Goal: Task Accomplishment & Management: Use online tool/utility

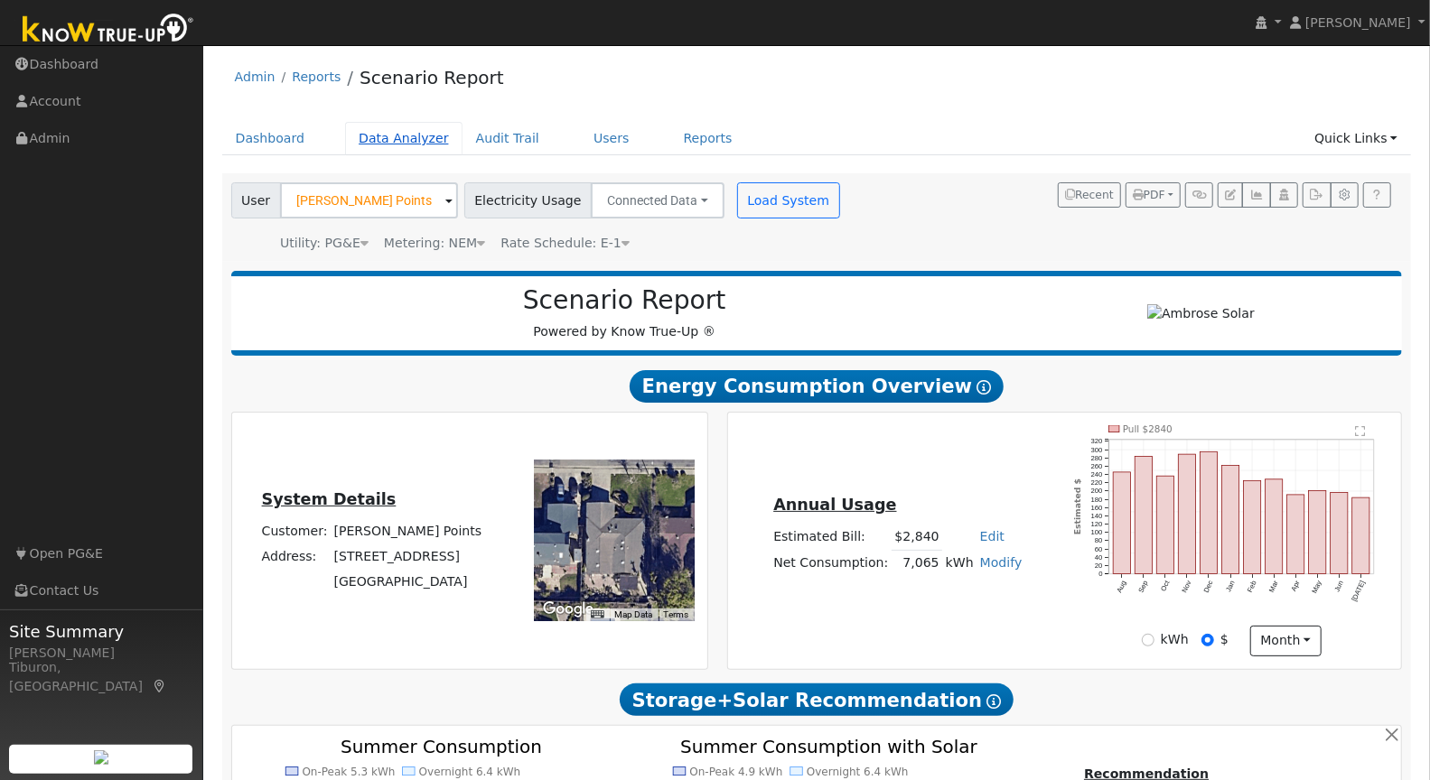
click at [408, 139] on link "Data Analyzer" at bounding box center [403, 138] width 117 height 33
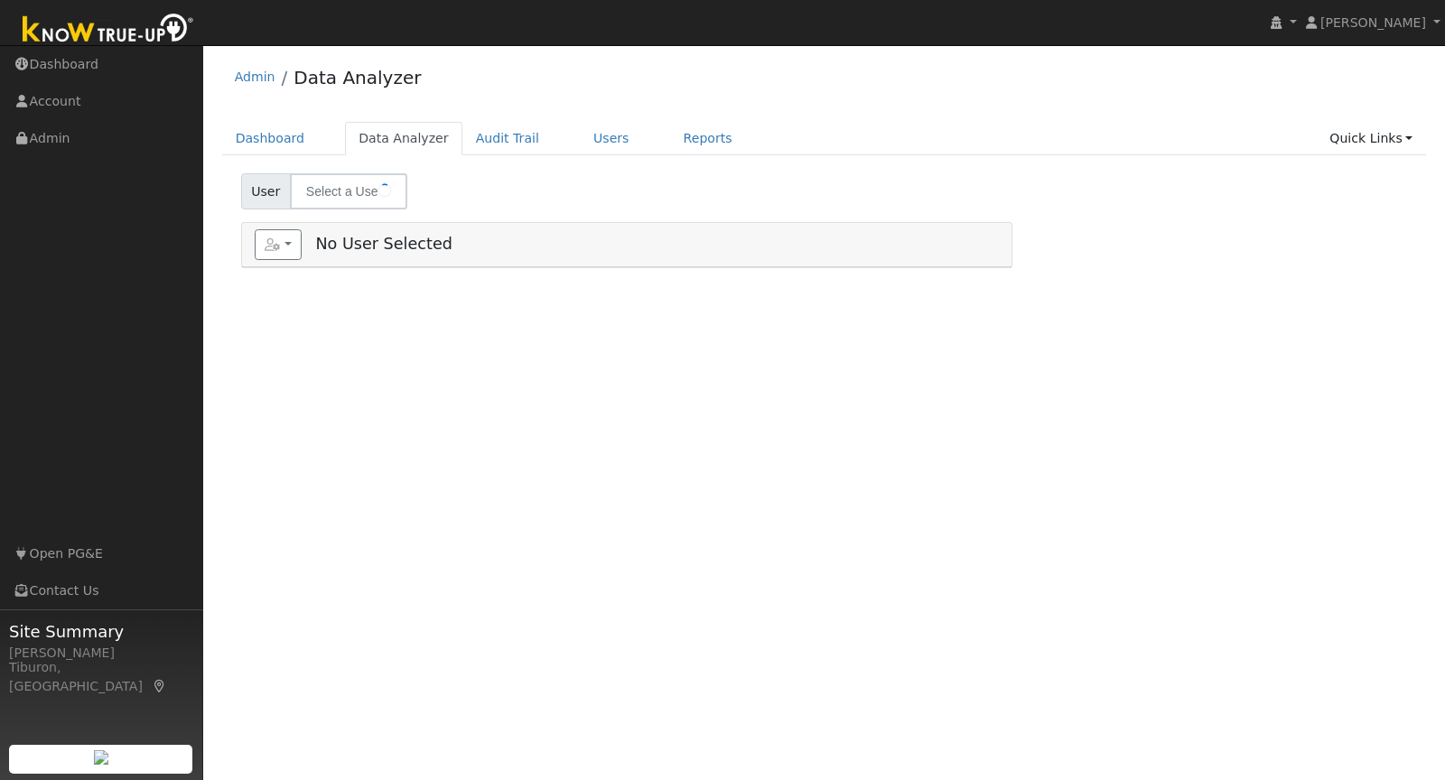
type input "Krystal Points"
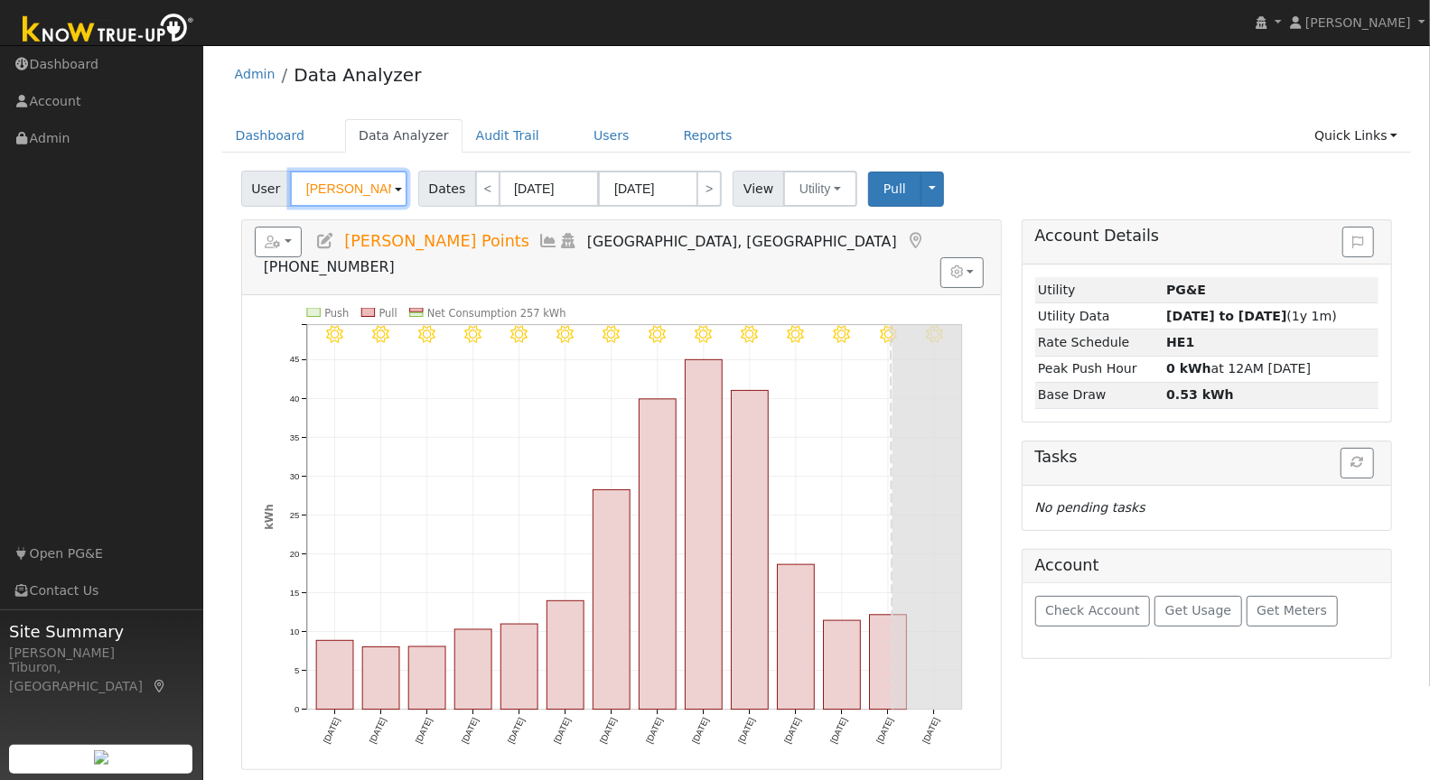
scroll to position [4, 0]
click at [1367, 133] on link "Quick Links" at bounding box center [1356, 134] width 110 height 33
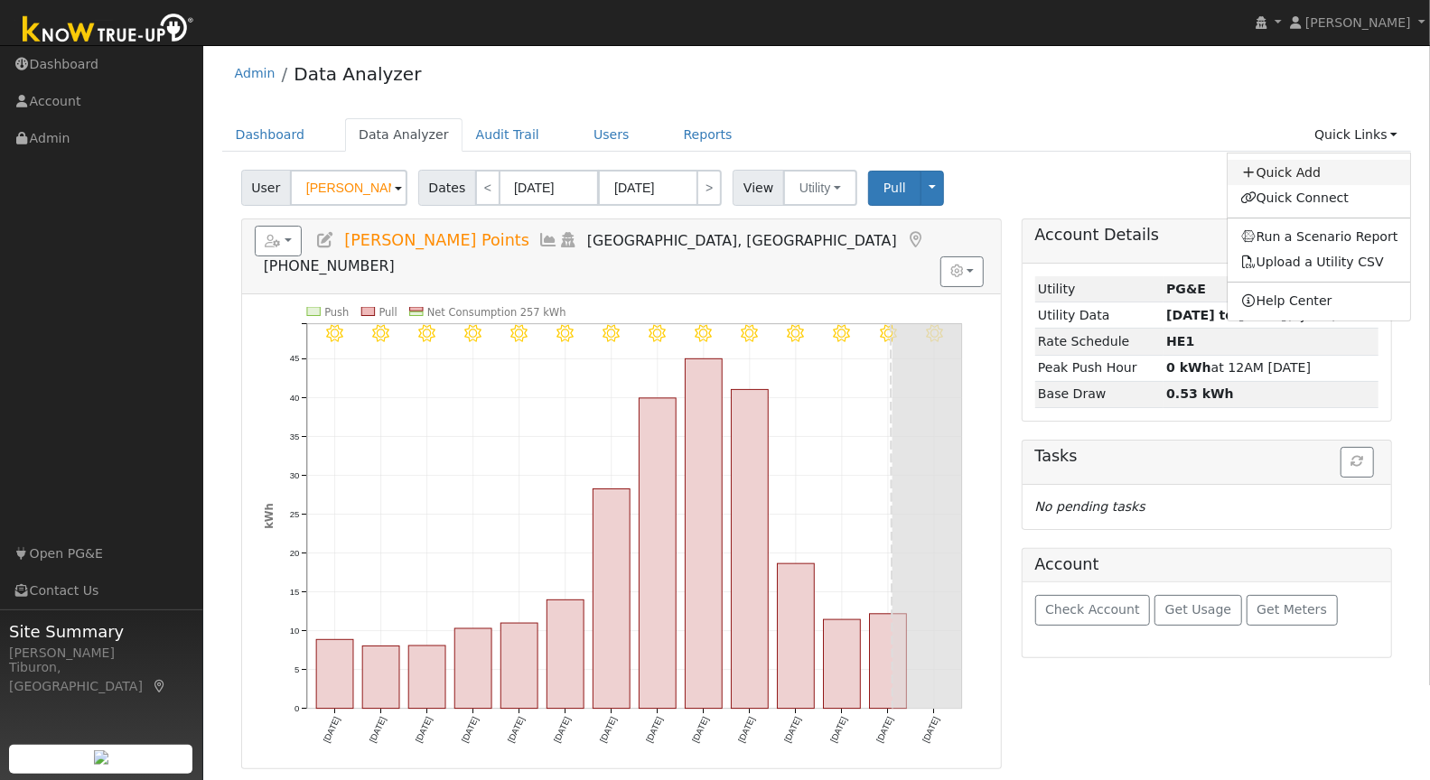
click at [1315, 171] on link "Quick Add" at bounding box center [1319, 172] width 183 height 25
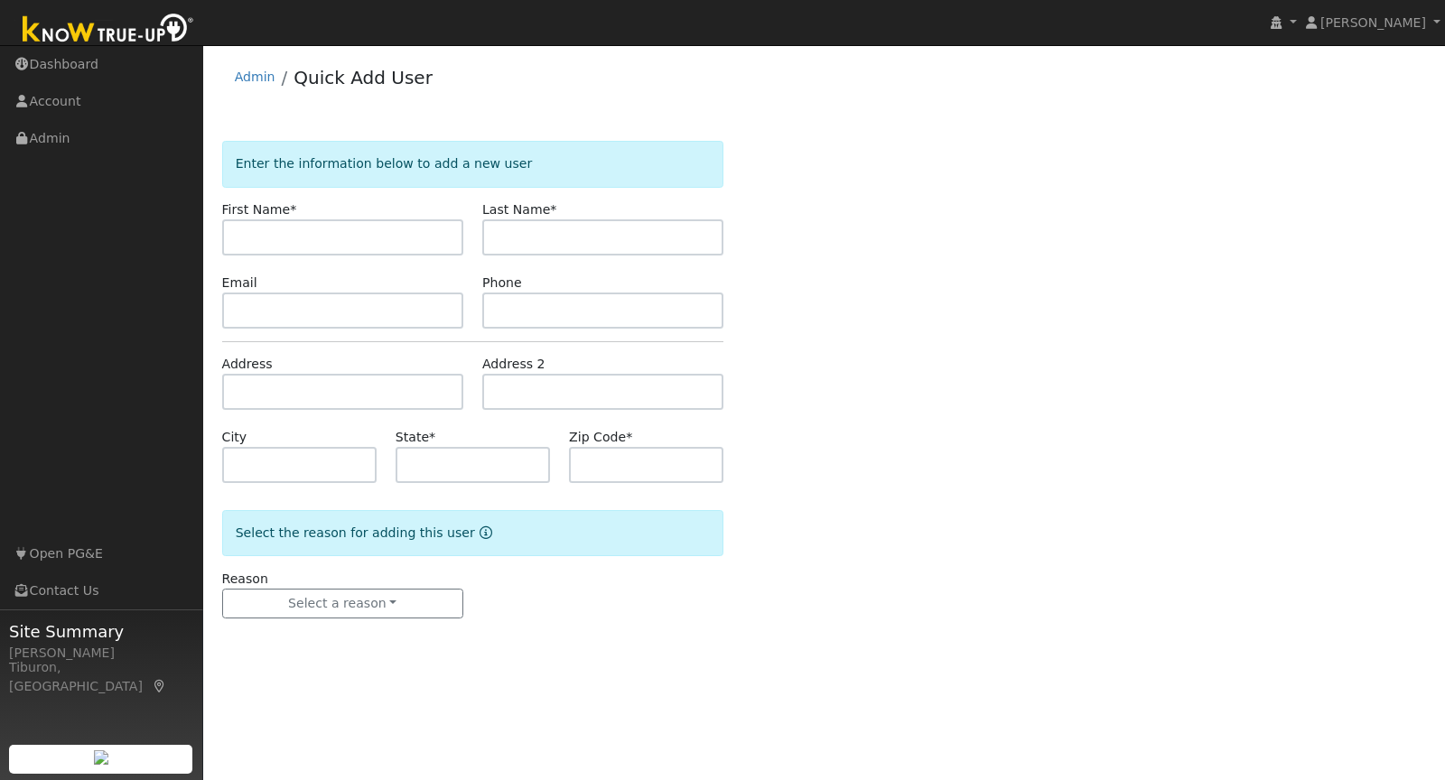
click at [311, 239] on input "text" at bounding box center [342, 237] width 241 height 36
type input "P"
type input "M"
type input "p"
type input "Phil"
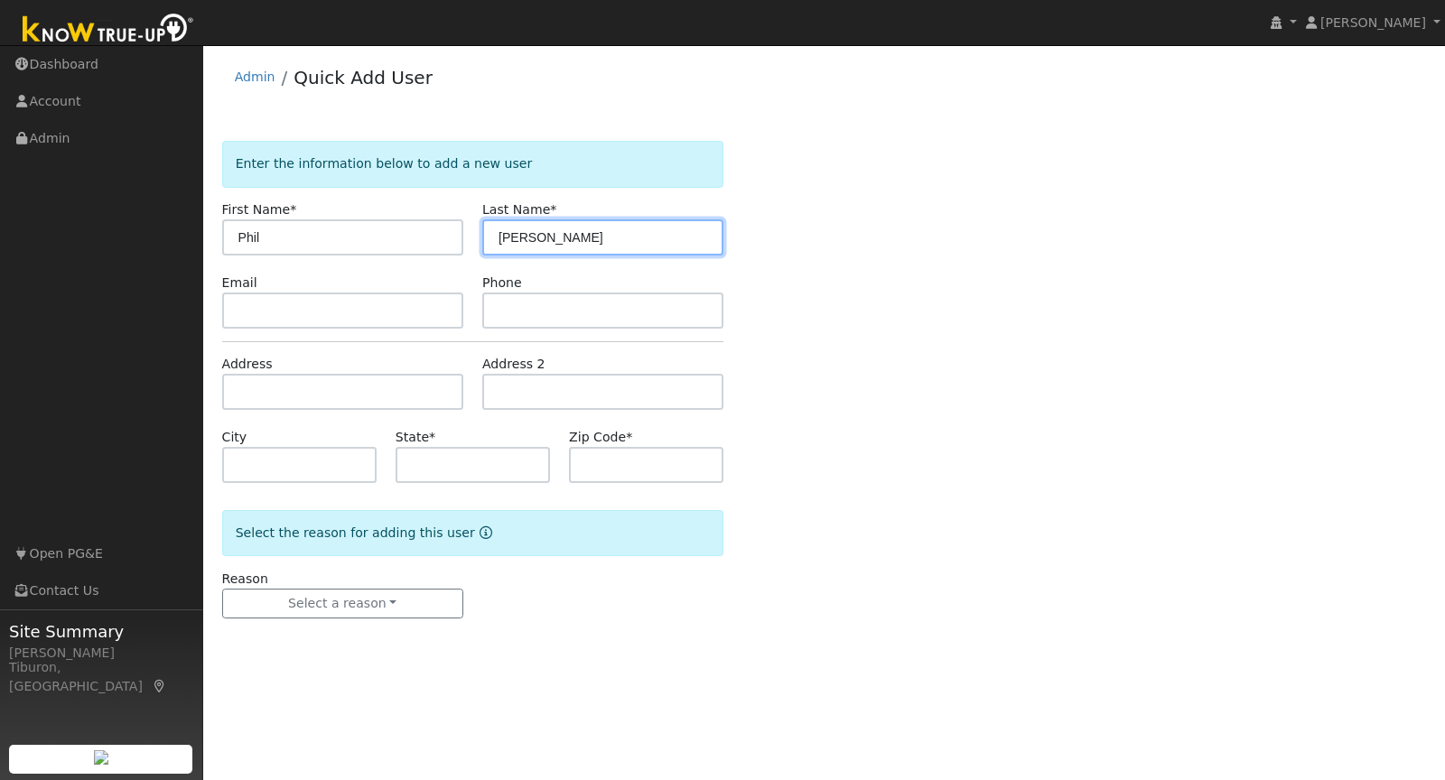
type input "Salter"
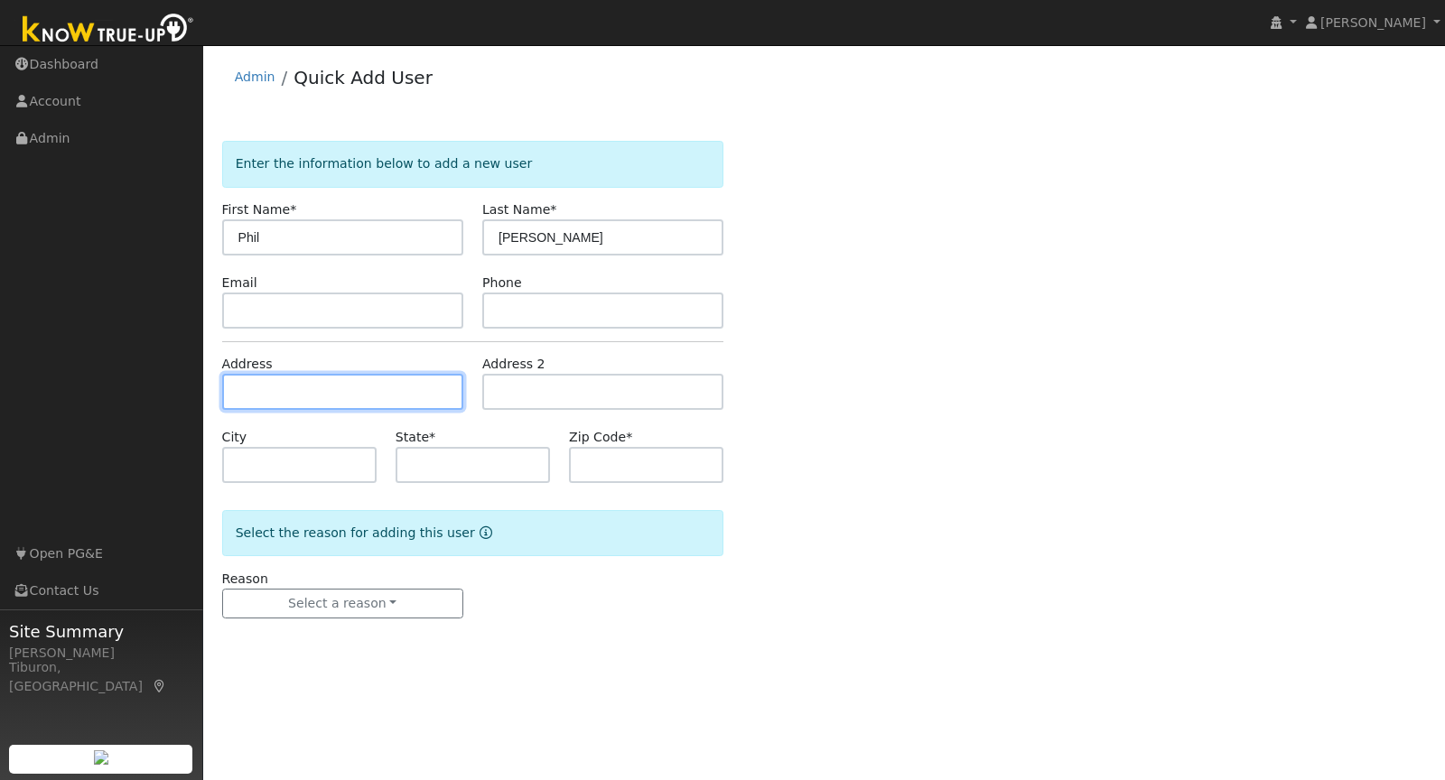
click at [278, 394] on input "text" at bounding box center [342, 392] width 241 height 36
click at [252, 394] on input "text" at bounding box center [342, 392] width 241 height 36
click at [299, 394] on input "text" at bounding box center [342, 392] width 241 height 36
click at [273, 388] on input "text" at bounding box center [342, 392] width 241 height 36
paste input "12865 Ridge Rd, Grass Valley, CA 95945"
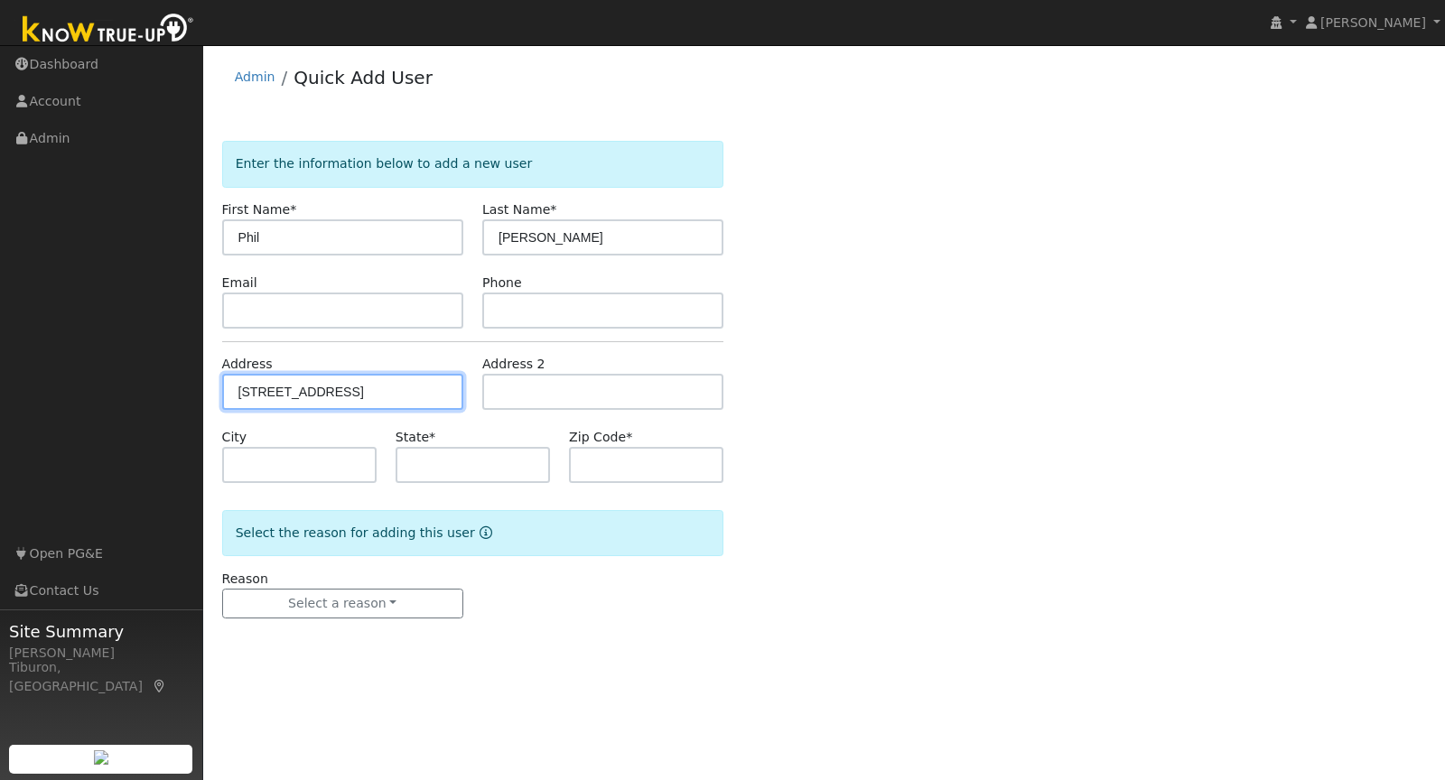
type input "[STREET_ADDRESS]"
type input "Grass Valley"
type input "CA"
type input "95945"
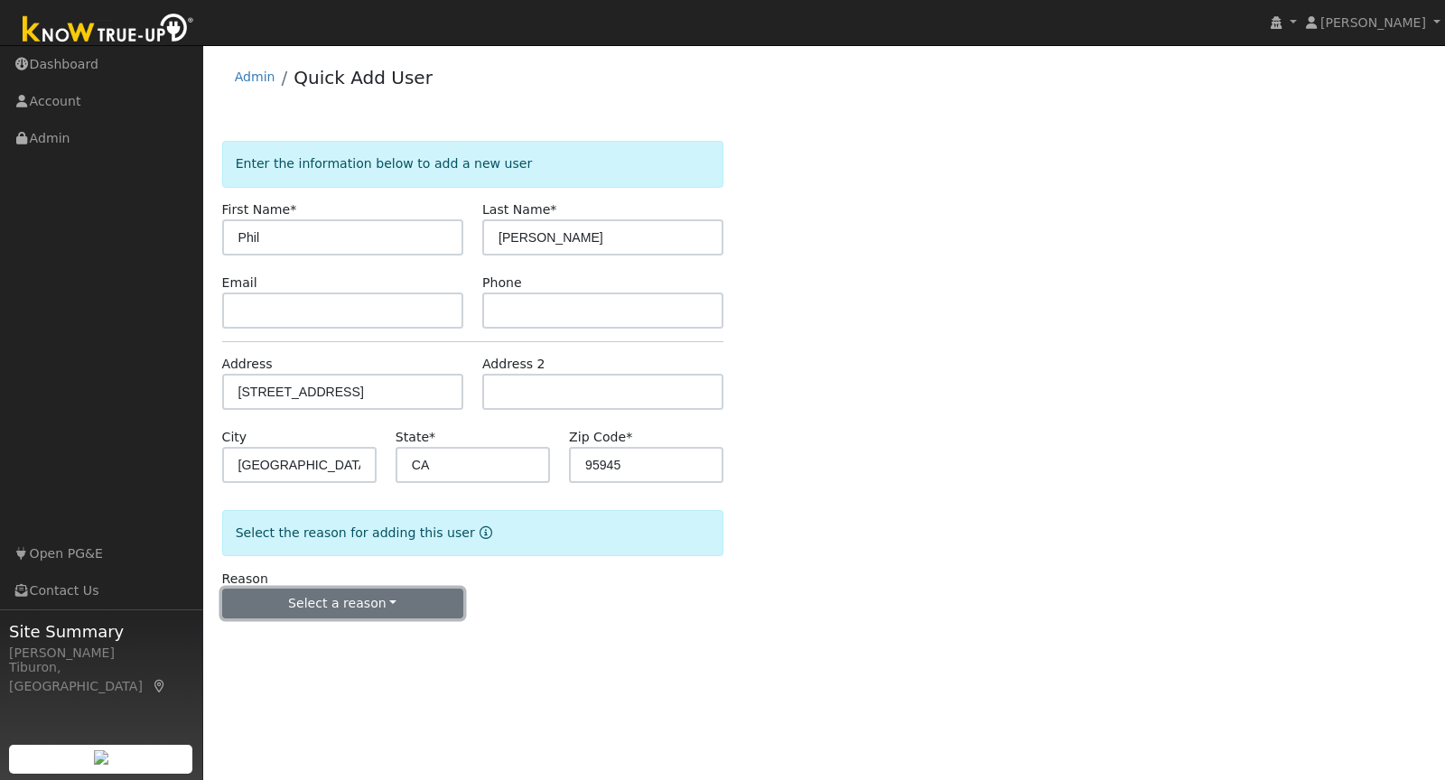
click at [342, 607] on button "Select a reason" at bounding box center [342, 604] width 241 height 31
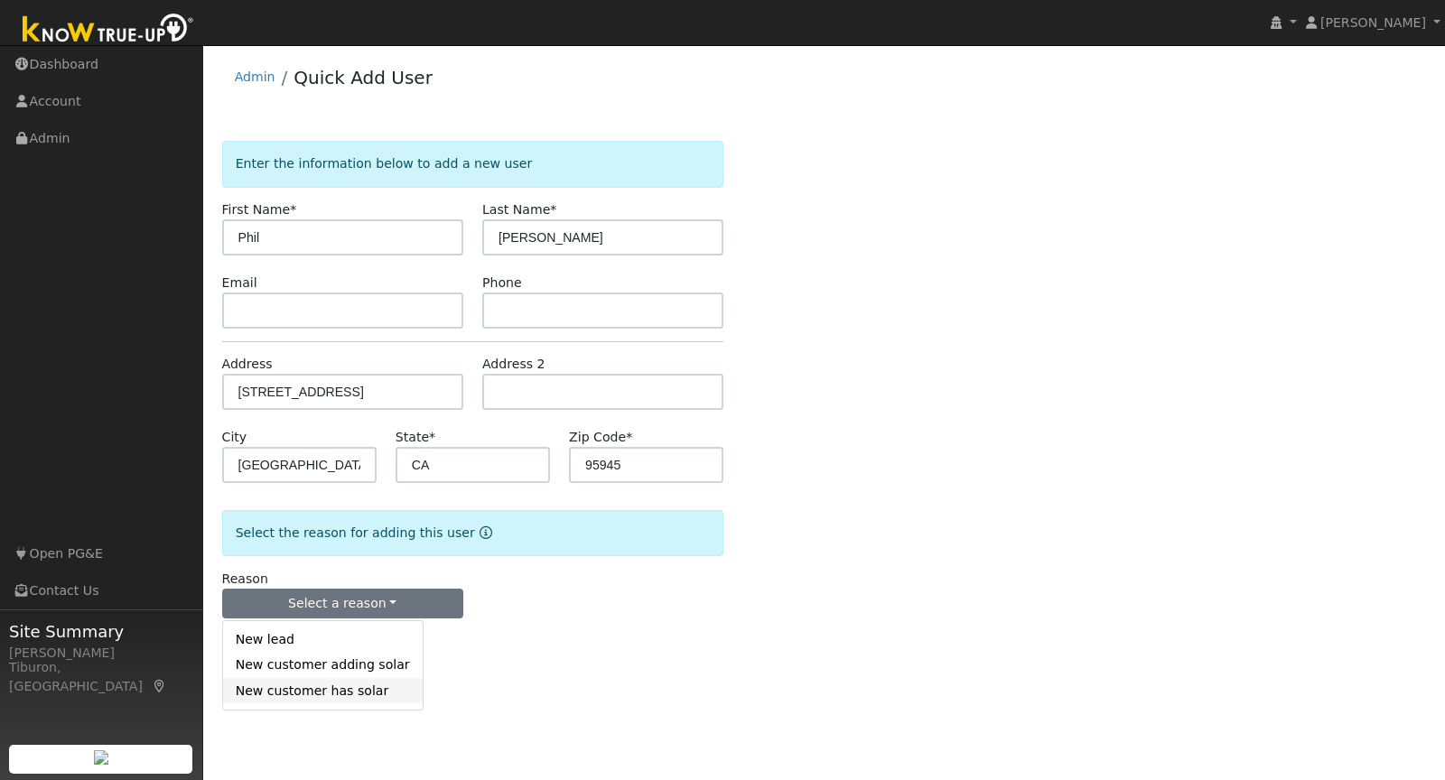
click at [331, 688] on link "New customer has solar" at bounding box center [323, 690] width 200 height 25
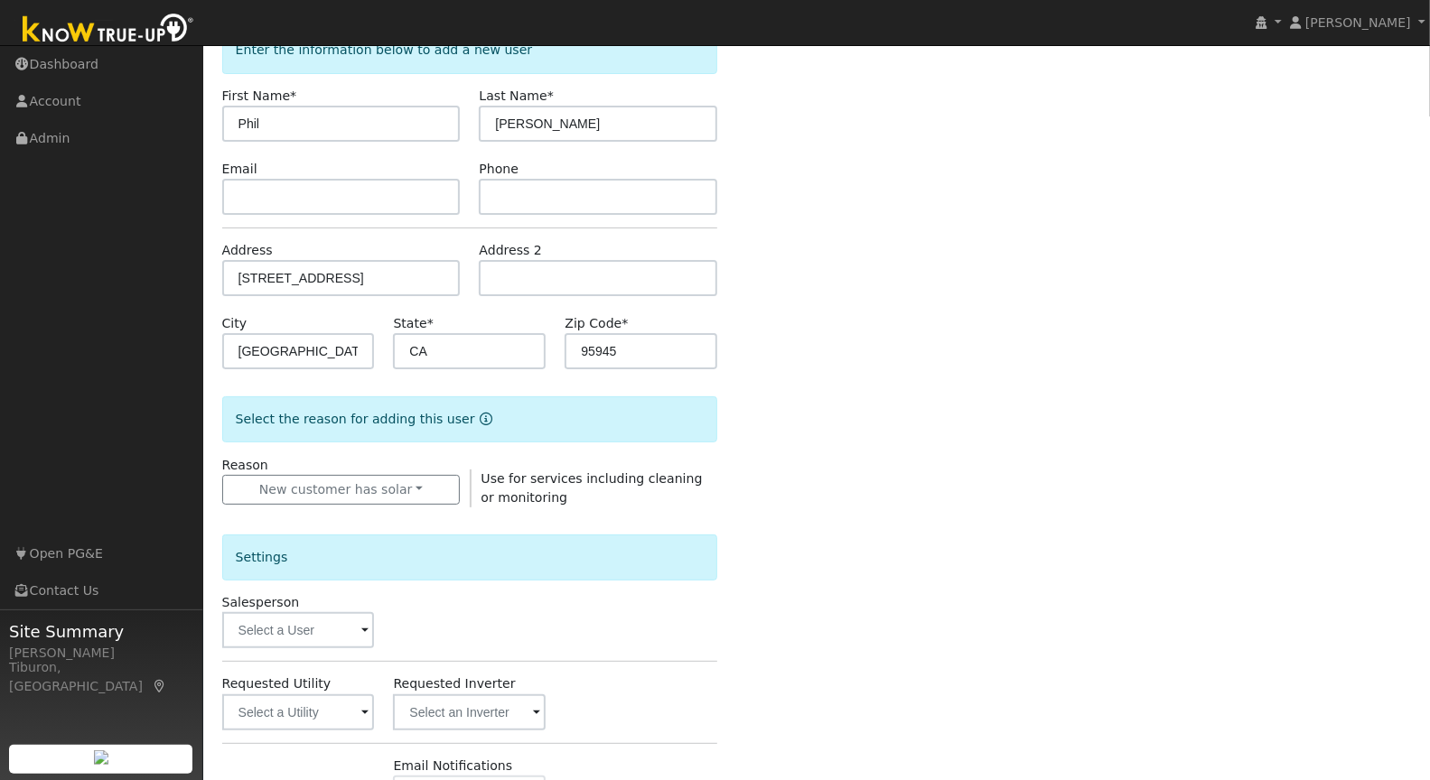
scroll to position [381, 0]
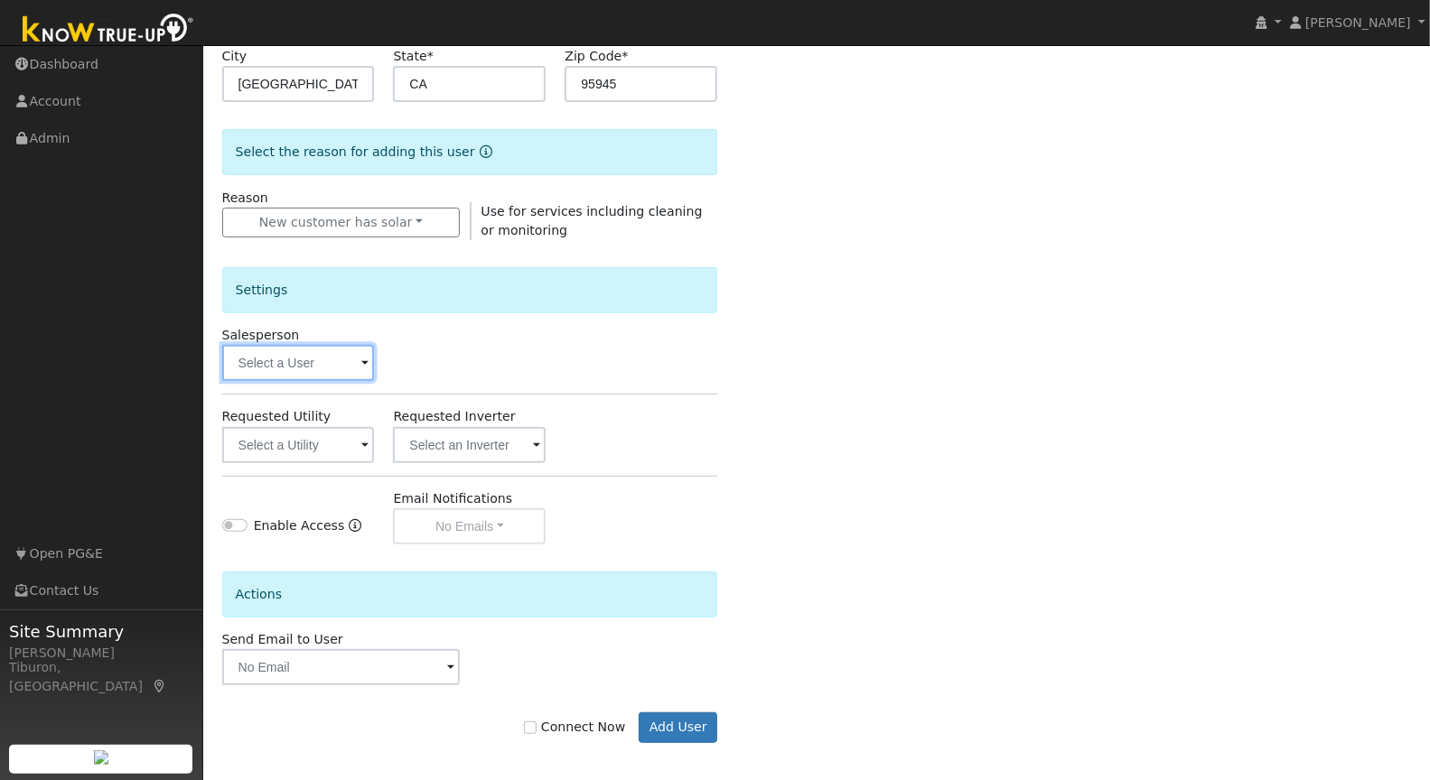
click at [292, 361] on input "text" at bounding box center [298, 363] width 153 height 36
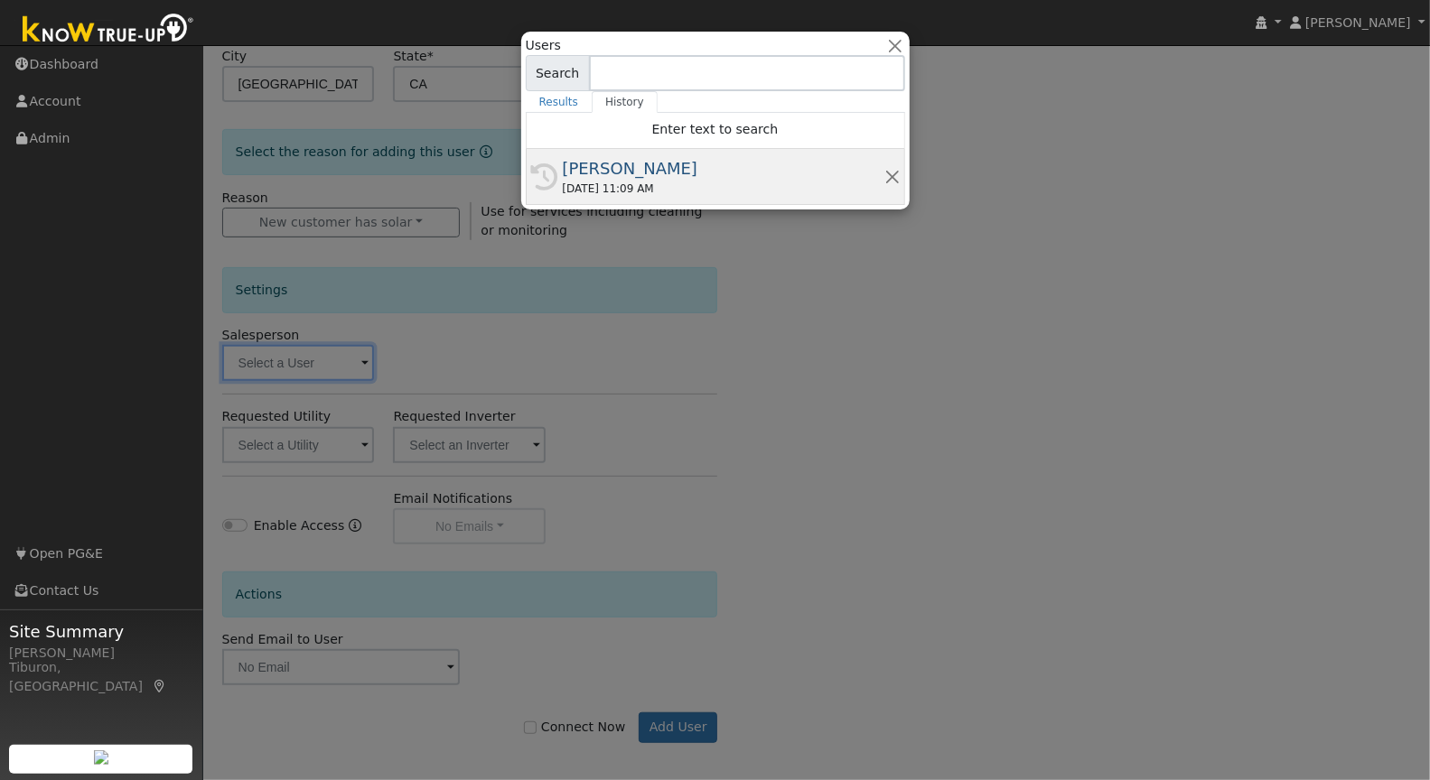
click at [612, 177] on div "[PERSON_NAME]" at bounding box center [724, 168] width 322 height 24
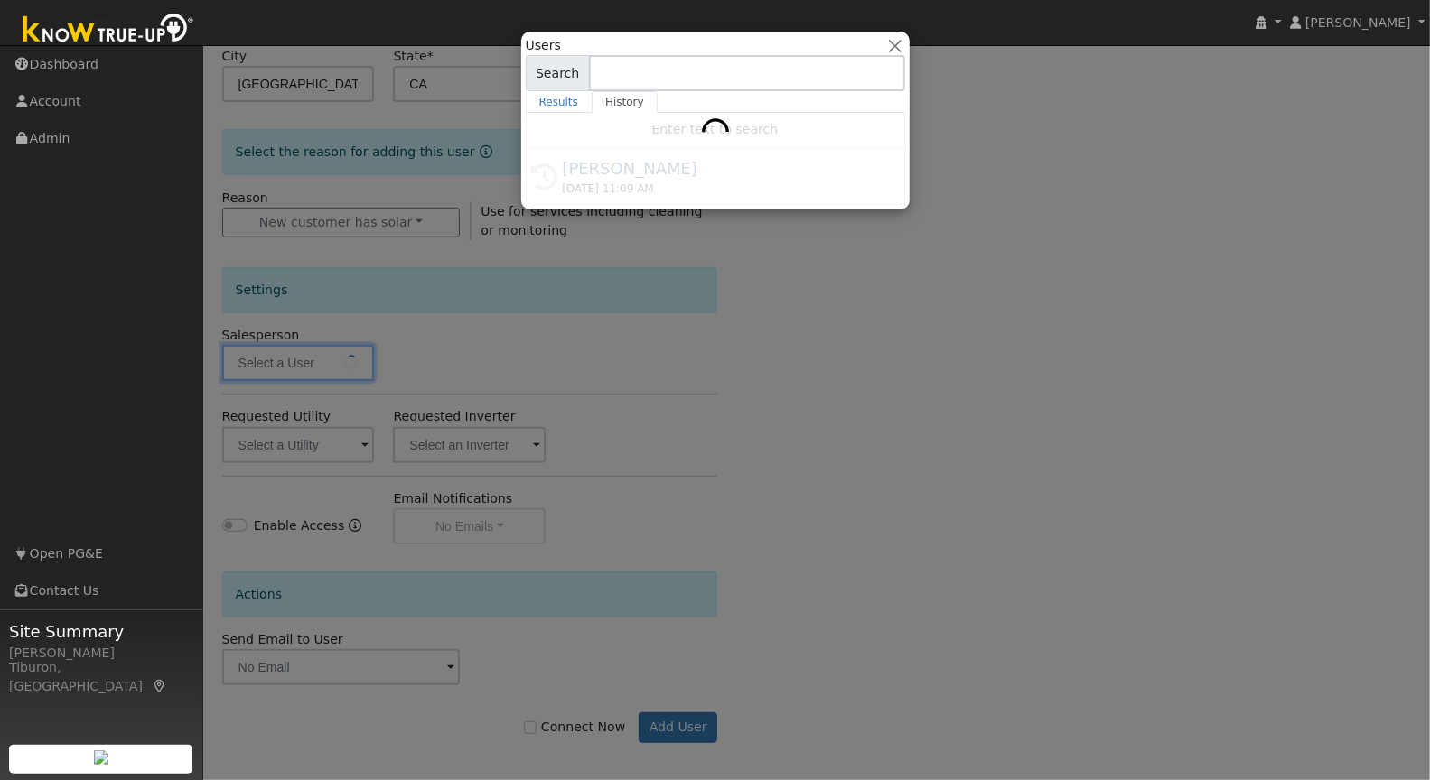
type input "[PERSON_NAME]"
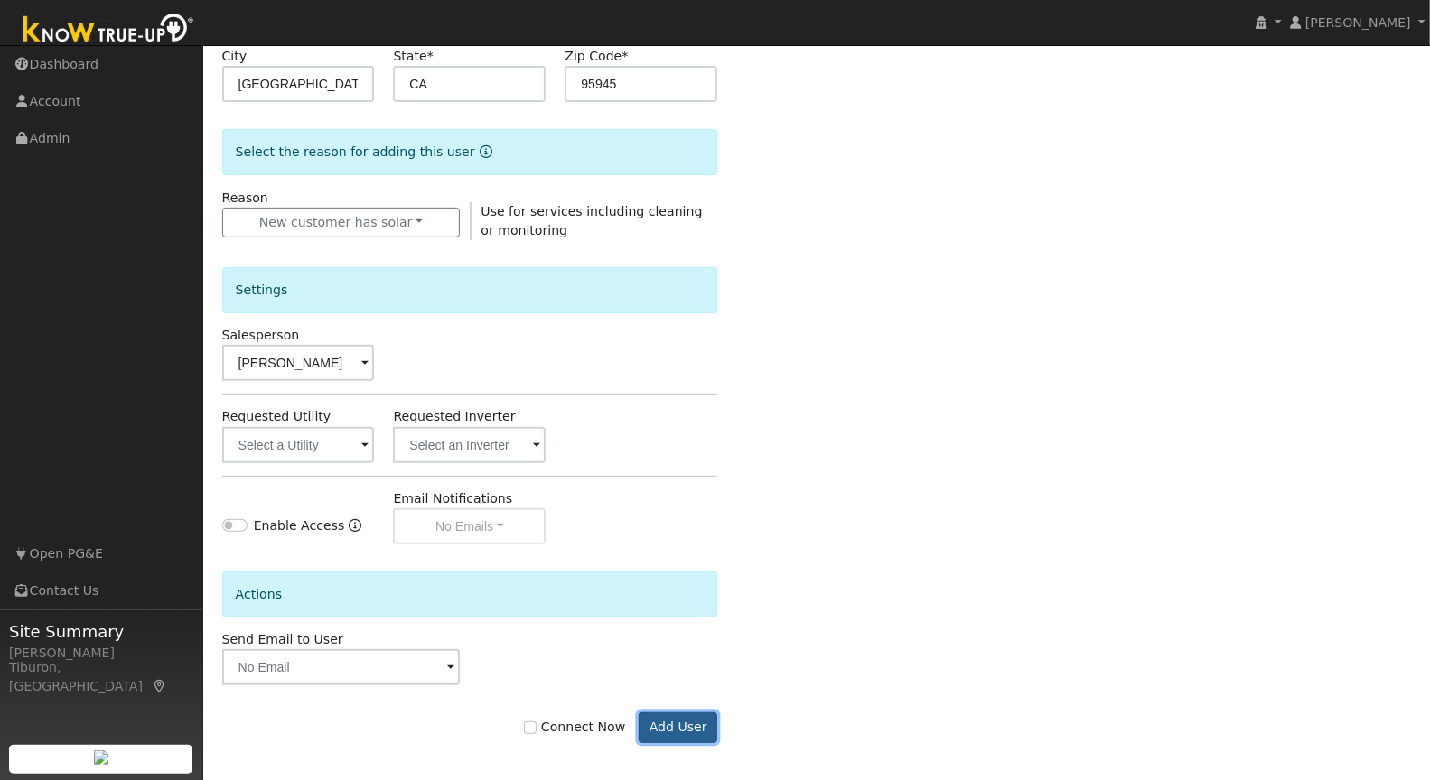
click at [683, 715] on button "Add User" at bounding box center [678, 728] width 79 height 31
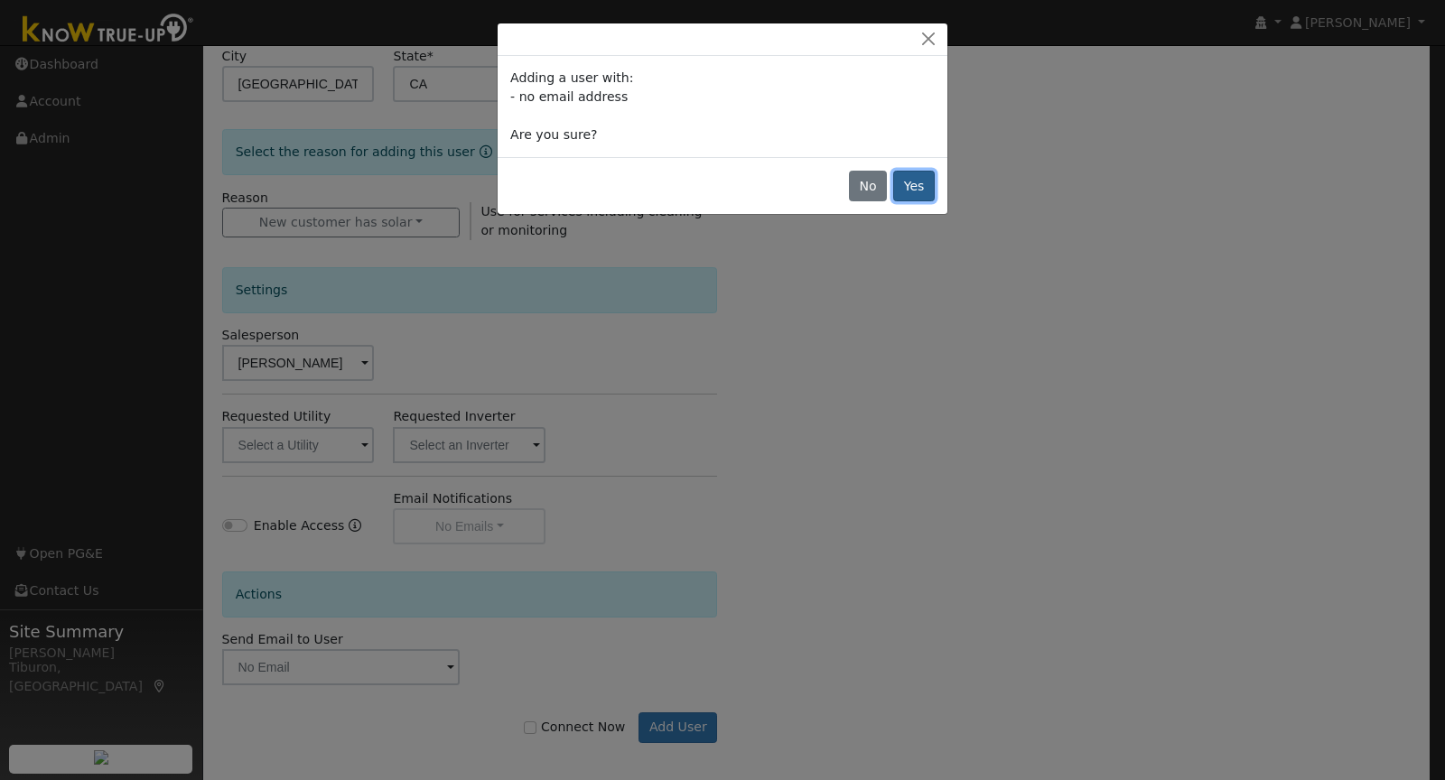
click at [917, 181] on button "Yes" at bounding box center [914, 186] width 42 height 31
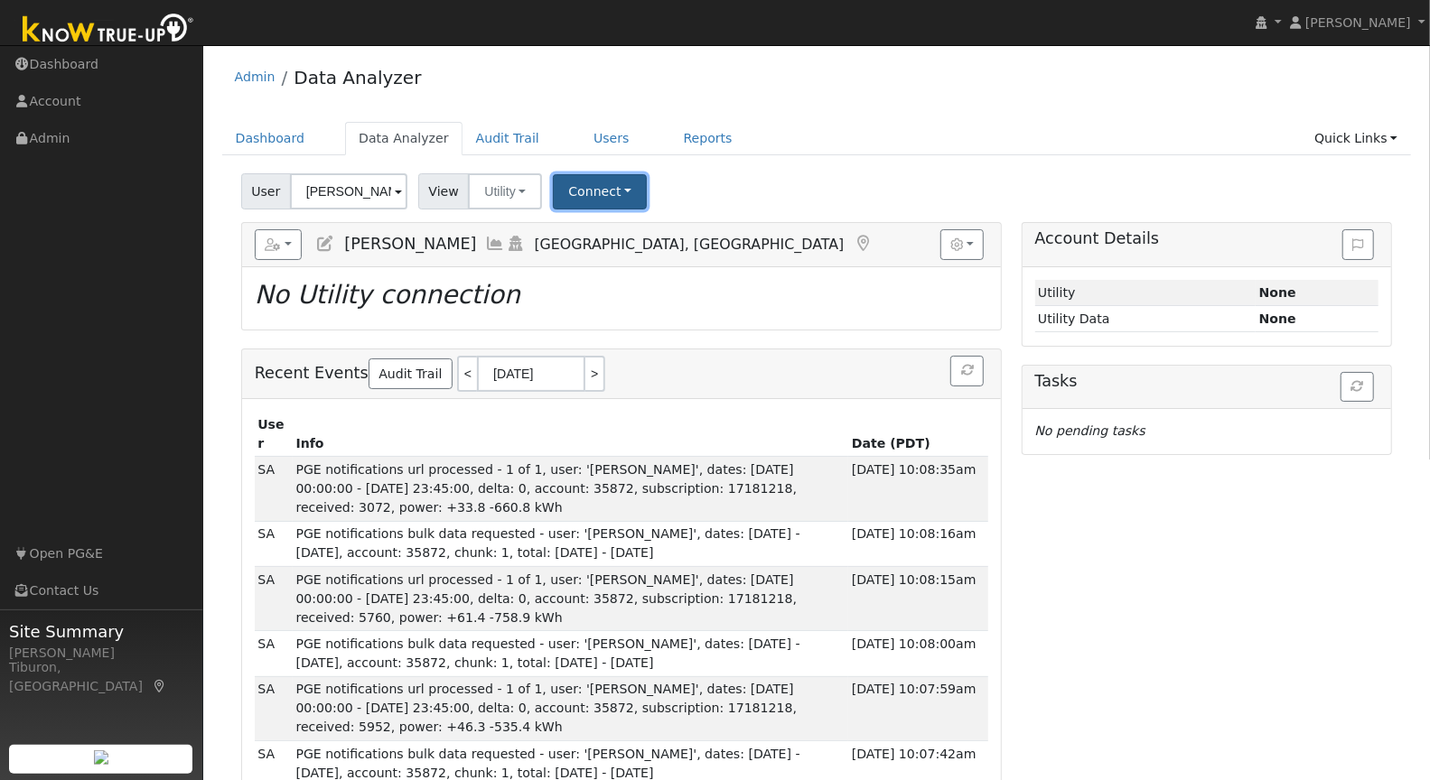
click at [585, 174] on button "Connect" at bounding box center [600, 191] width 94 height 35
click at [614, 267] on link "Quick Connect" at bounding box center [624, 269] width 141 height 25
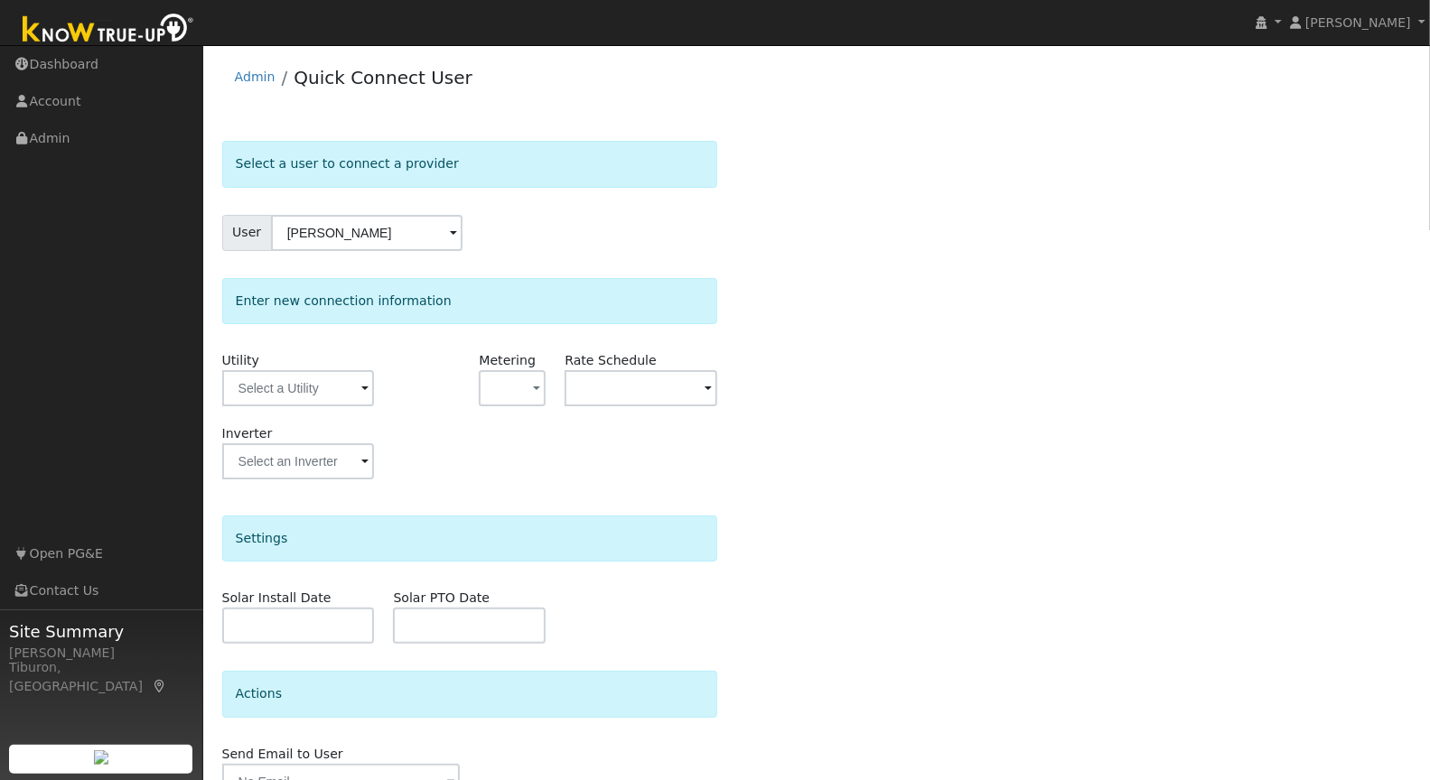
click at [289, 359] on div "Utility" at bounding box center [298, 387] width 172 height 73
click at [292, 401] on input "text" at bounding box center [298, 388] width 153 height 36
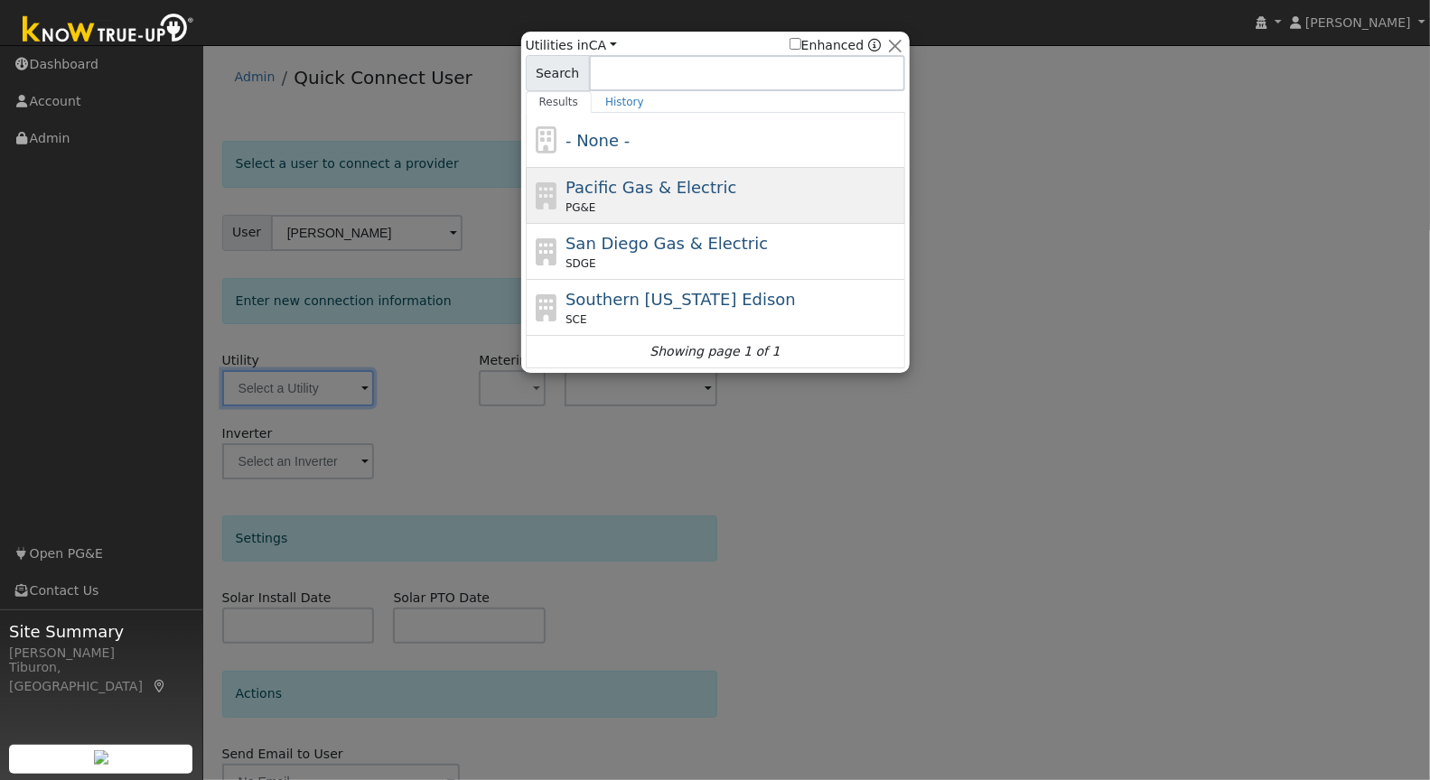
click at [630, 201] on div "PG&E" at bounding box center [732, 208] width 335 height 16
type input "PG&E"
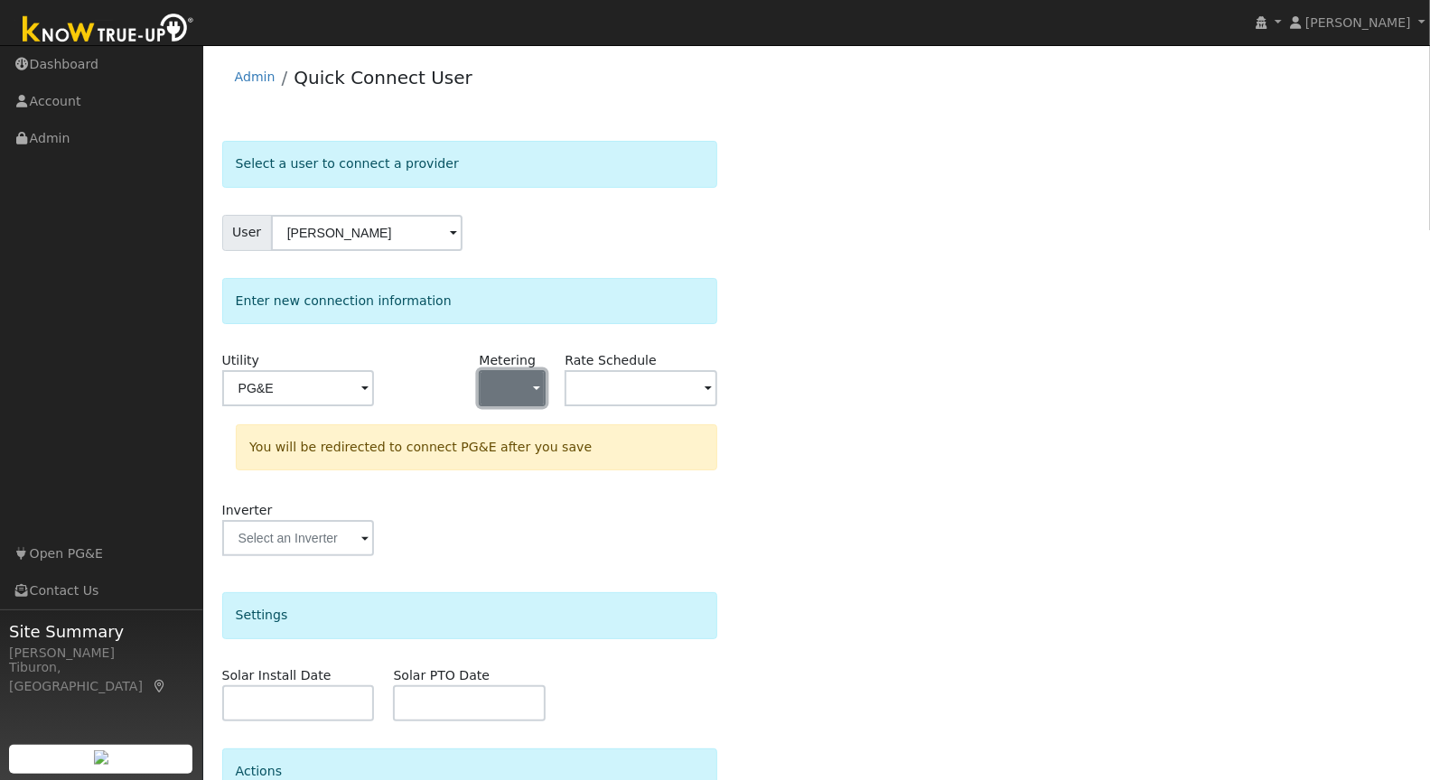
click at [544, 392] on button "button" at bounding box center [512, 388] width 67 height 36
click at [525, 474] on link "NBT" at bounding box center [544, 477] width 126 height 25
click at [375, 386] on input "text" at bounding box center [298, 388] width 153 height 36
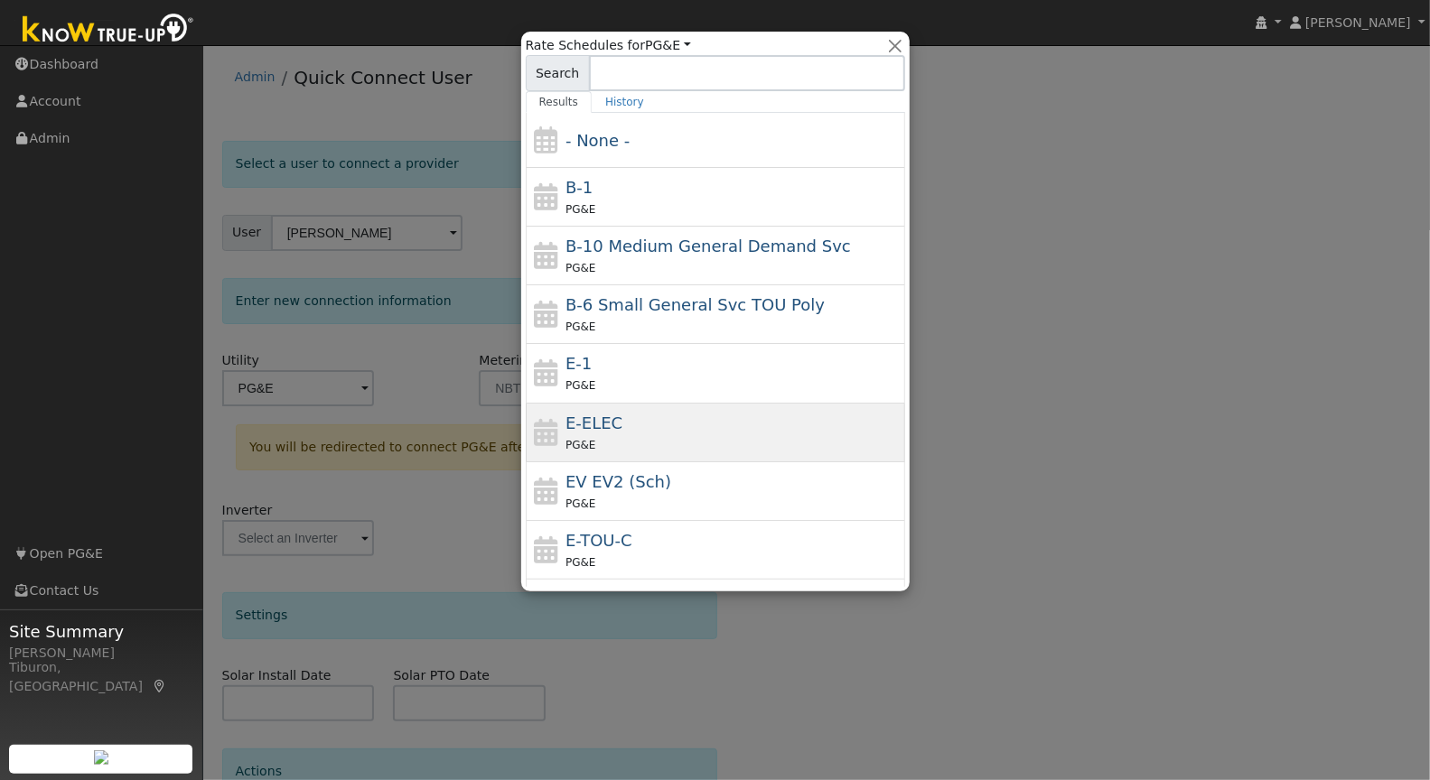
click at [612, 435] on div "PG&E" at bounding box center [732, 444] width 335 height 19
type input "E-ELEC"
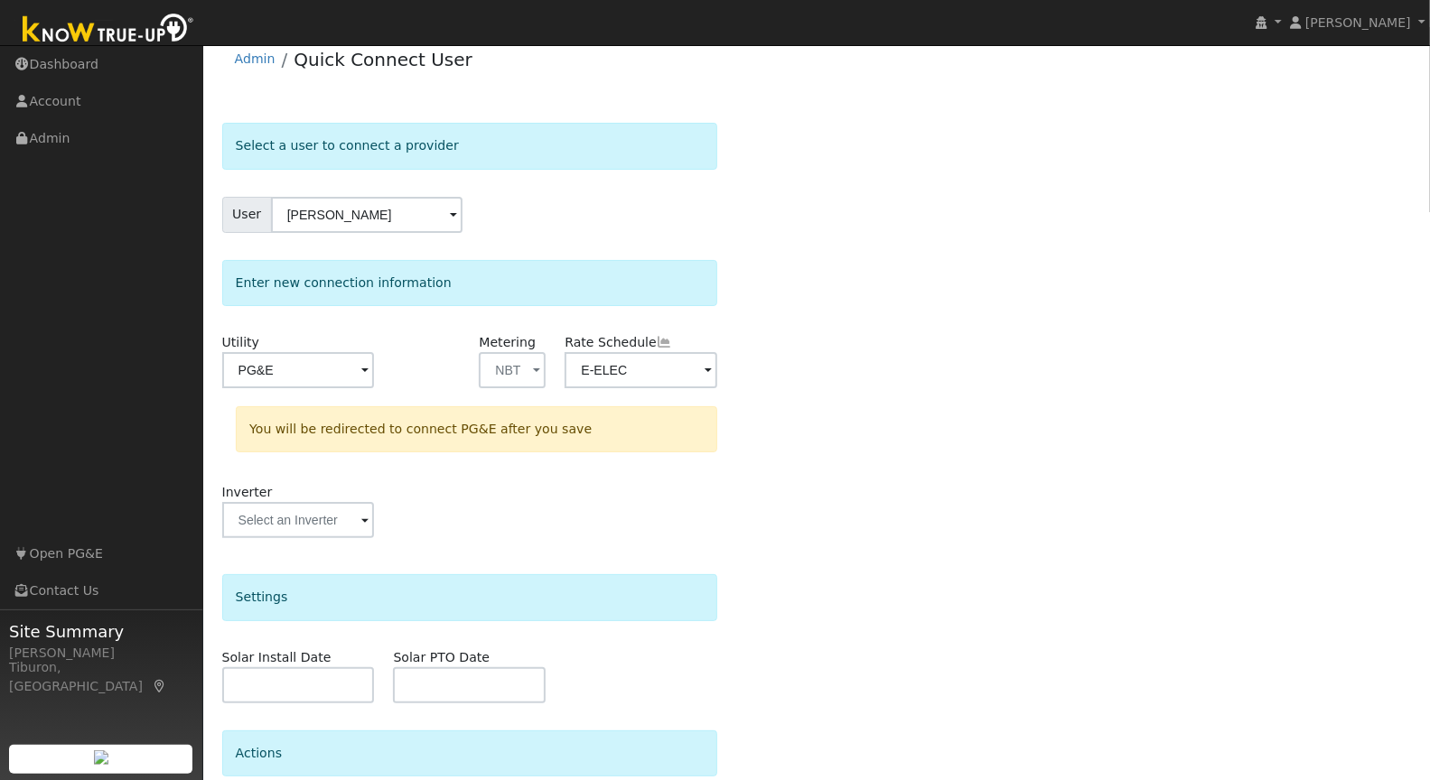
scroll to position [38, 0]
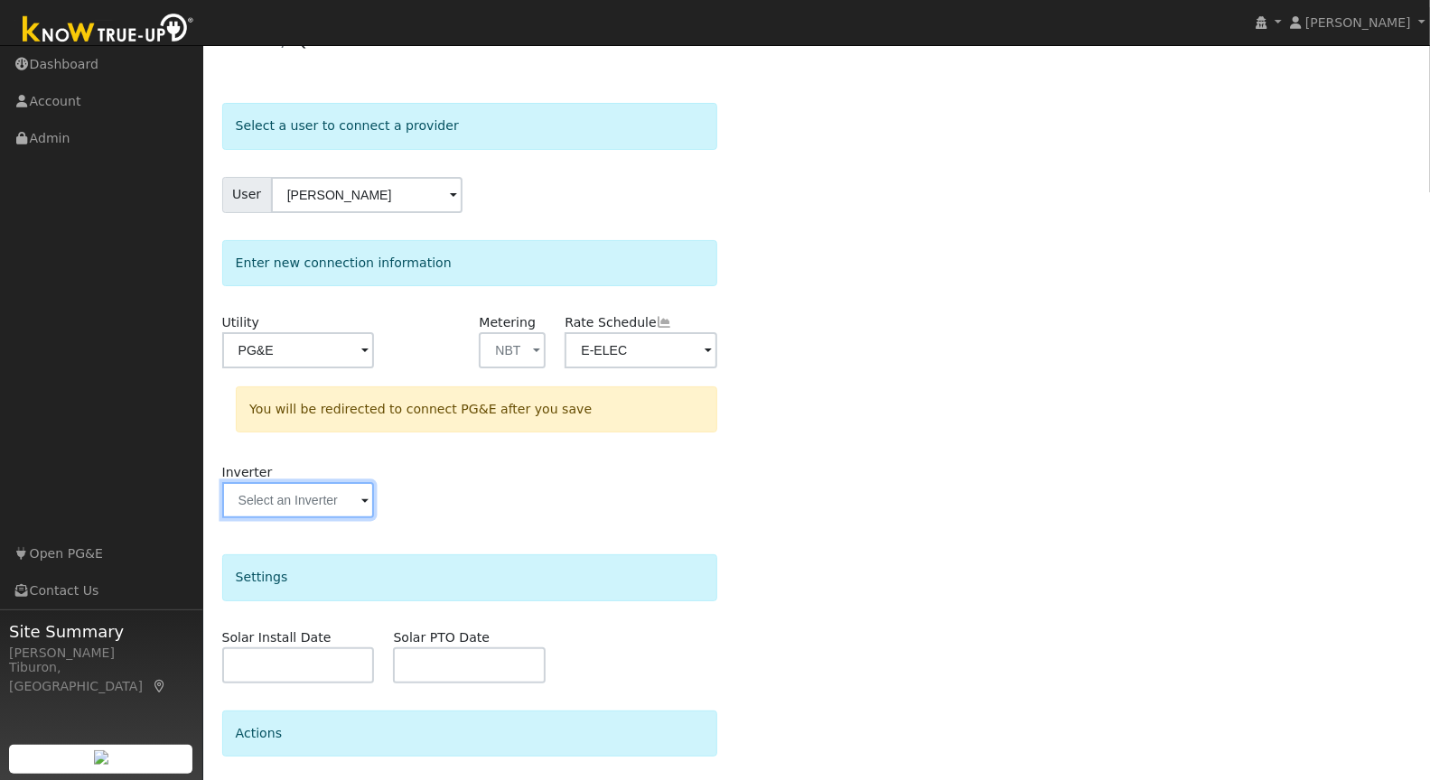
click at [324, 369] on input "text" at bounding box center [298, 350] width 153 height 36
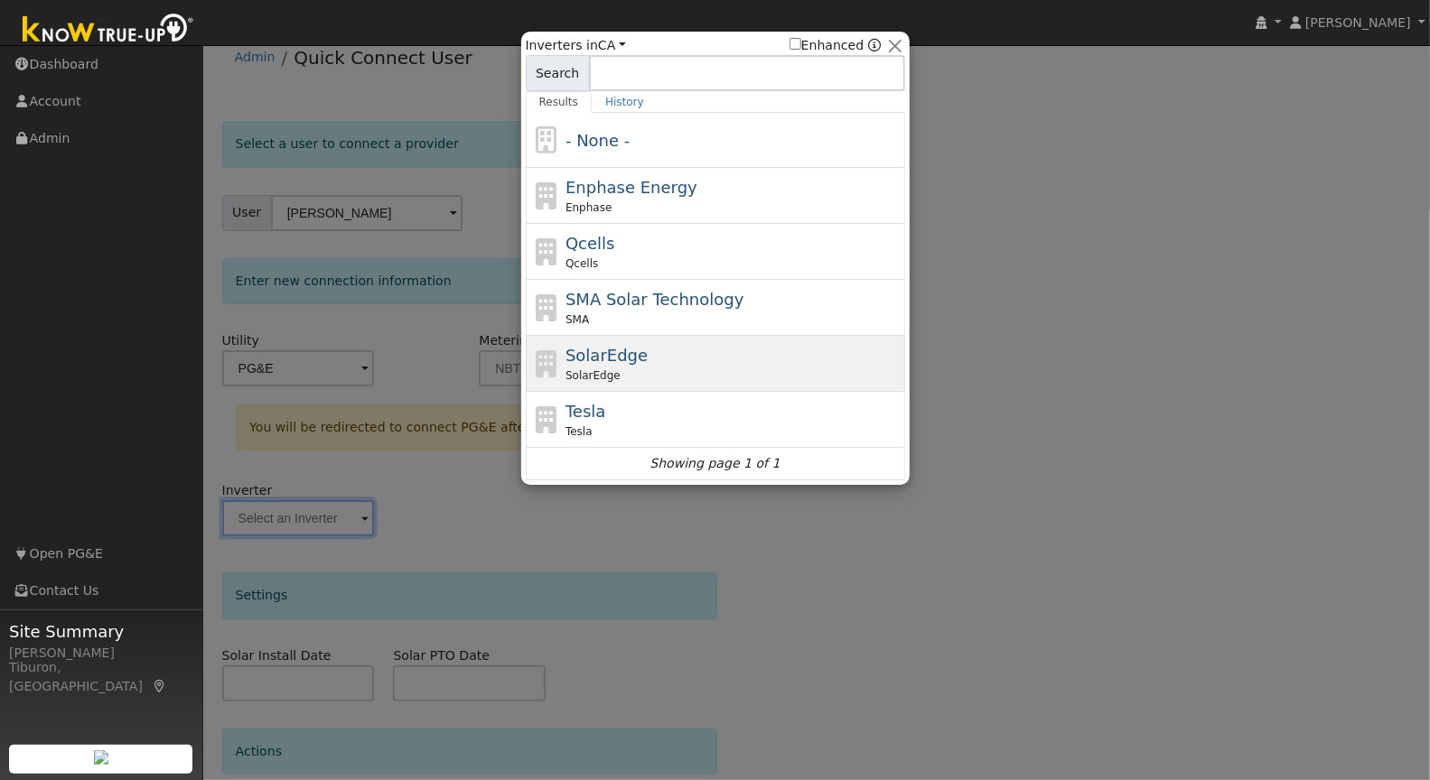
scroll to position [18, 0]
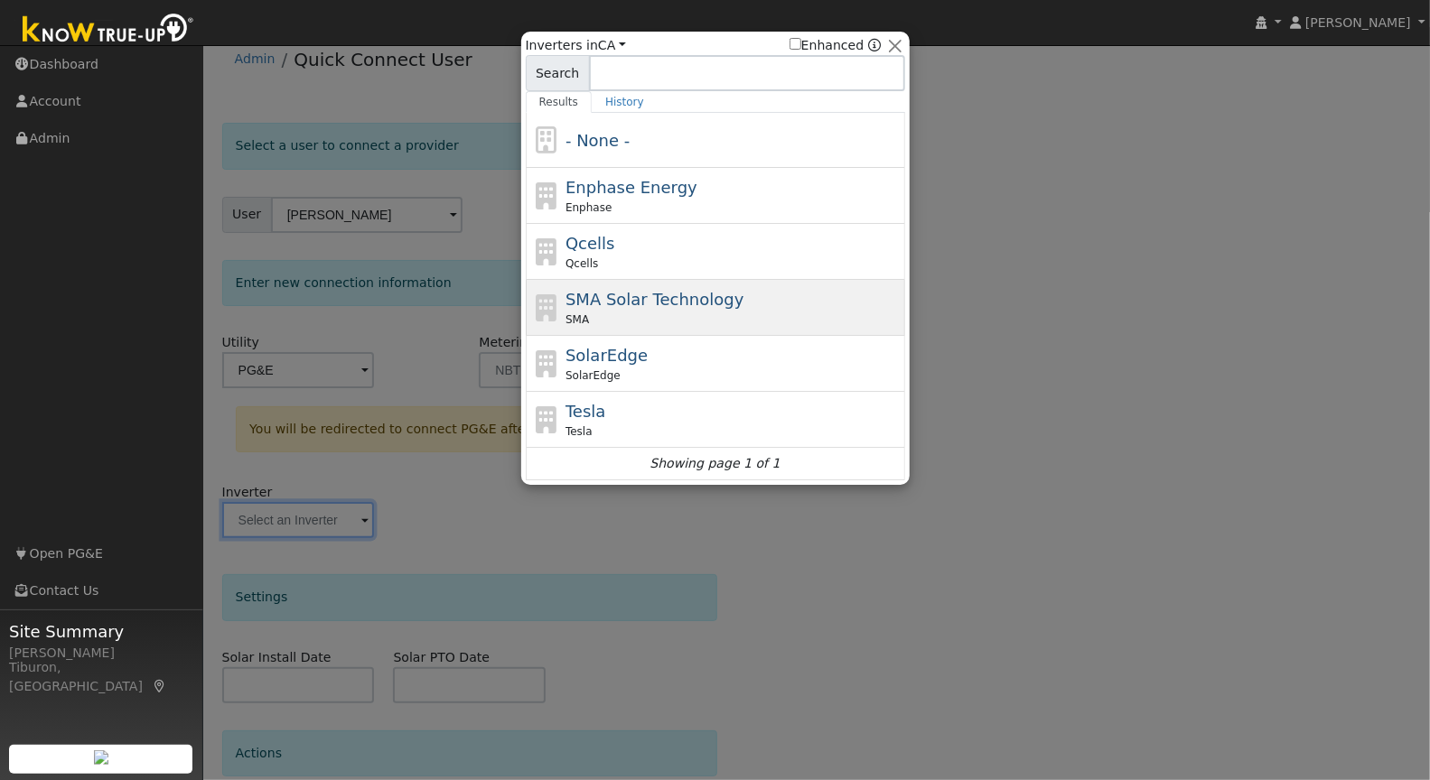
click at [655, 312] on div "SMA" at bounding box center [732, 320] width 335 height 16
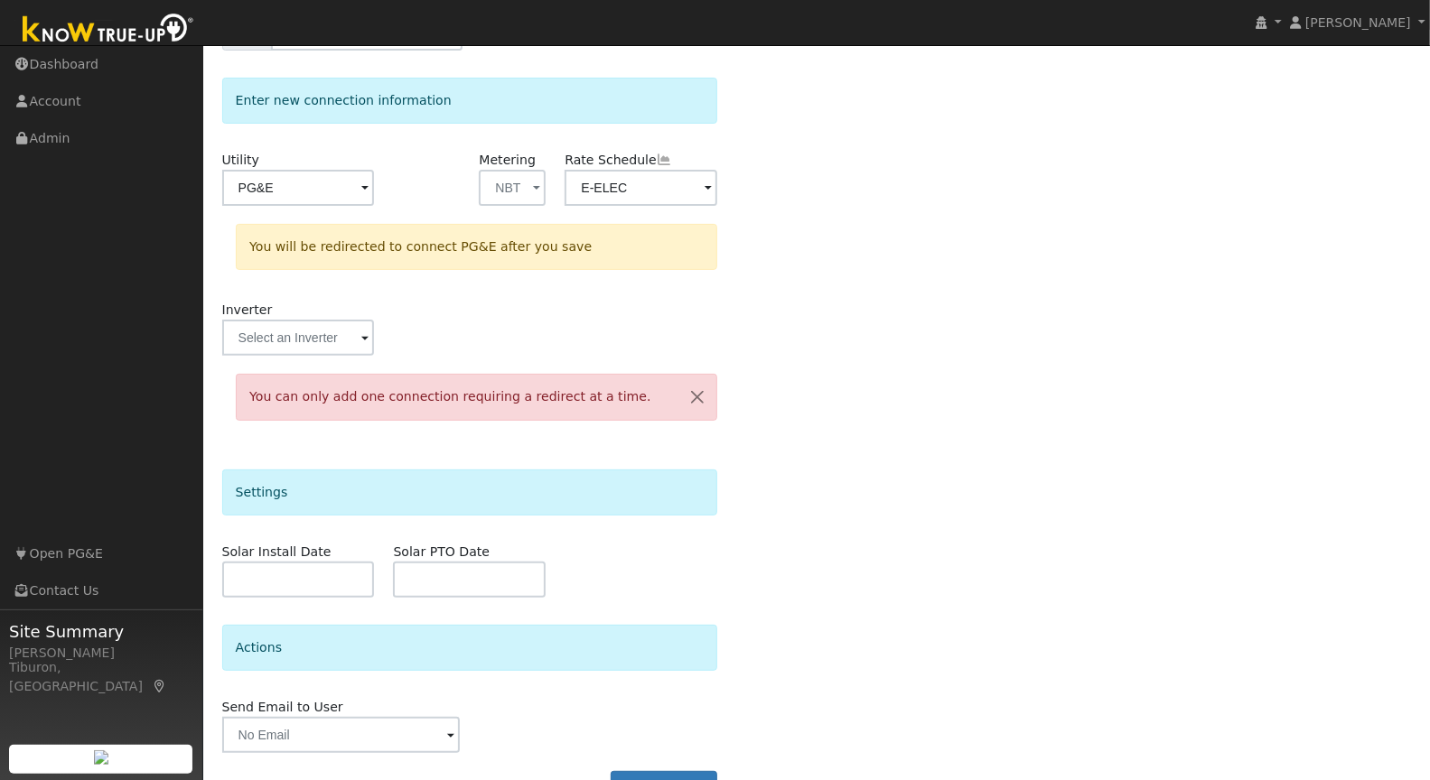
scroll to position [243, 0]
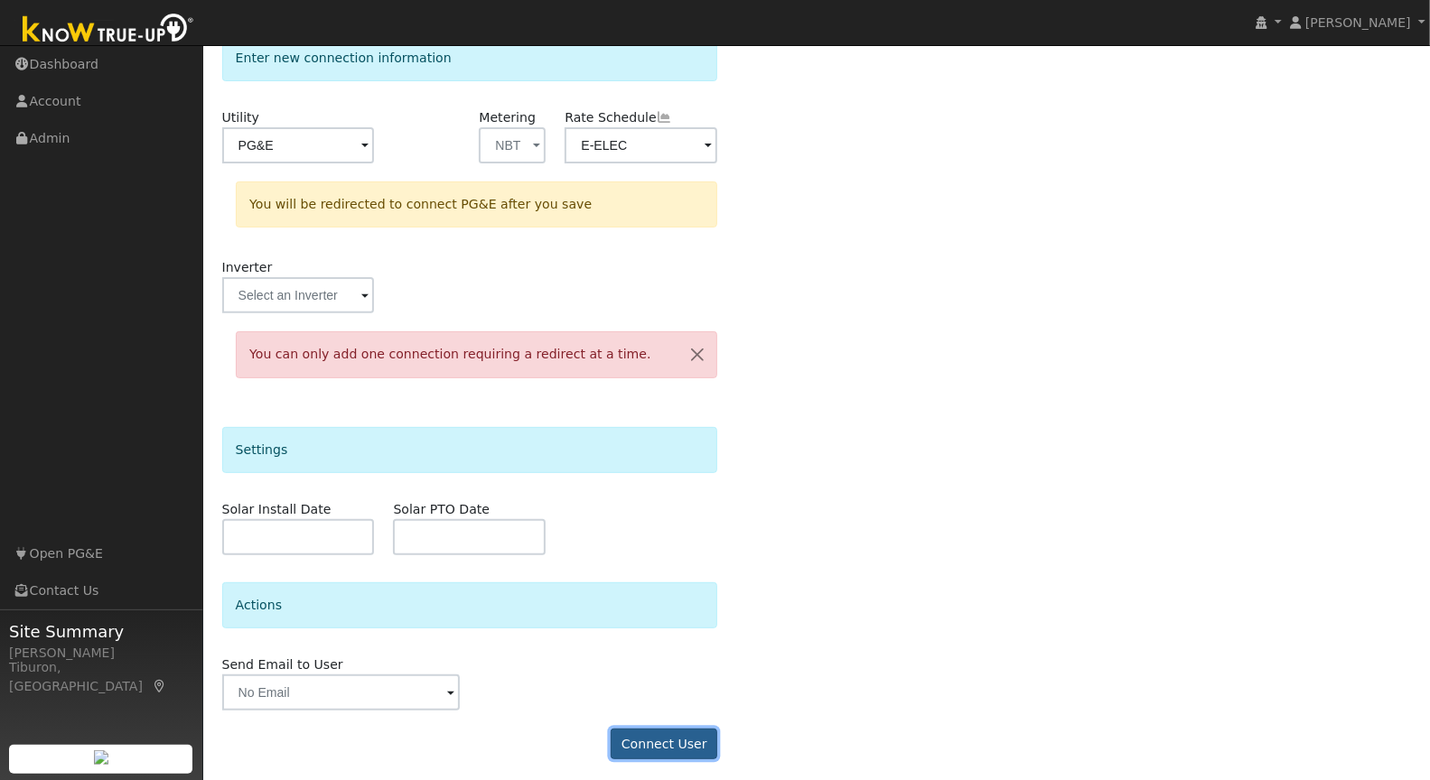
click at [676, 729] on button "Connect User" at bounding box center [664, 744] width 107 height 31
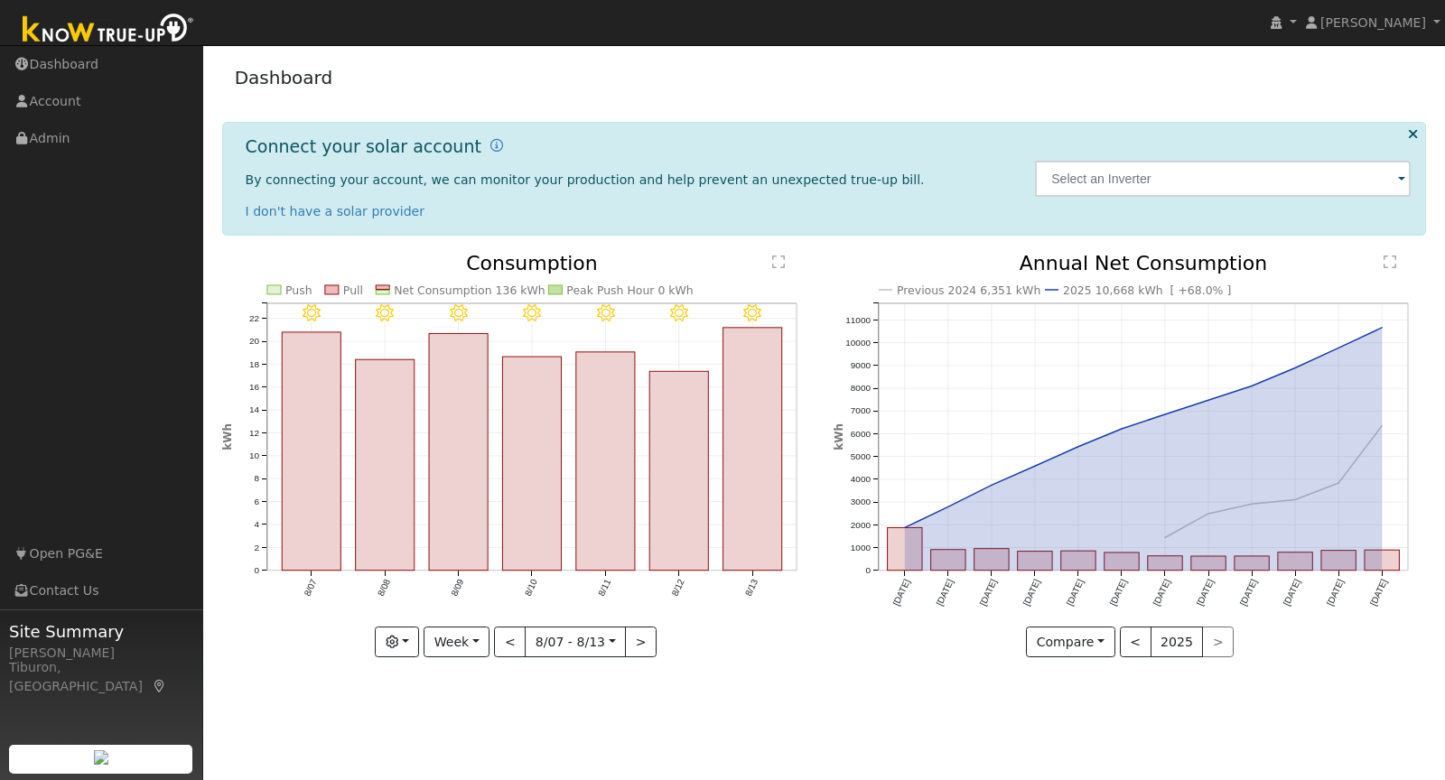
click at [154, 32] on img at bounding box center [109, 30] width 190 height 41
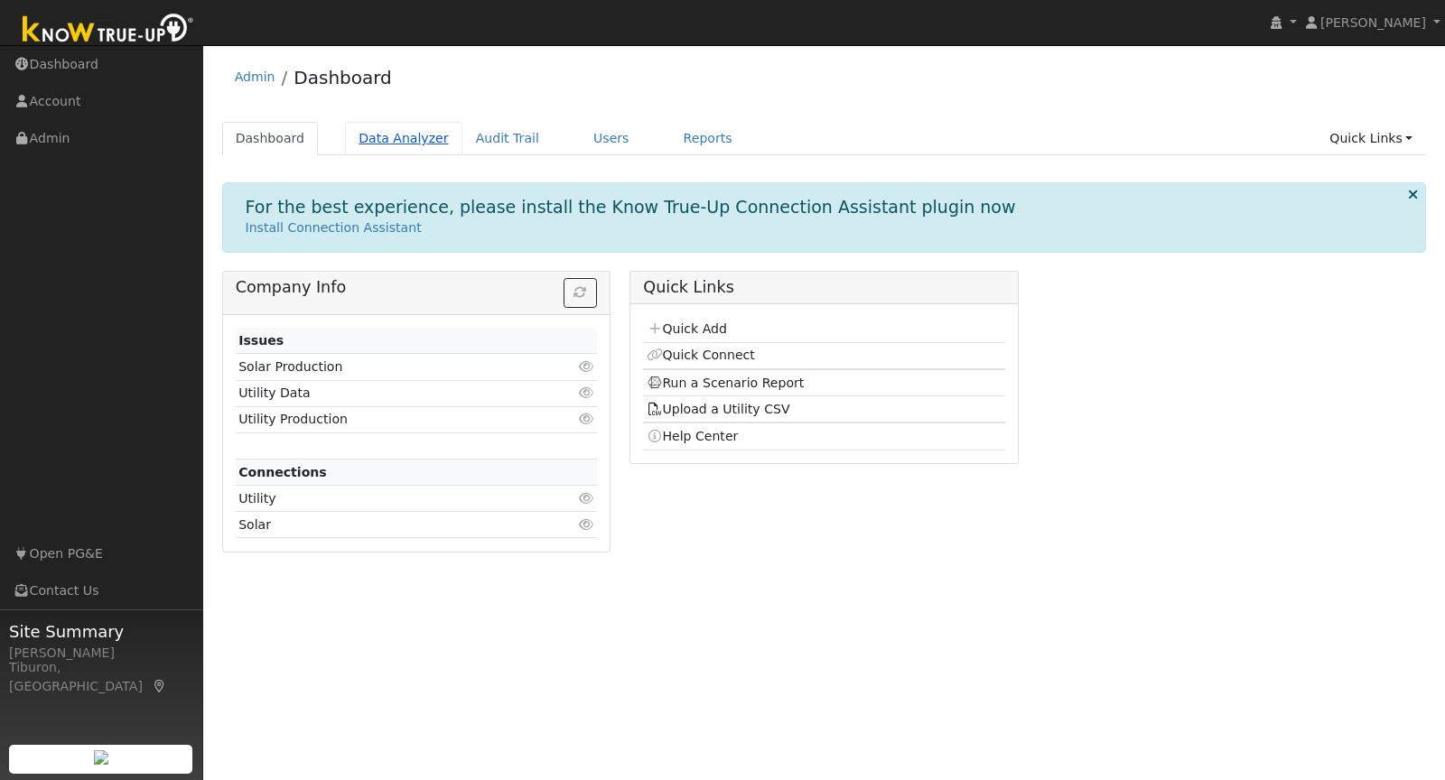
click at [401, 137] on link "Data Analyzer" at bounding box center [403, 138] width 117 height 33
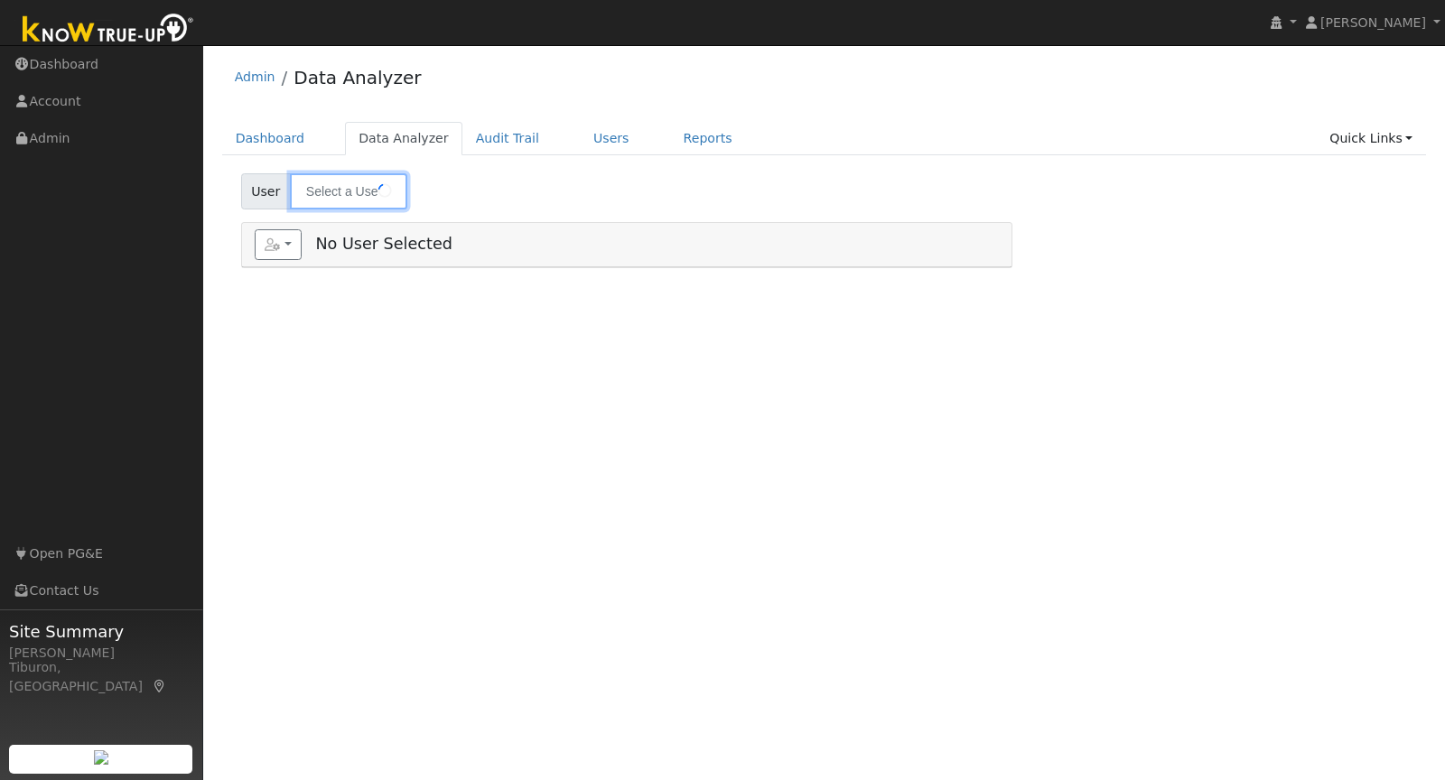
type input "Phil Salter"
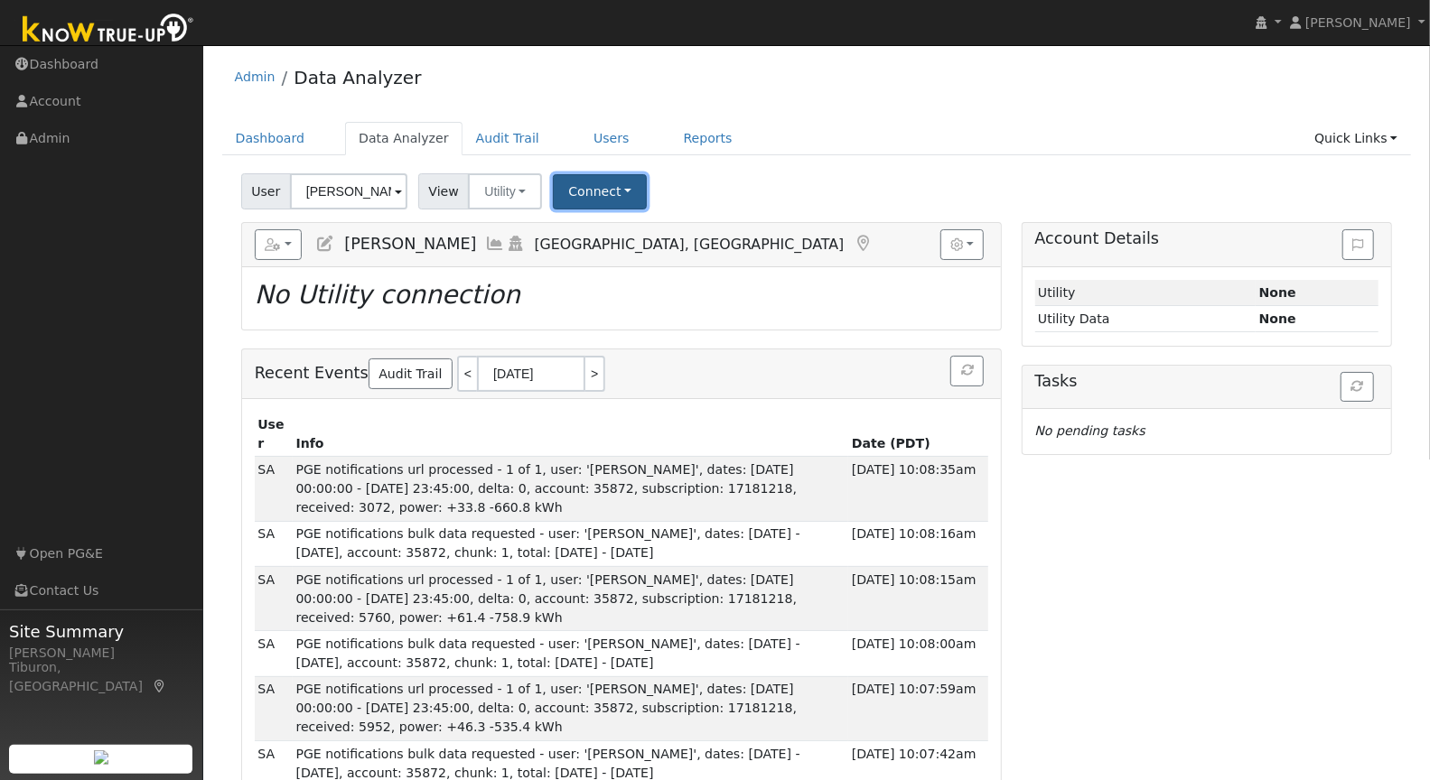
click at [575, 191] on button "Connect" at bounding box center [600, 191] width 94 height 35
click at [612, 223] on link "Select a Provider" at bounding box center [624, 230] width 141 height 25
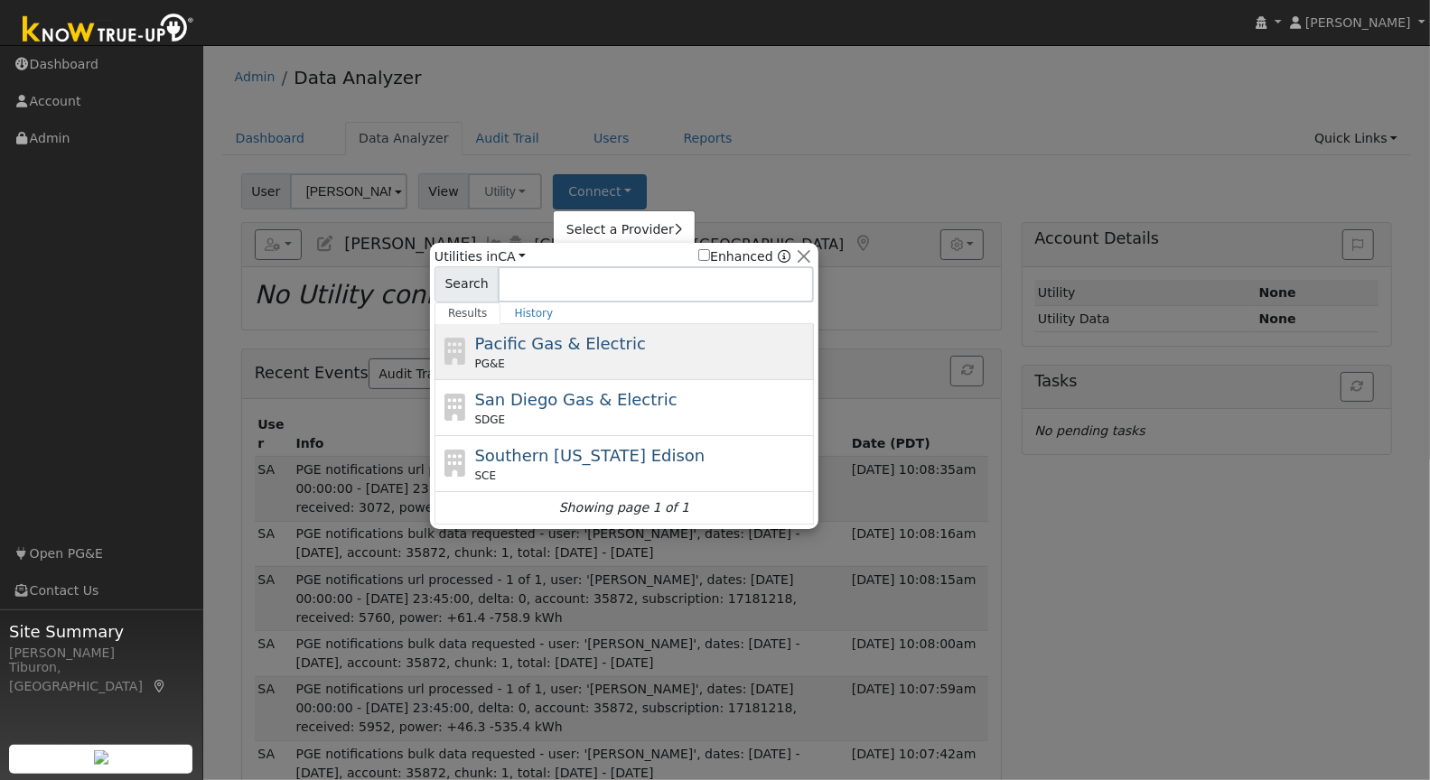
click at [532, 351] on div "Pacific Gas & Electric PG&E" at bounding box center [642, 352] width 335 height 41
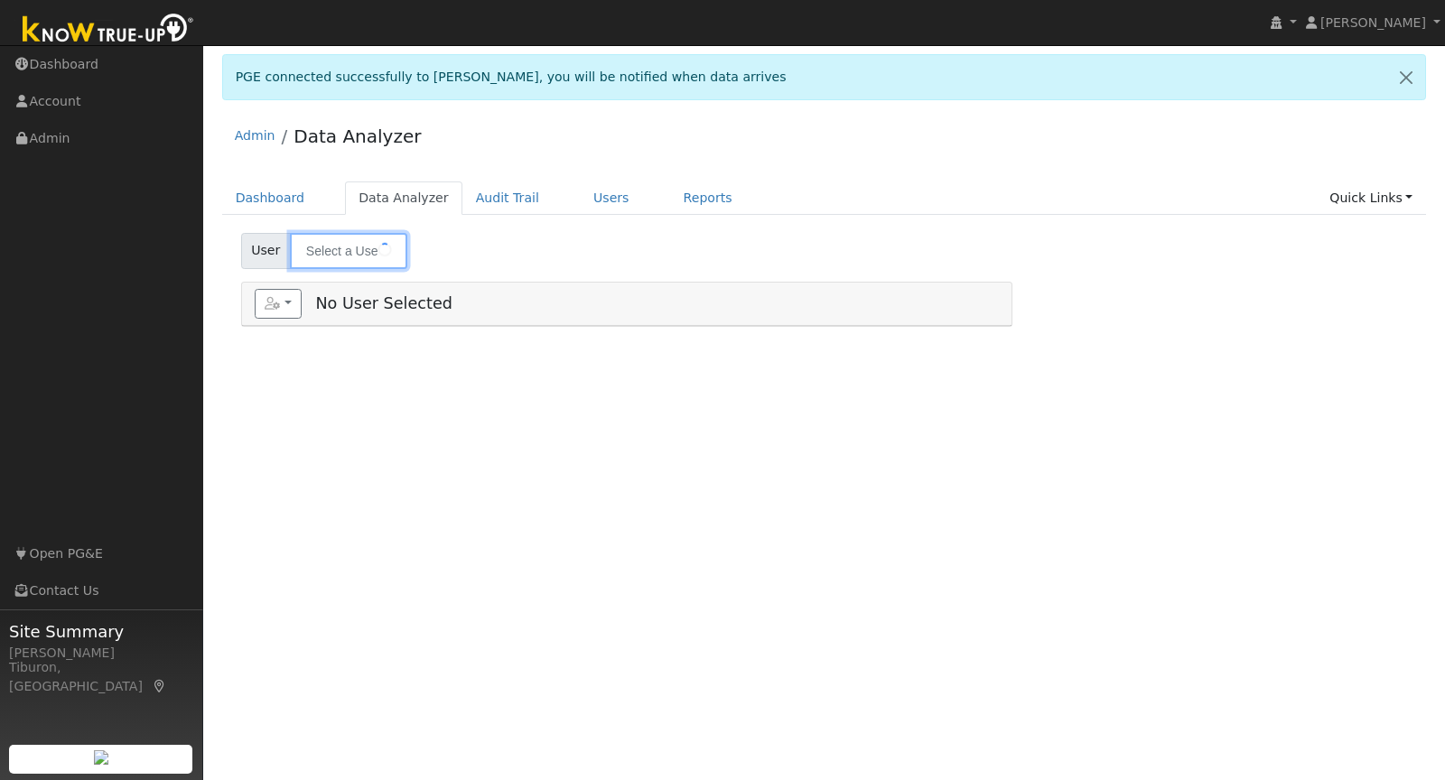
type input "[PERSON_NAME]"
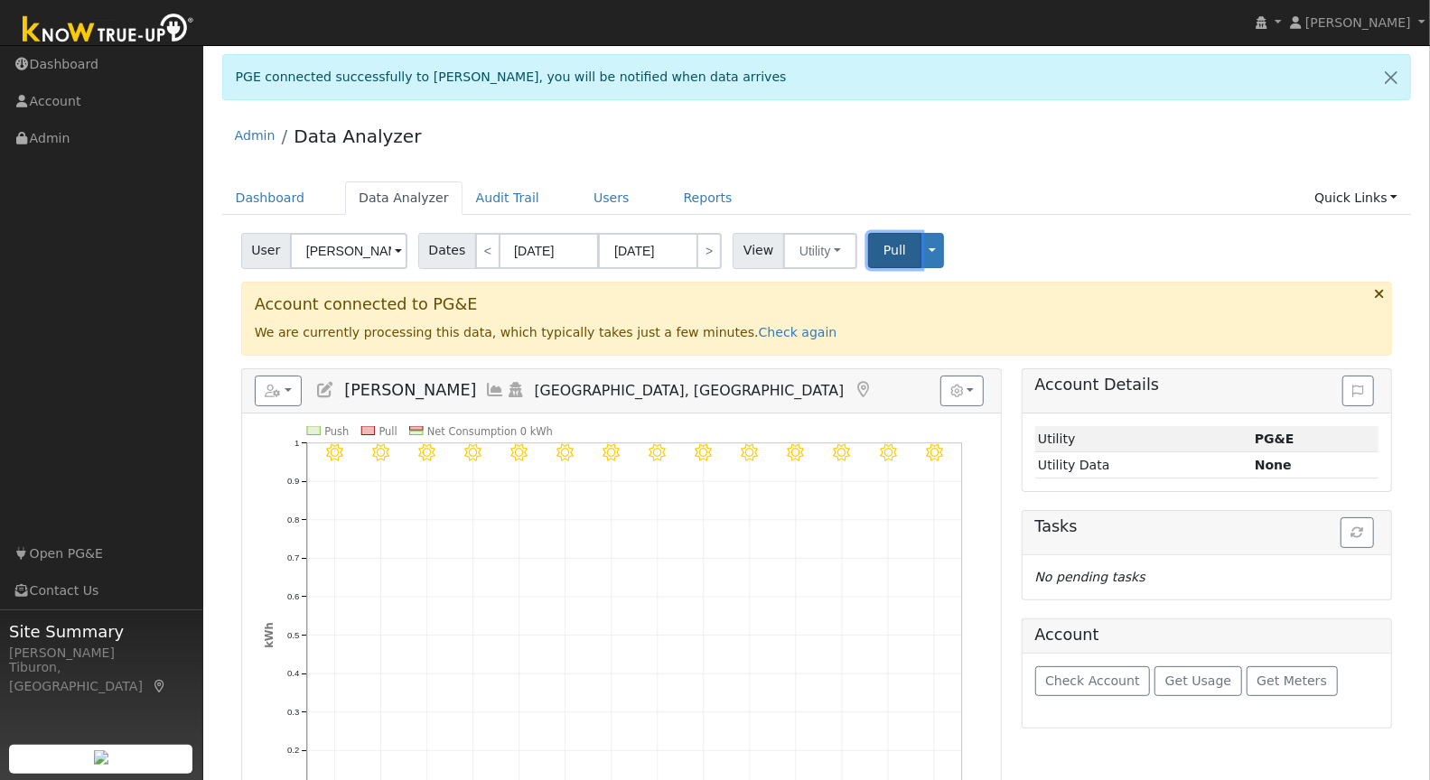
click at [883, 248] on span "Pull" at bounding box center [894, 250] width 23 height 14
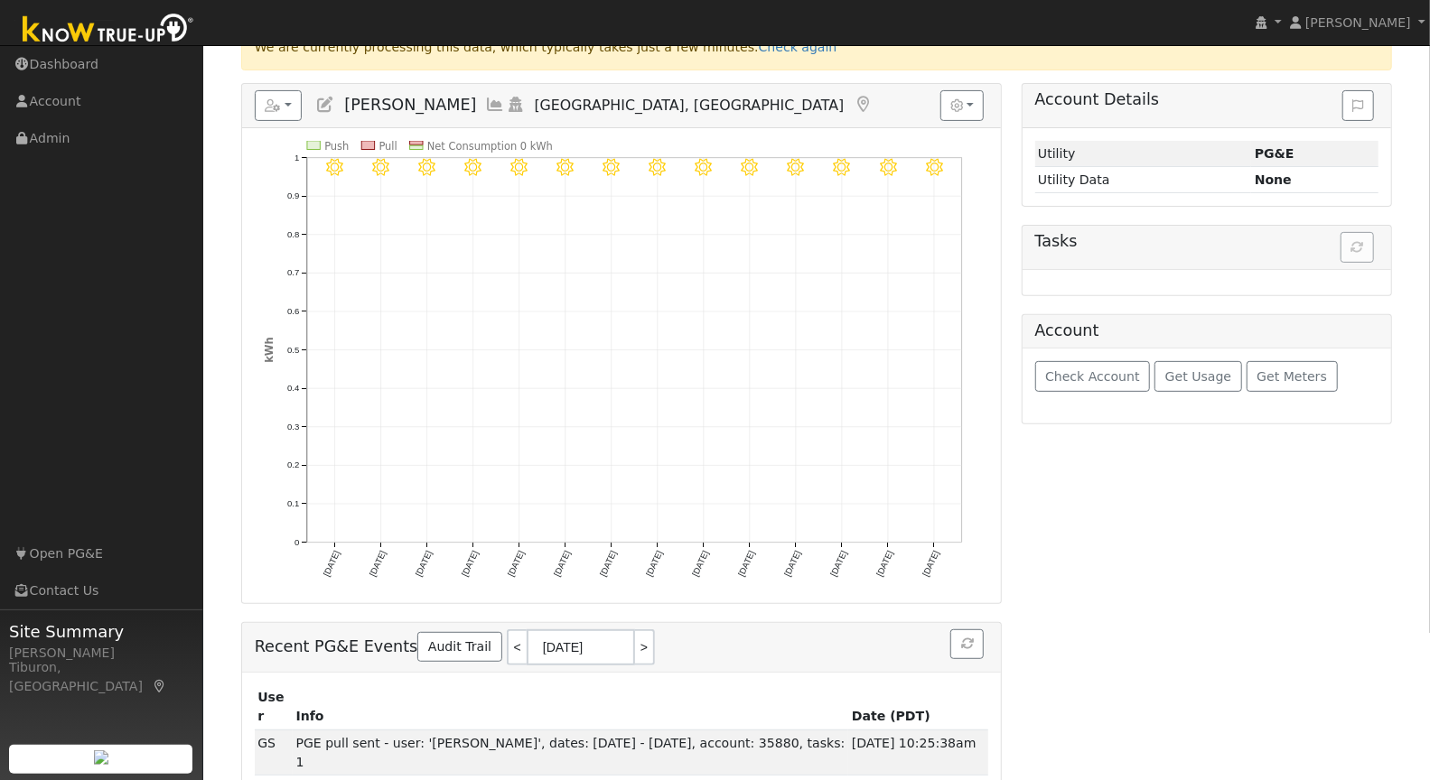
scroll to position [248, 0]
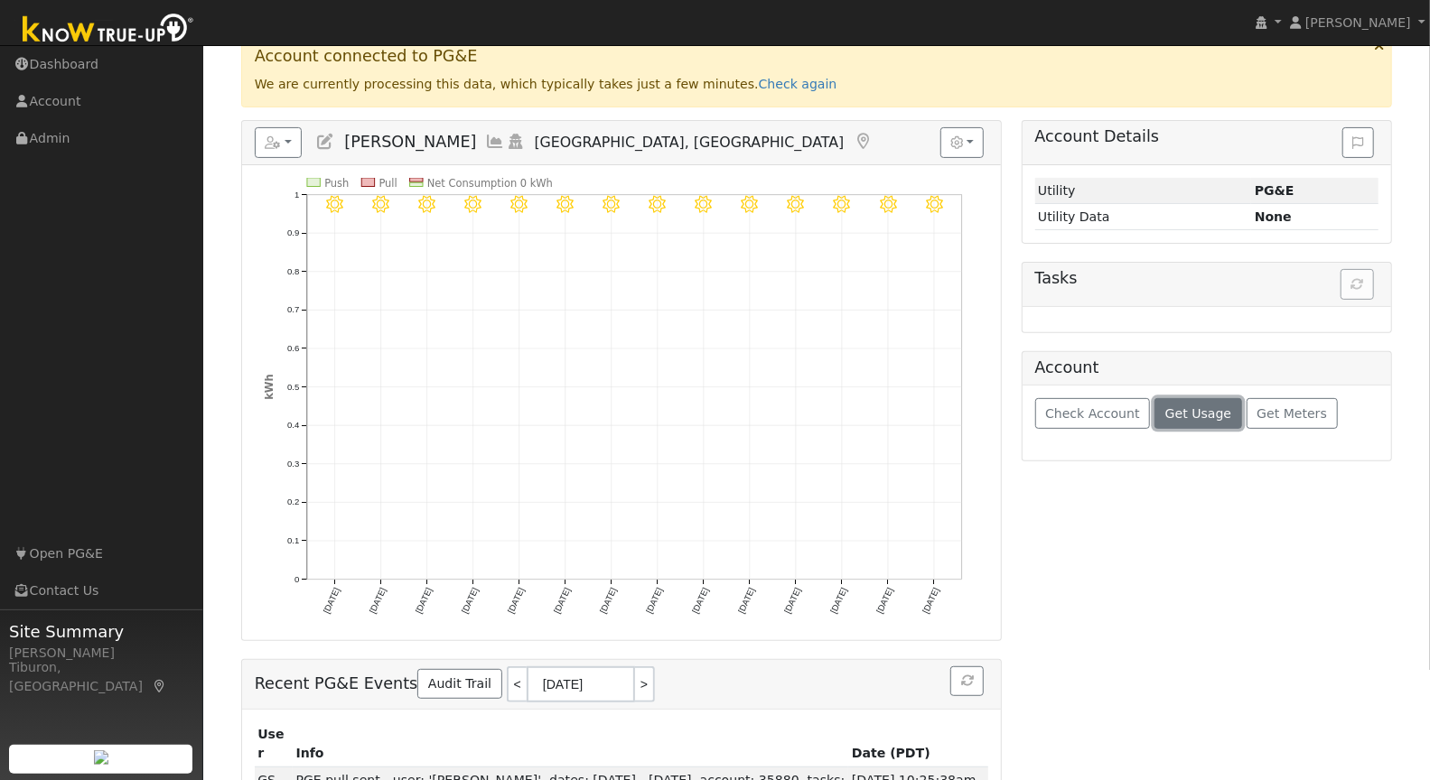
click at [1187, 406] on span "Get Usage" at bounding box center [1198, 413] width 66 height 14
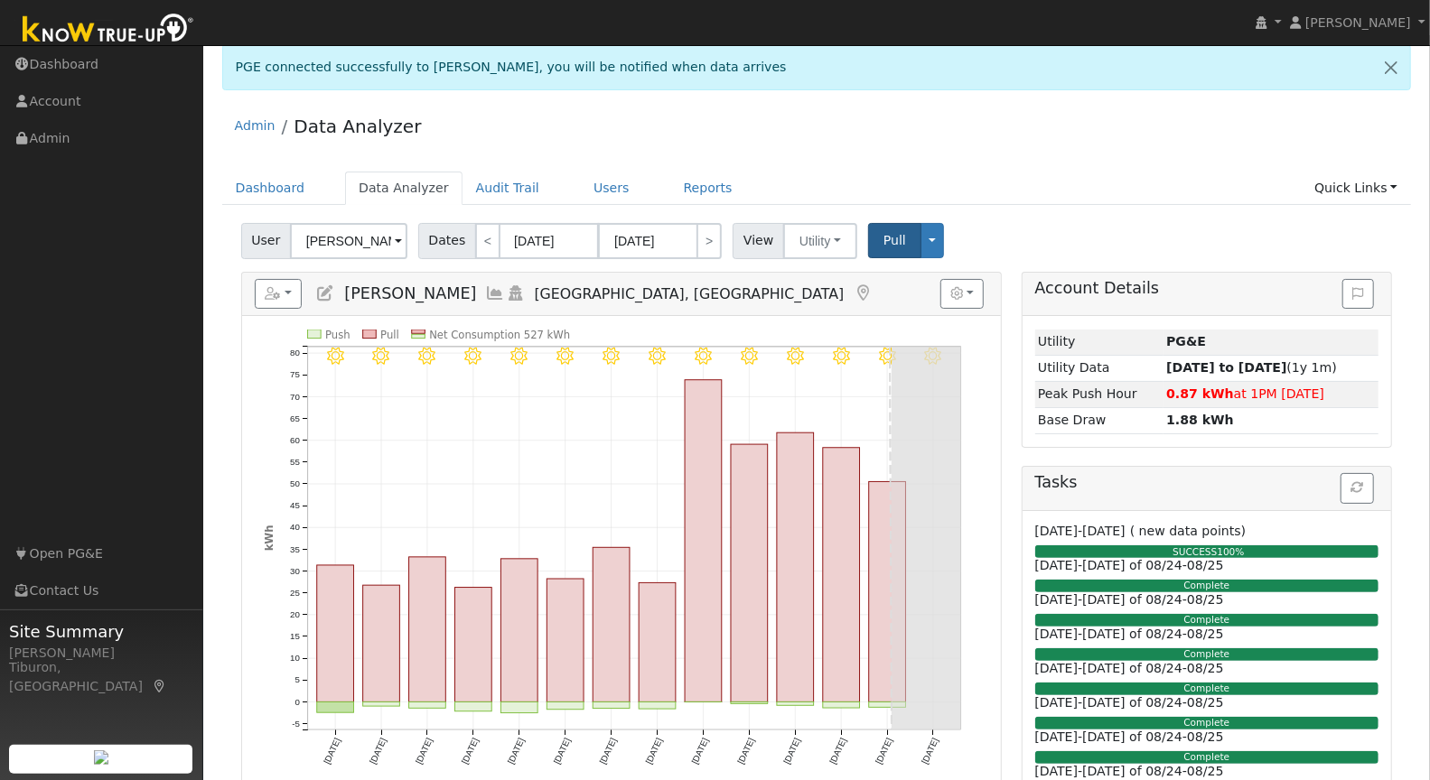
scroll to position [0, 0]
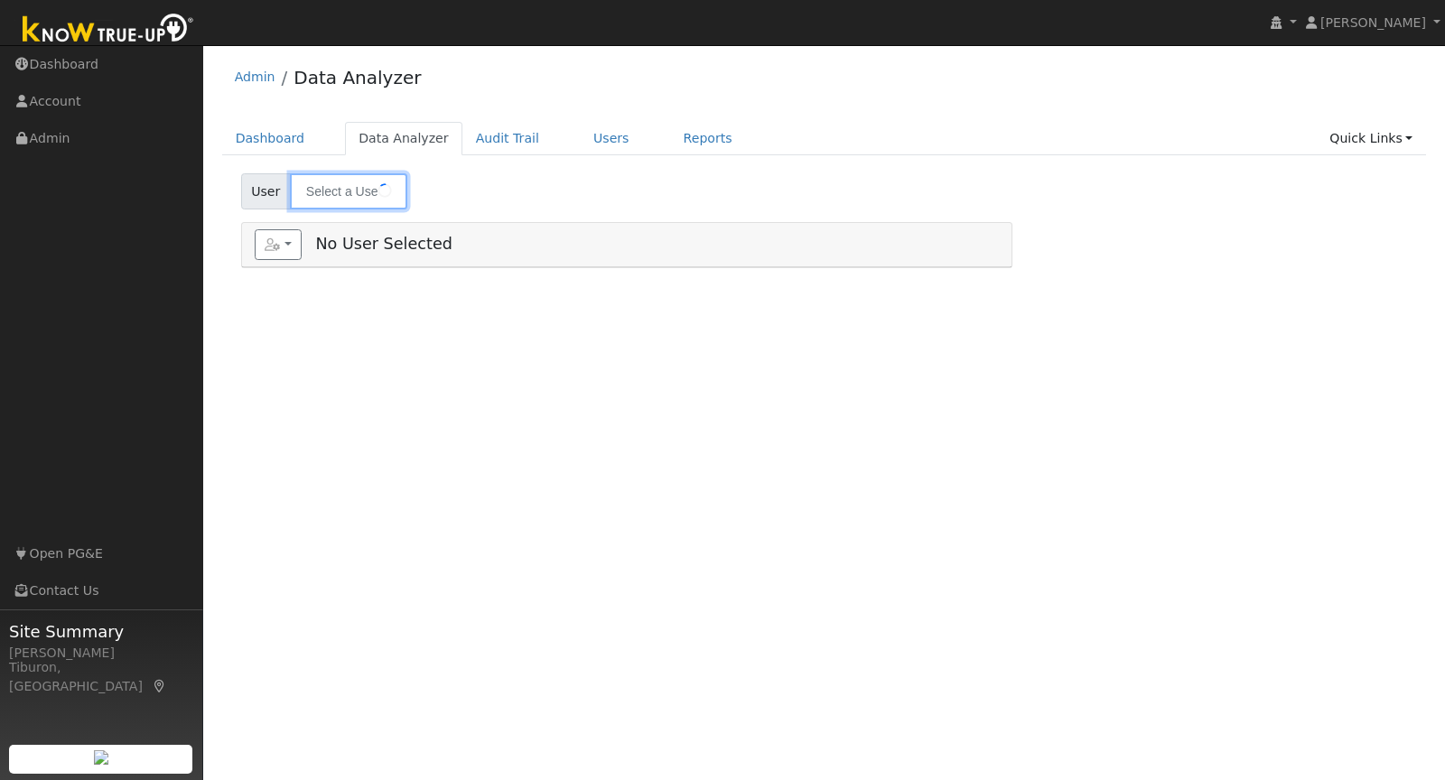
type input "[PERSON_NAME]"
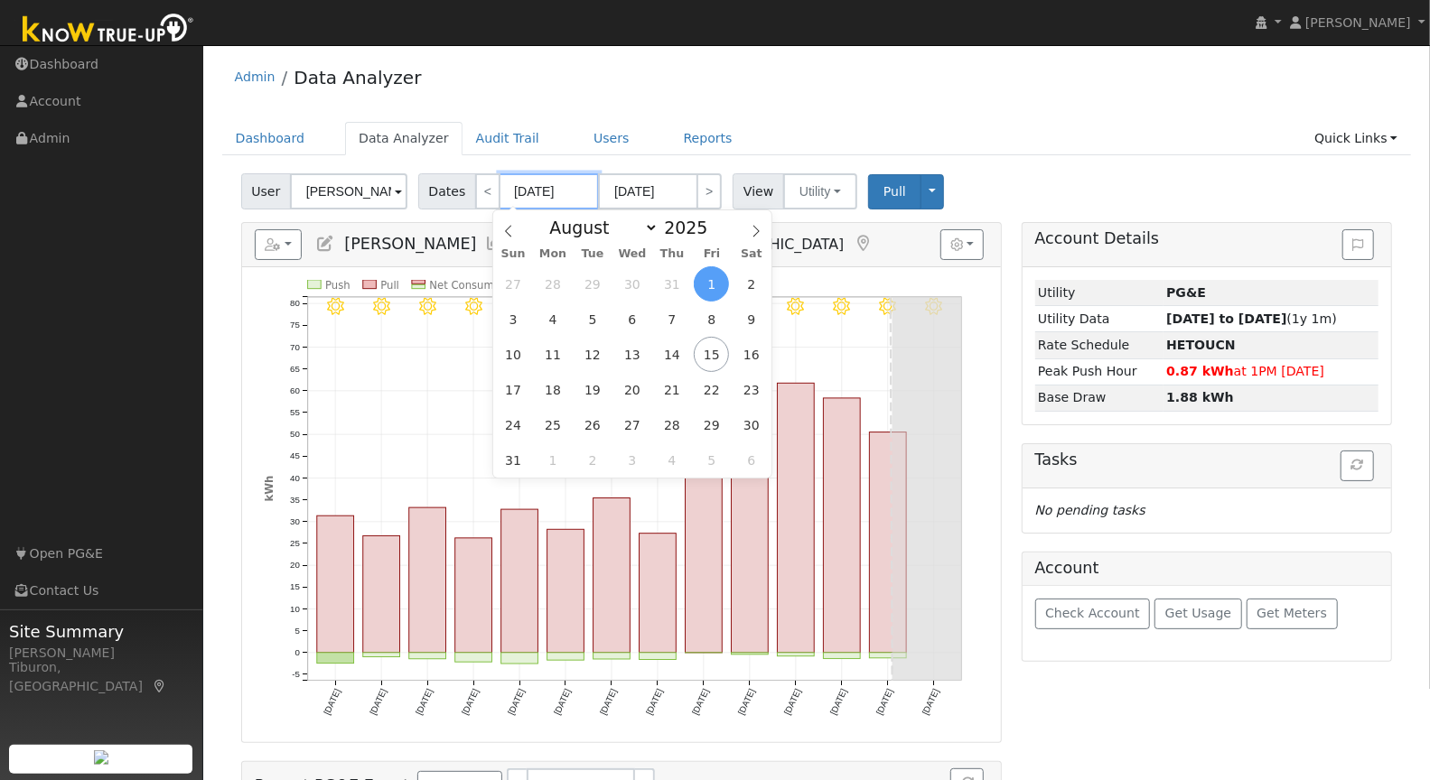
click at [546, 194] on input "[DATE]" at bounding box center [549, 191] width 99 height 36
click at [712, 233] on span at bounding box center [718, 233] width 13 height 10
type input "2024"
click at [677, 281] on span "1" at bounding box center [671, 283] width 35 height 35
type input "08/01/2024"
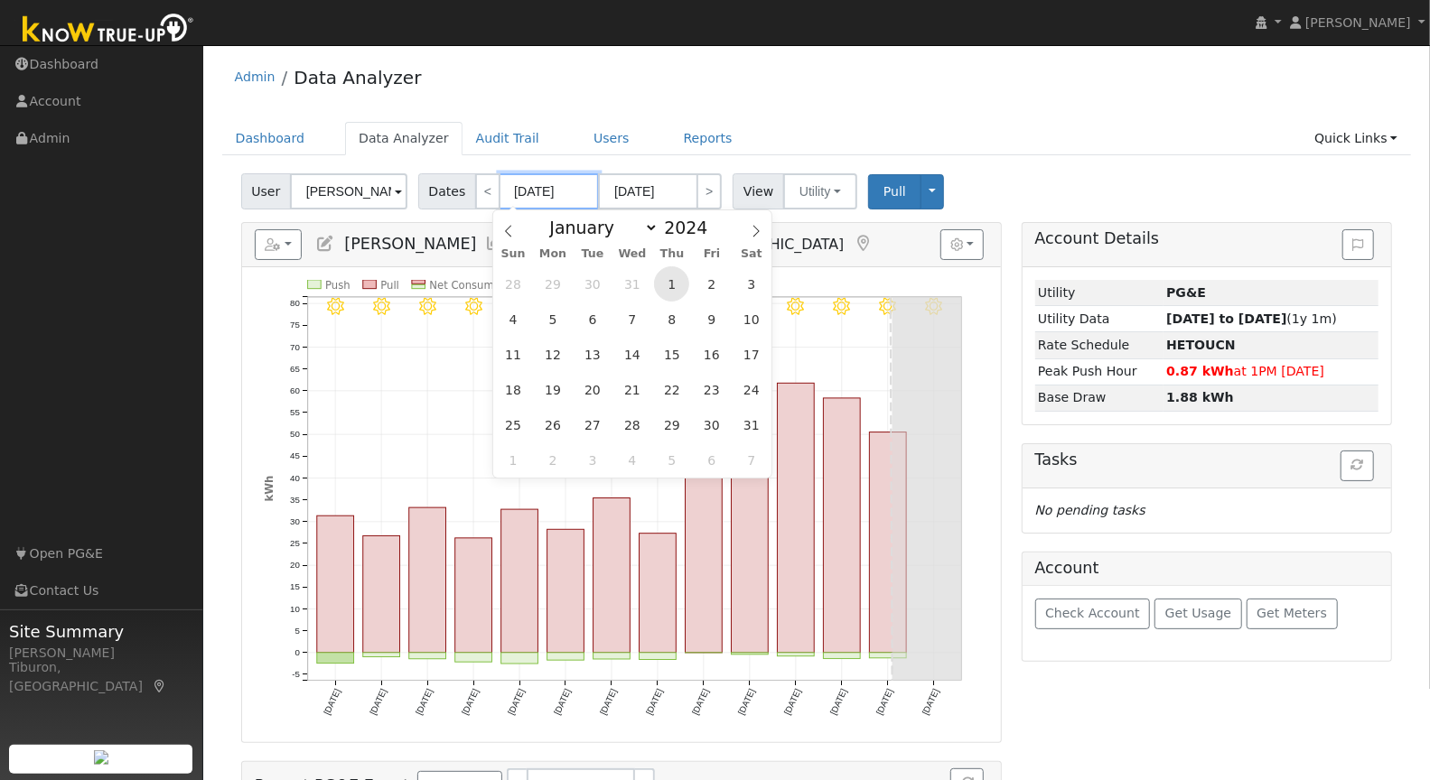
type input "08/31/2024"
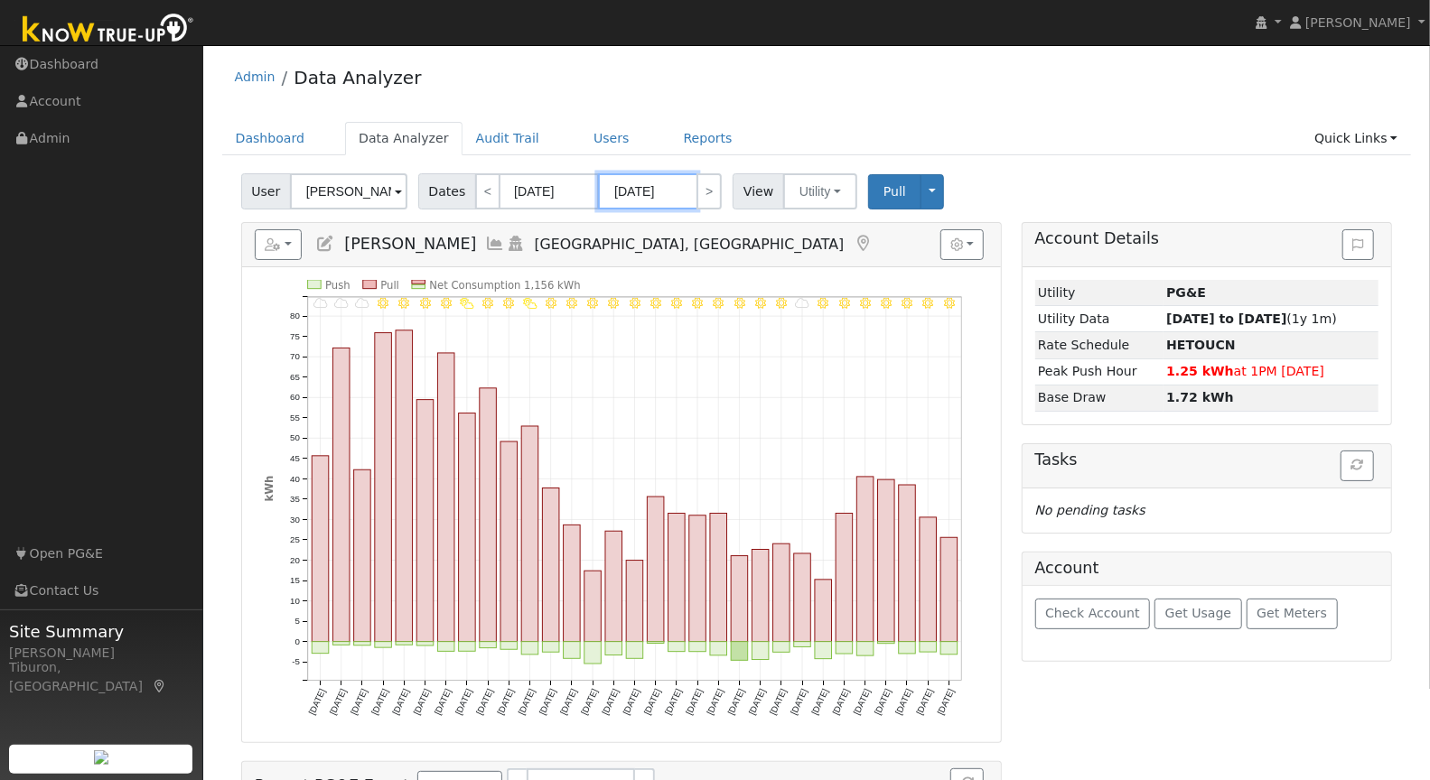
click at [649, 196] on input "08/31/2024" at bounding box center [647, 191] width 99 height 36
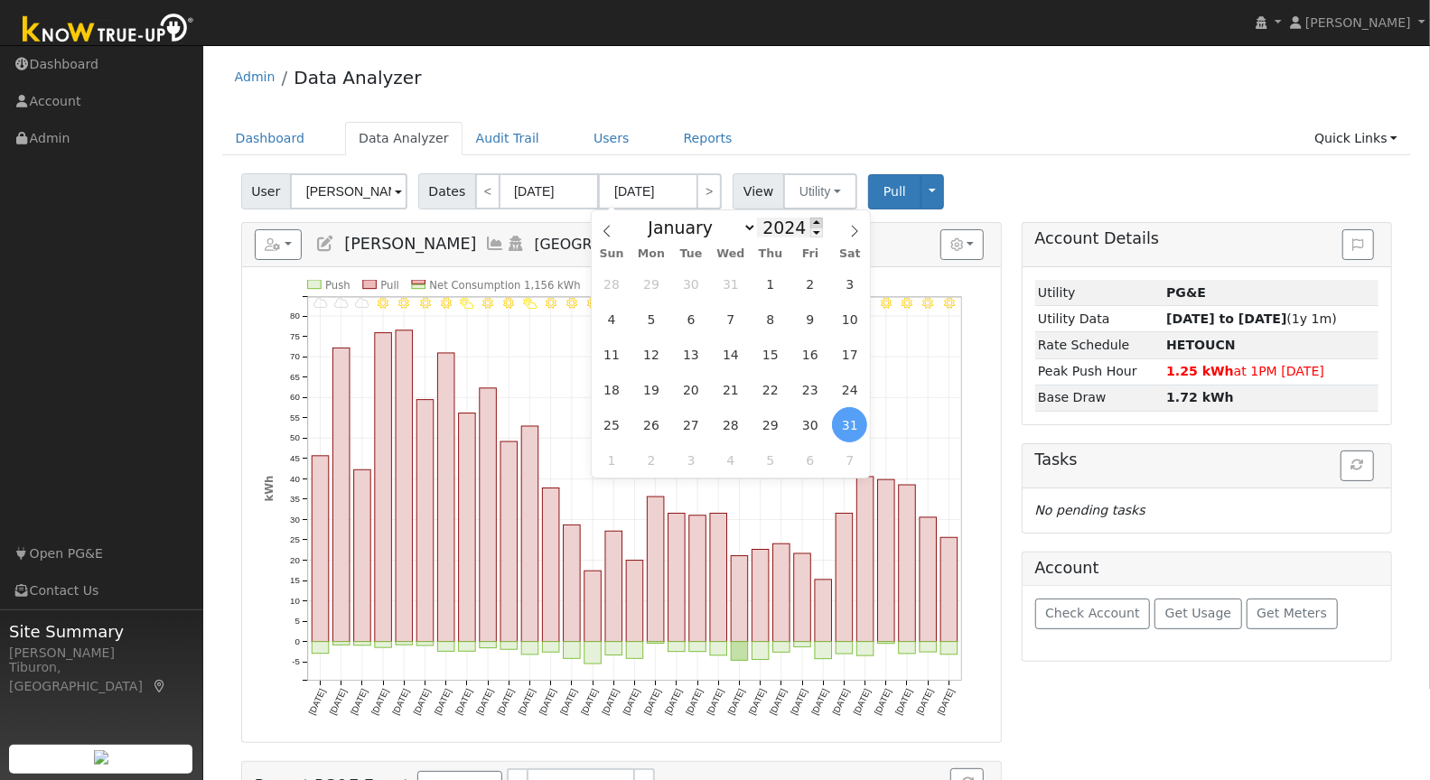
click at [810, 220] on span at bounding box center [816, 223] width 13 height 10
type input "2025"
click at [770, 278] on span "31" at bounding box center [769, 283] width 35 height 35
type input "07/31/2025"
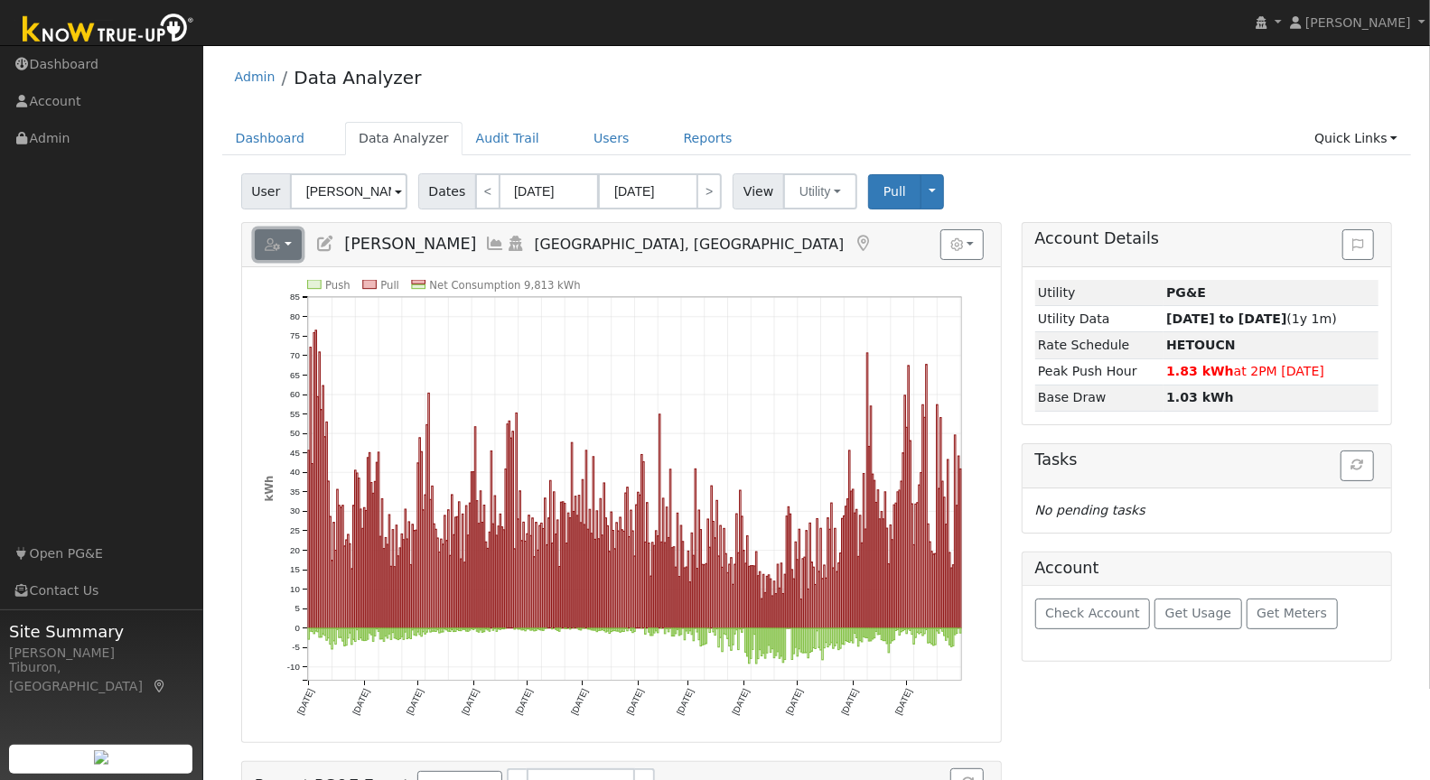
click at [286, 237] on button "button" at bounding box center [279, 244] width 48 height 31
click at [882, 106] on div "Admin Data Analyzer" at bounding box center [817, 81] width 1190 height 55
click at [1332, 144] on link "Quick Links" at bounding box center [1356, 138] width 110 height 33
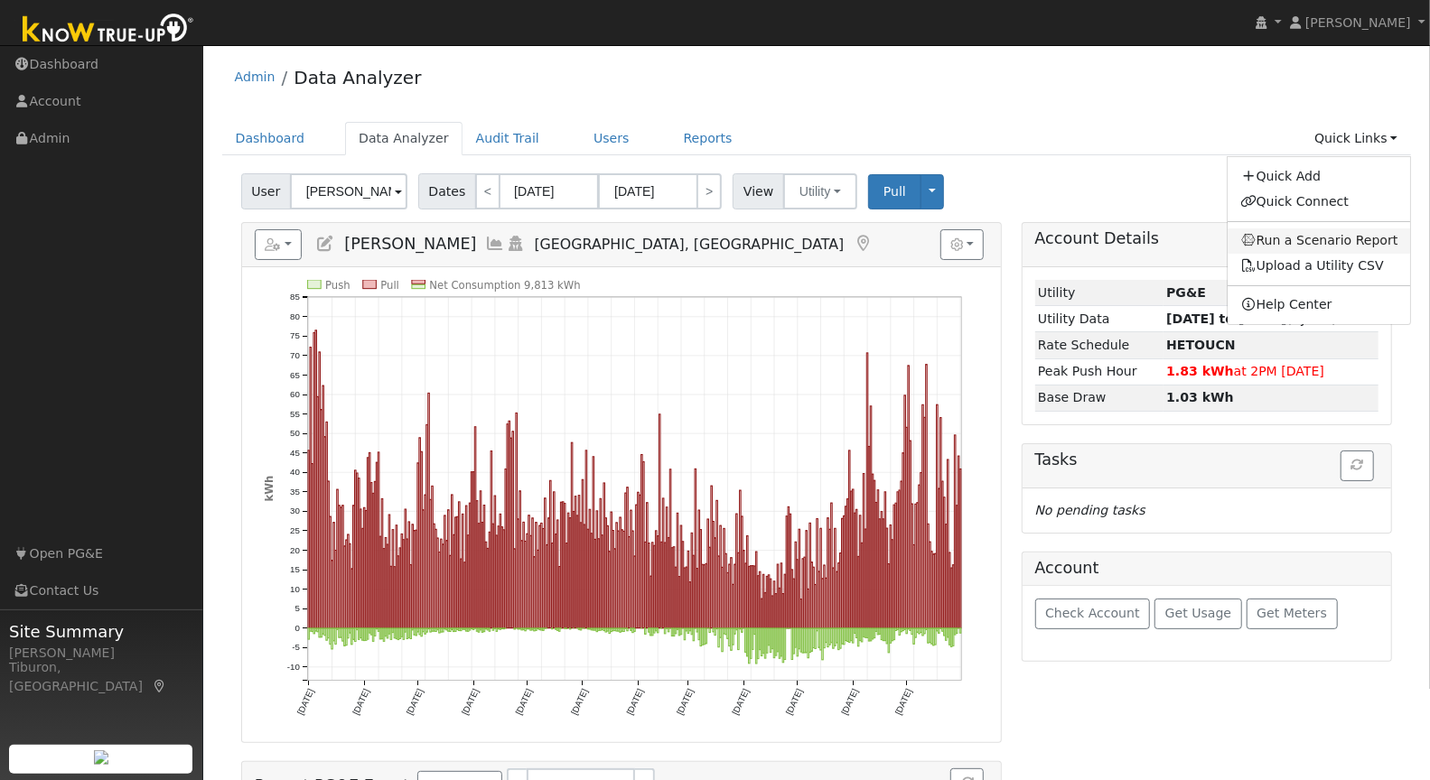
click at [1304, 233] on link "Run a Scenario Report" at bounding box center [1319, 241] width 183 height 25
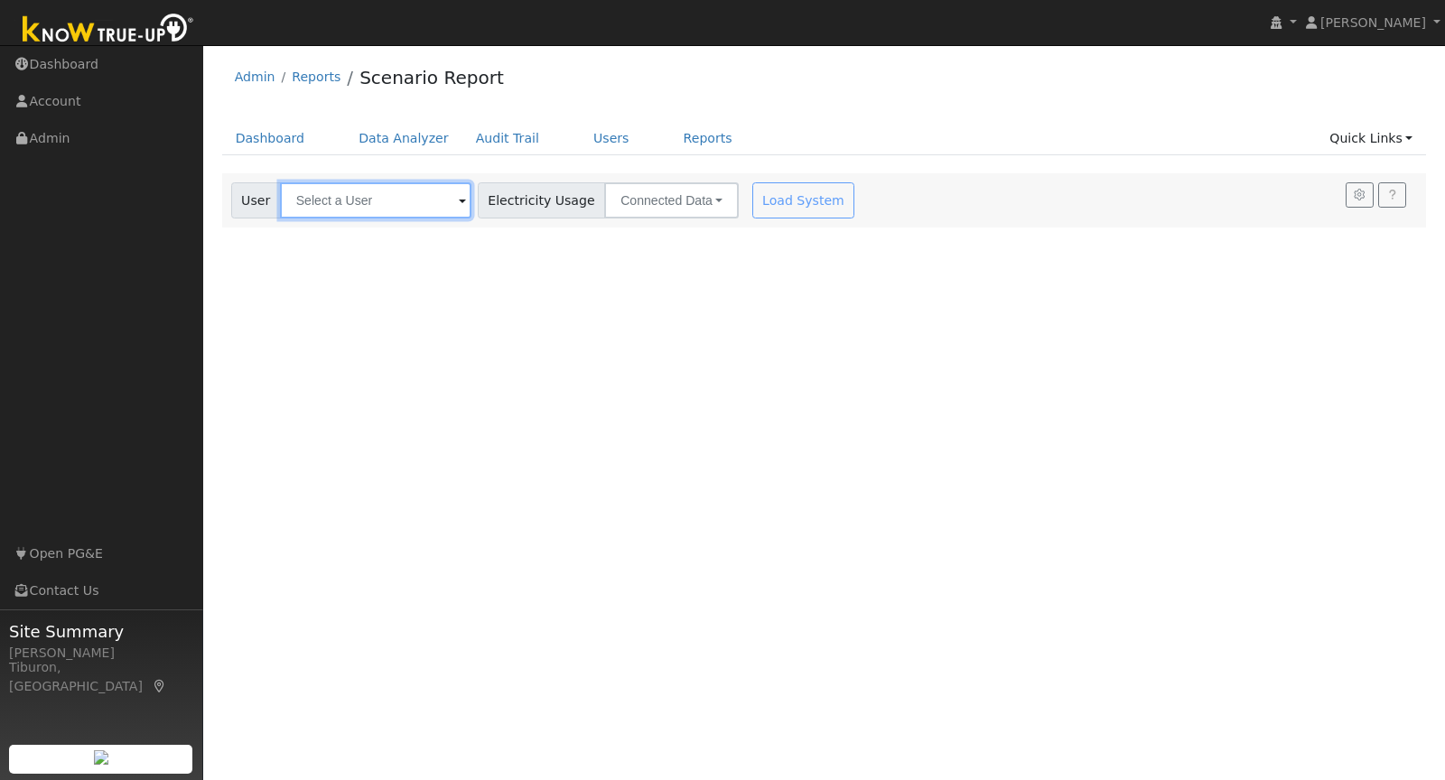
click at [349, 207] on input "text" at bounding box center [375, 200] width 191 height 36
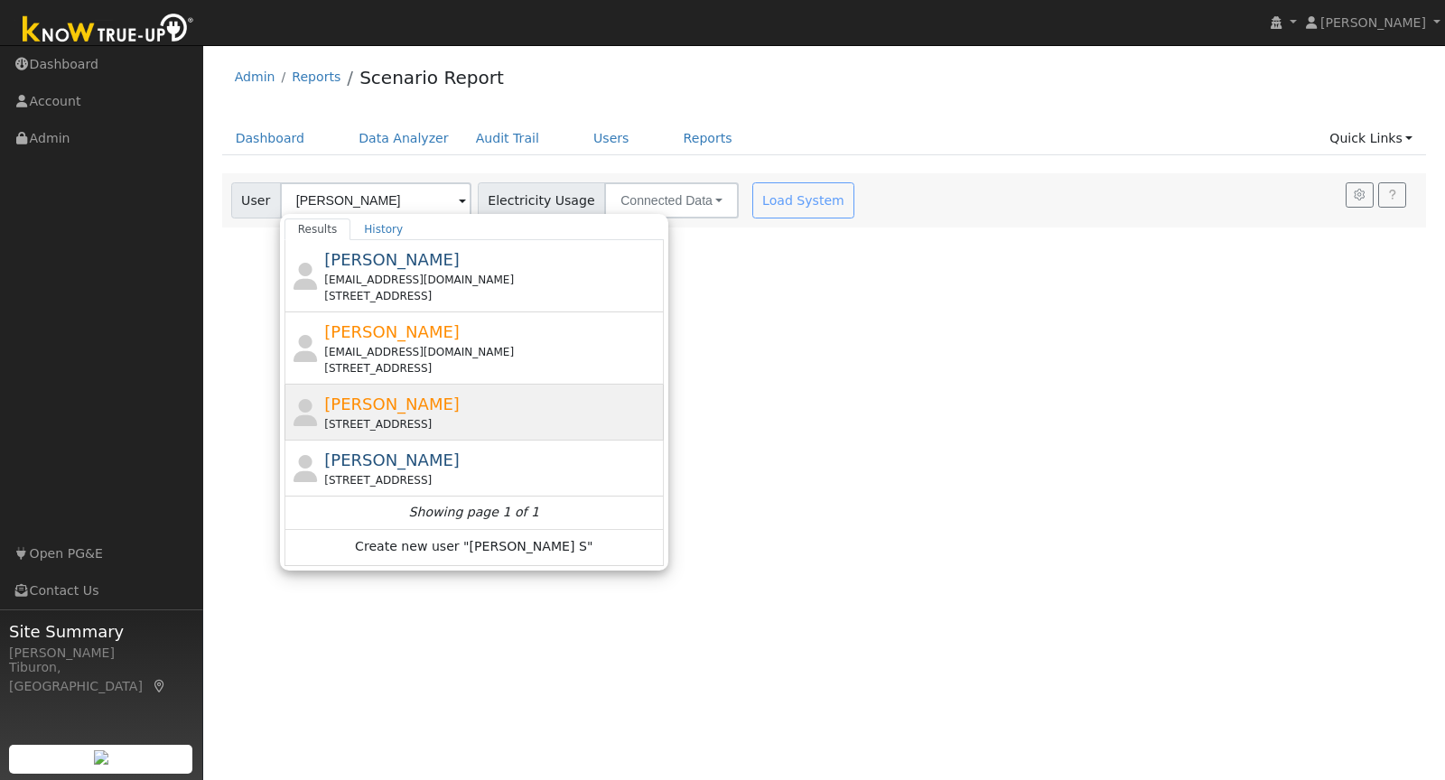
click at [398, 401] on div "[PERSON_NAME] [STREET_ADDRESS]" at bounding box center [491, 412] width 335 height 41
type input "[PERSON_NAME]"
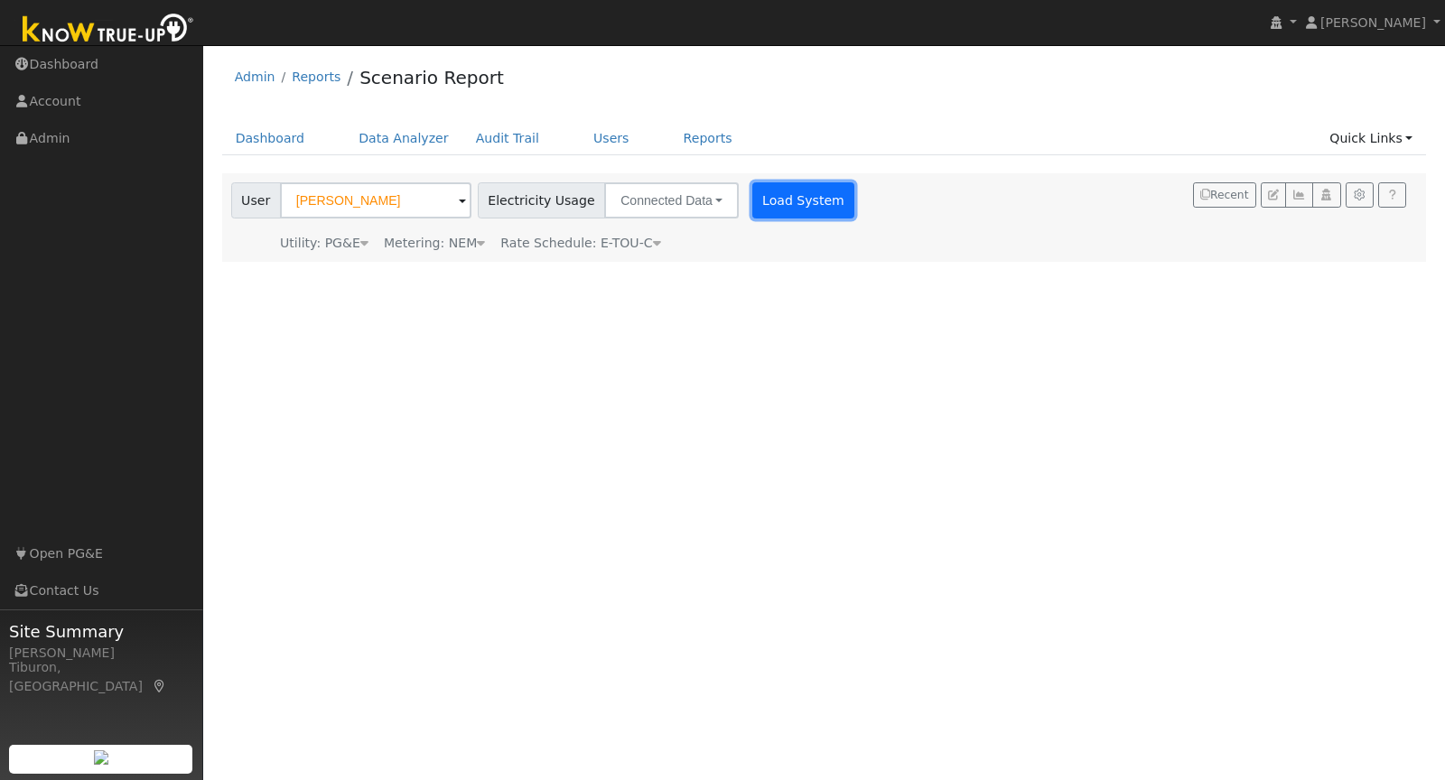
click at [752, 200] on button "Load System" at bounding box center [803, 200] width 103 height 36
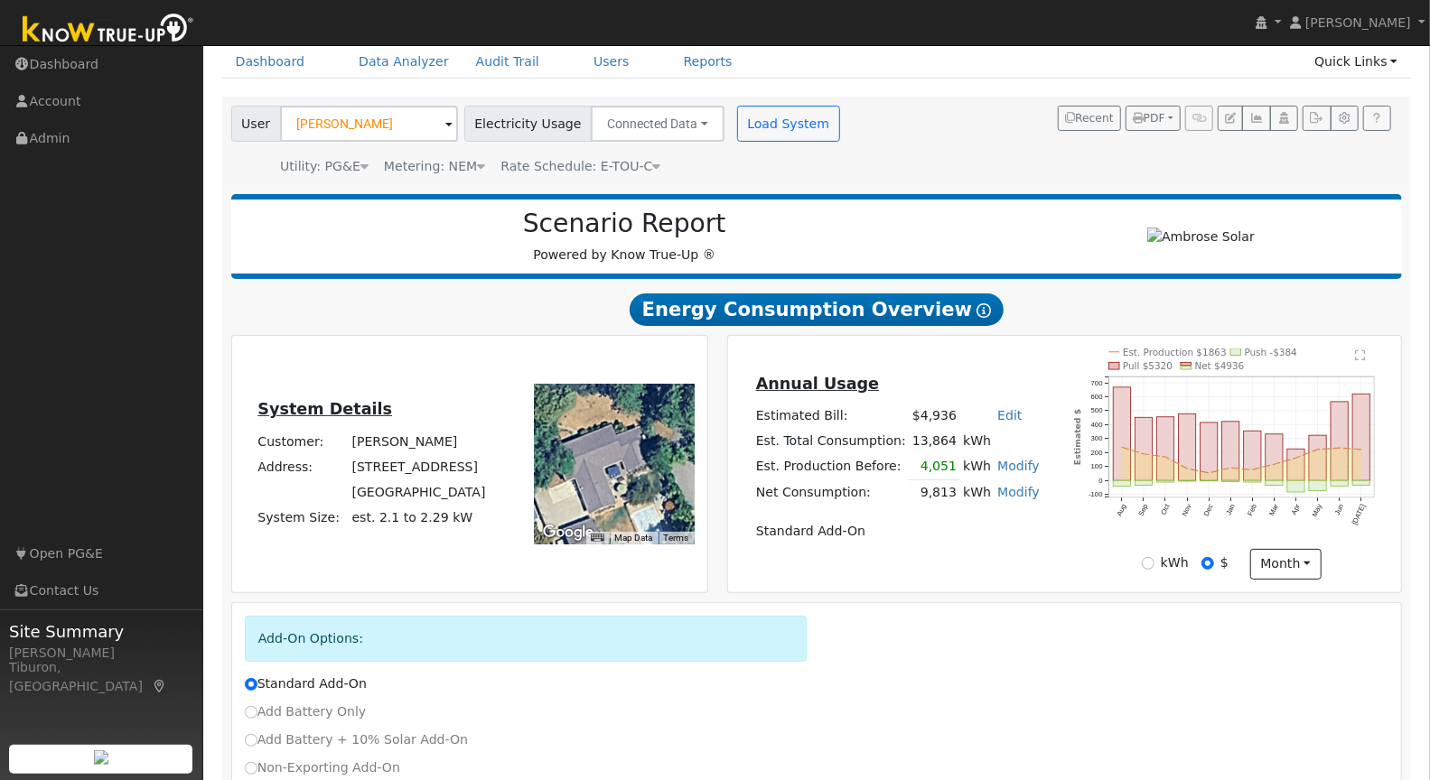
scroll to position [77, 0]
drag, startPoint x: 955, startPoint y: 438, endPoint x: 915, endPoint y: 436, distance: 39.8
click at [915, 436] on tr "Est. Total Consumption: 13,864 kWh" at bounding box center [897, 441] width 290 height 25
drag, startPoint x: 764, startPoint y: 466, endPoint x: 904, endPoint y: 458, distance: 140.2
click at [904, 458] on td "Est. Production Before:" at bounding box center [830, 467] width 156 height 26
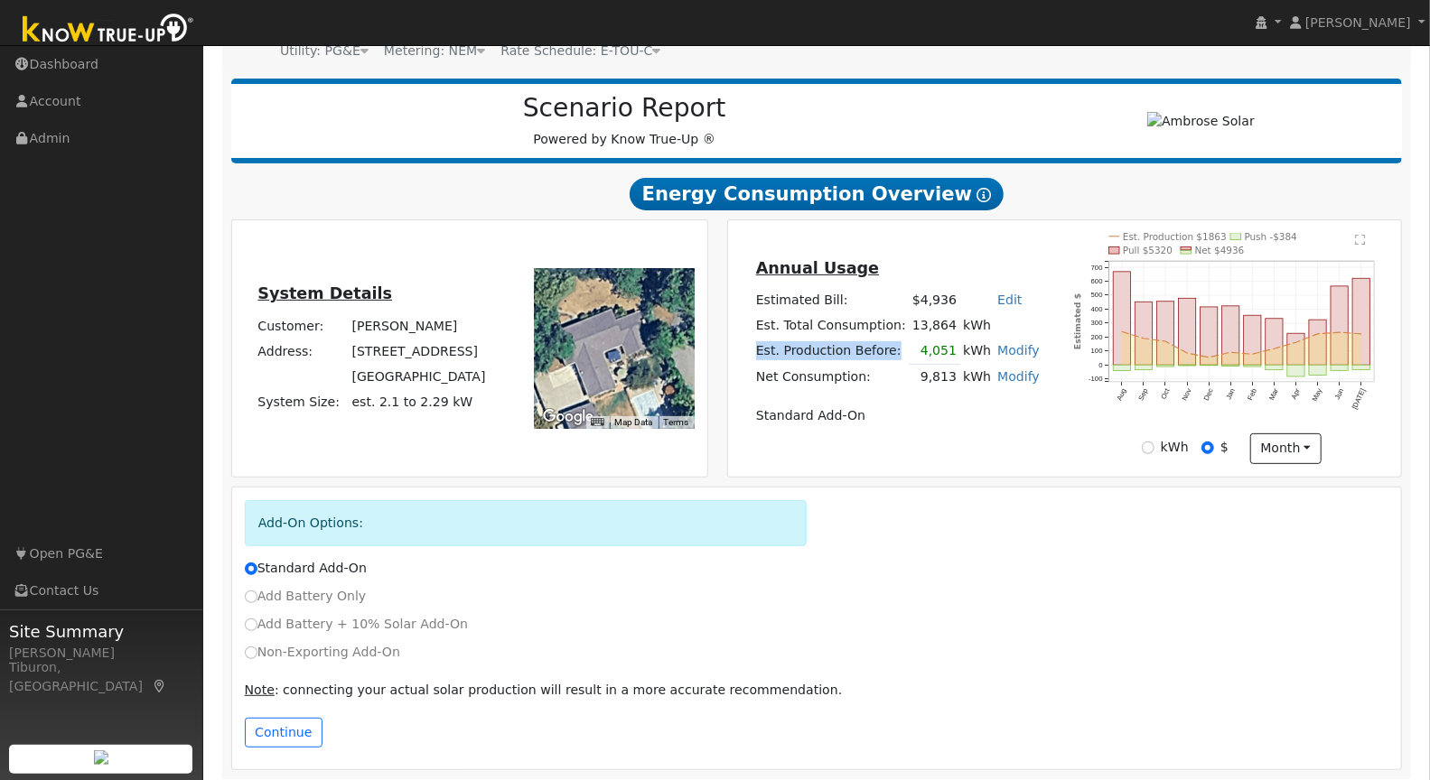
scroll to position [195, 0]
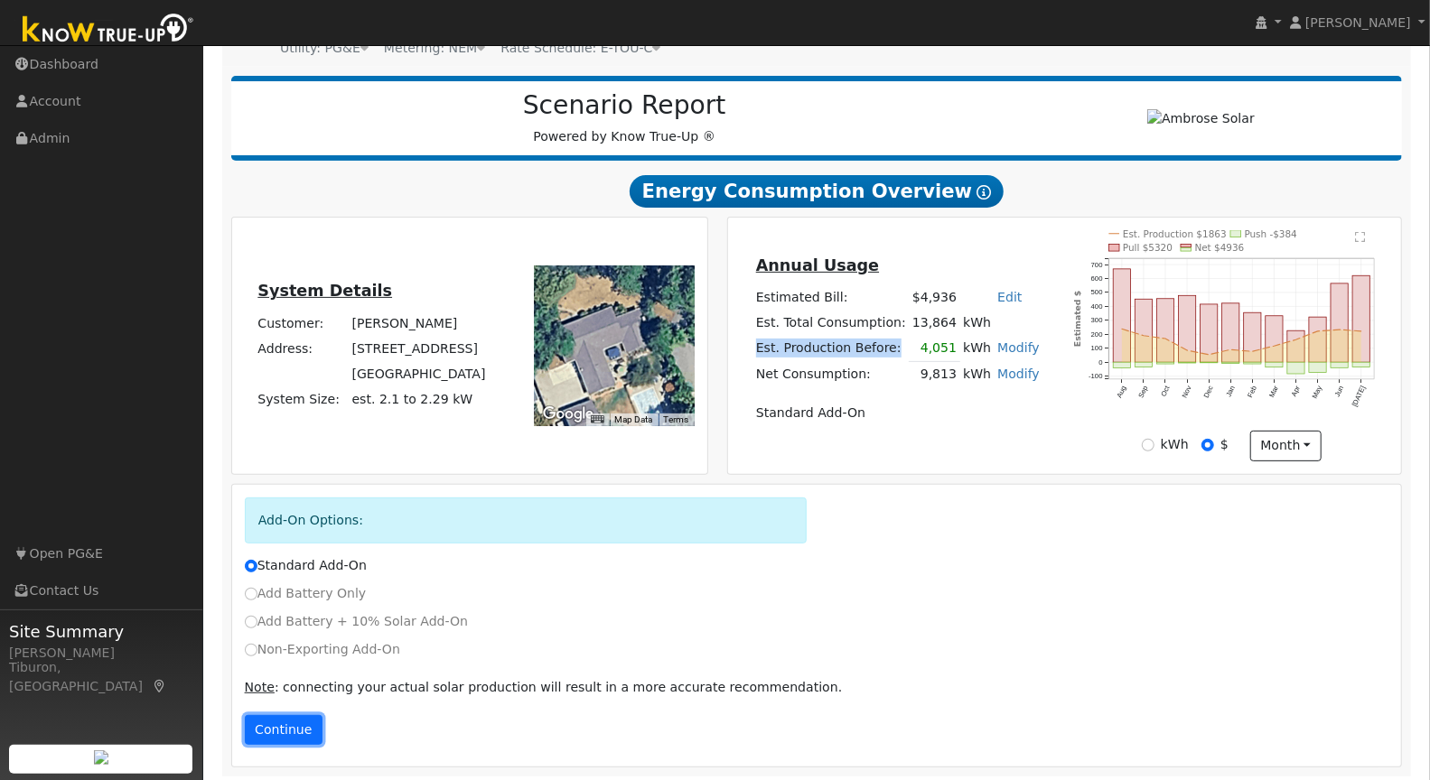
click at [273, 728] on button "Continue" at bounding box center [284, 730] width 78 height 31
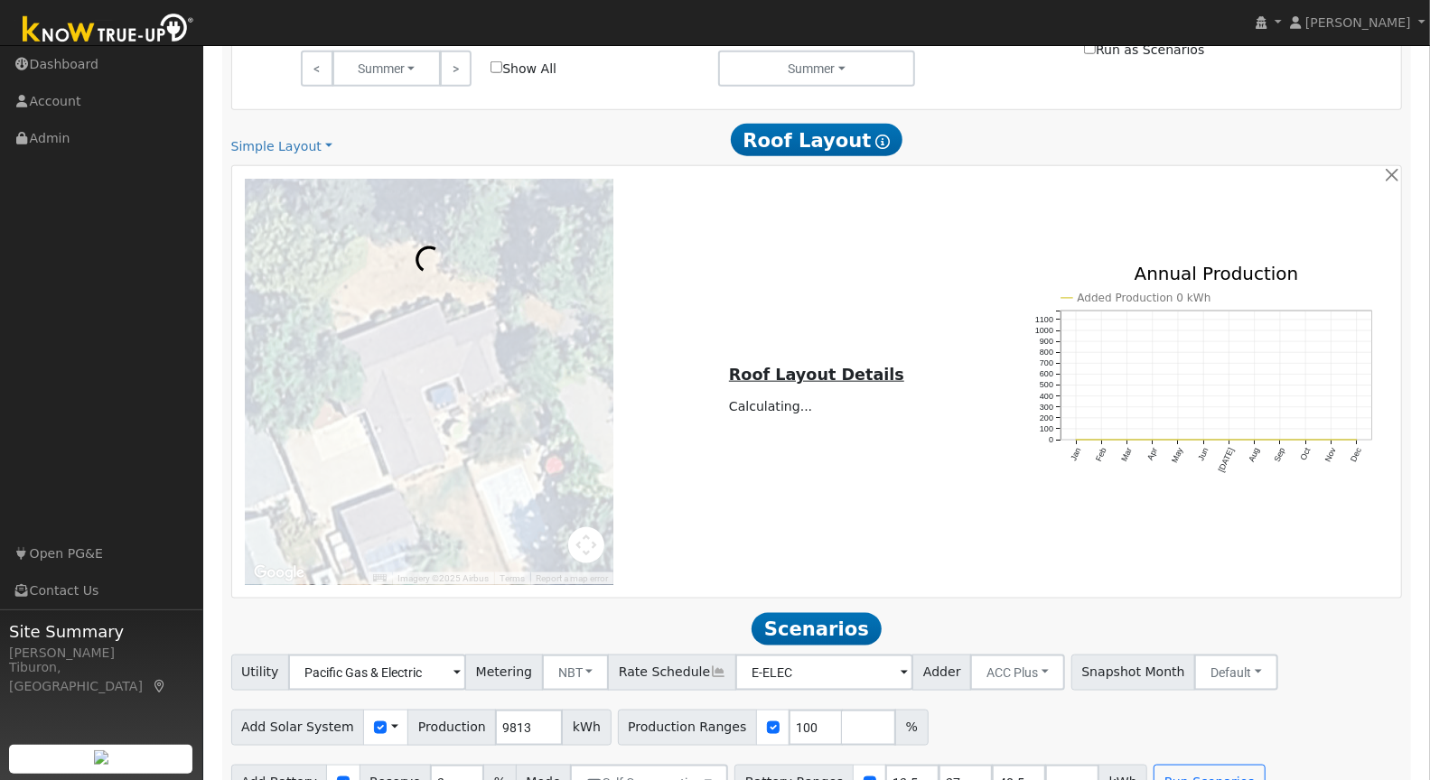
scroll to position [1163, 0]
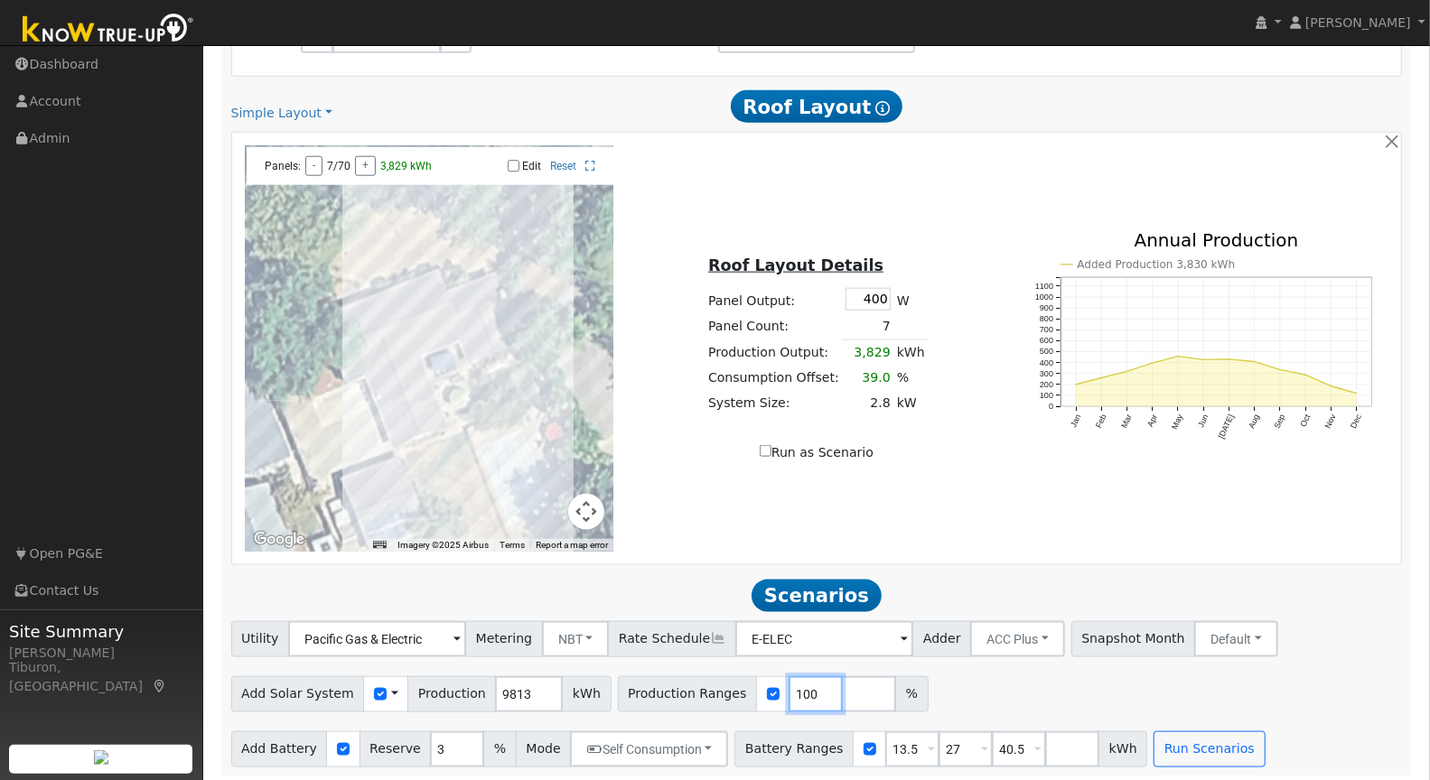
drag, startPoint x: 790, startPoint y: 686, endPoint x: 724, endPoint y: 679, distance: 66.2
click at [724, 679] on div "Production Ranges 100 %" at bounding box center [773, 695] width 311 height 36
click at [842, 687] on input "number" at bounding box center [869, 695] width 54 height 36
type input "120"
click at [895, 690] on input "number" at bounding box center [922, 695] width 54 height 36
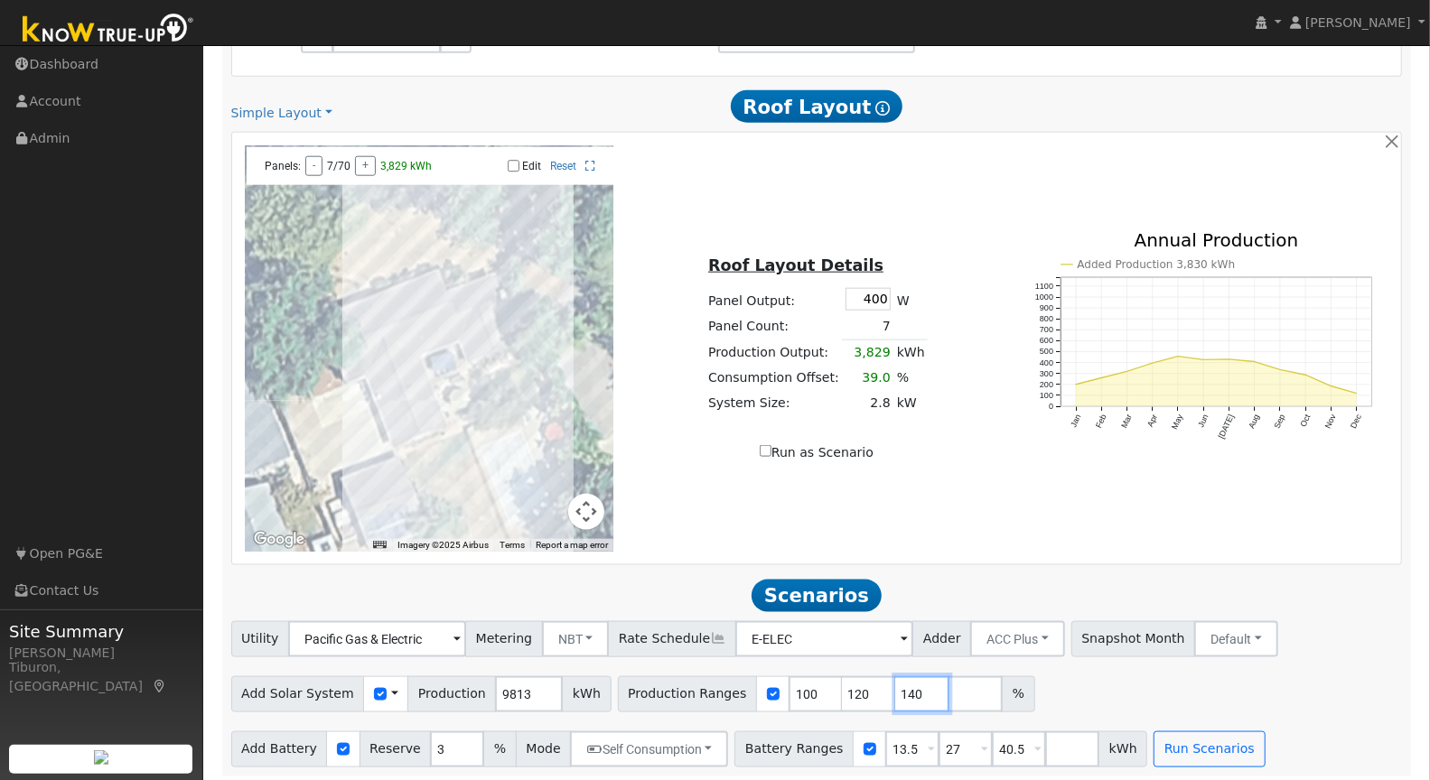
type input "140"
click at [948, 696] on input "number" at bounding box center [975, 695] width 54 height 36
type input "160"
click at [1002, 693] on input "number" at bounding box center [1029, 695] width 54 height 36
type input "180"
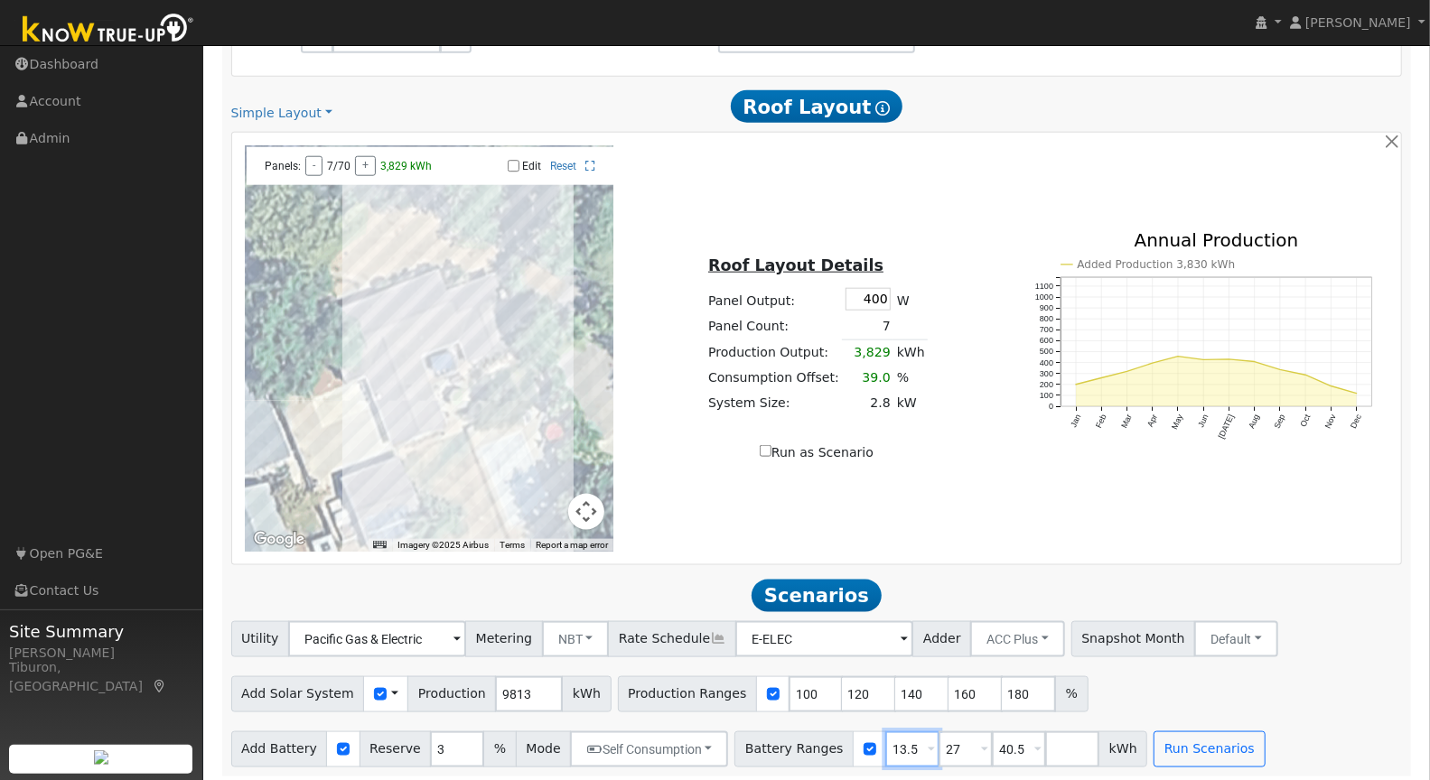
drag, startPoint x: 901, startPoint y: 747, endPoint x: 837, endPoint y: 734, distance: 64.5
click at [837, 734] on div "Battery Ranges 13.5 Overrides Reserve % Mode None None Self Consumption Peak Sa…" at bounding box center [940, 750] width 413 height 36
type input "16"
drag, startPoint x: 941, startPoint y: 744, endPoint x: 898, endPoint y: 742, distance: 43.4
click at [898, 742] on div "Battery Ranges 16 Overrides Reserve % Mode None None Self Consumption Peak Savi…" at bounding box center [940, 750] width 413 height 36
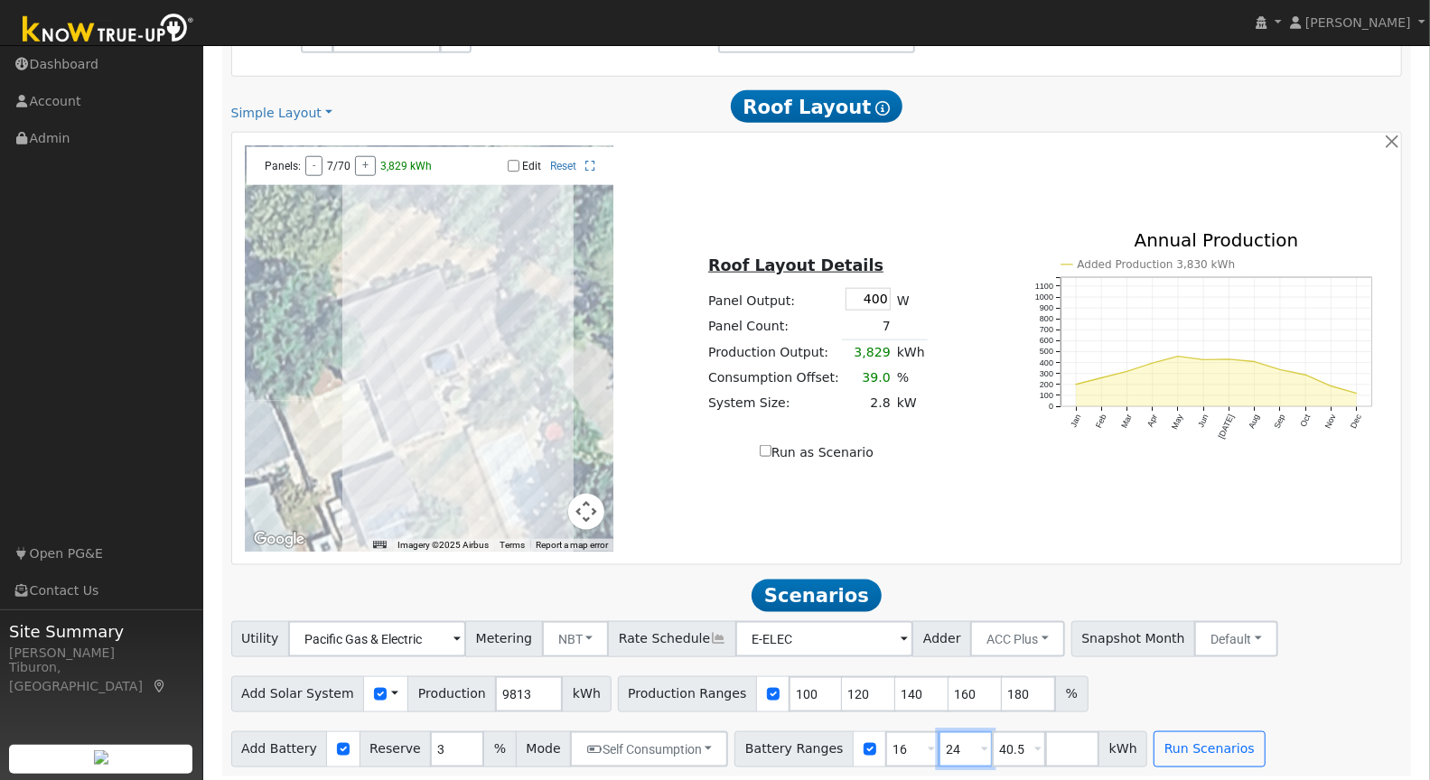
type input "24"
drag, startPoint x: 1004, startPoint y: 744, endPoint x: 952, endPoint y: 737, distance: 52.9
click at [952, 737] on div "Battery Ranges 16 Overrides Reserve % Mode None None Self Consumption Peak Savi…" at bounding box center [940, 750] width 413 height 36
type input "32"
click at [1190, 748] on button "Run Scenarios" at bounding box center [1208, 750] width 111 height 36
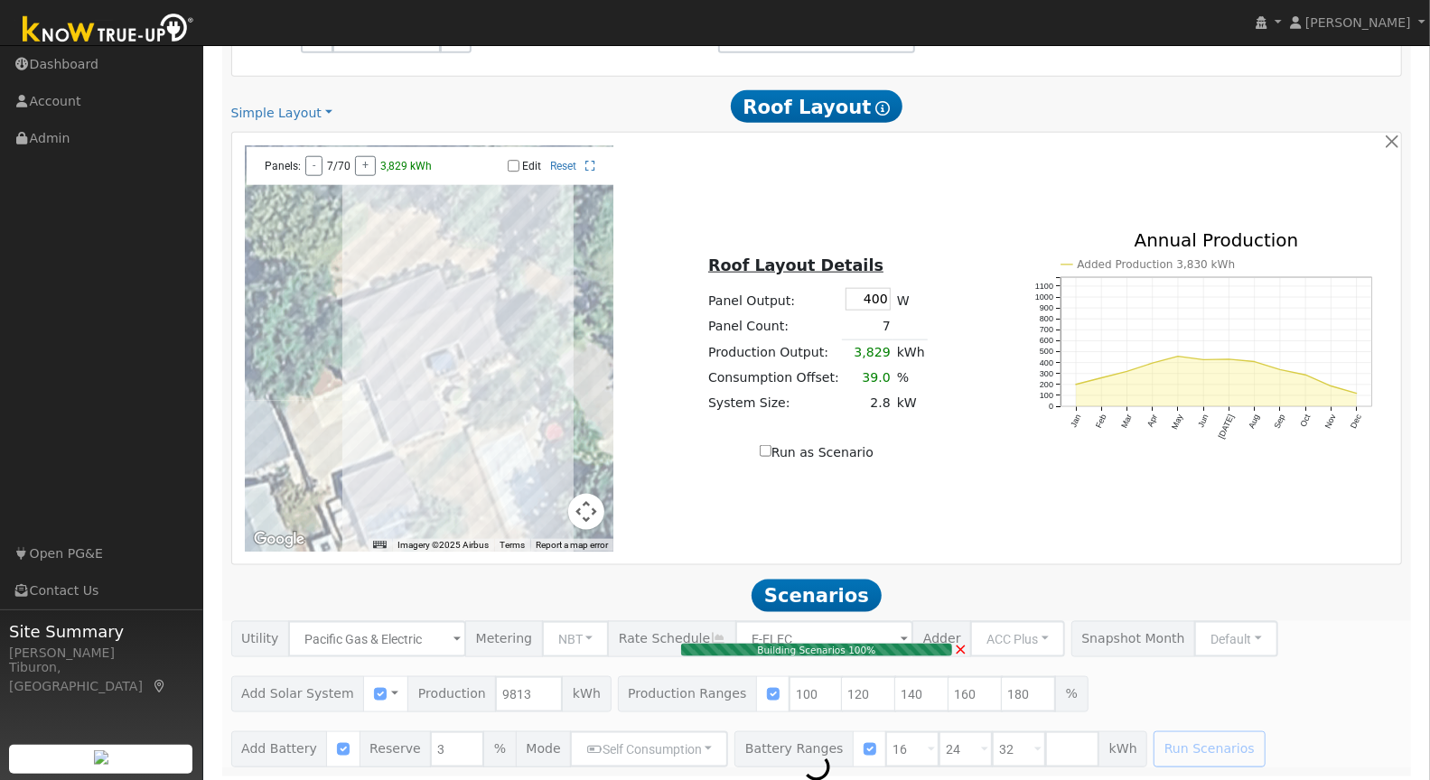
type input "6.5"
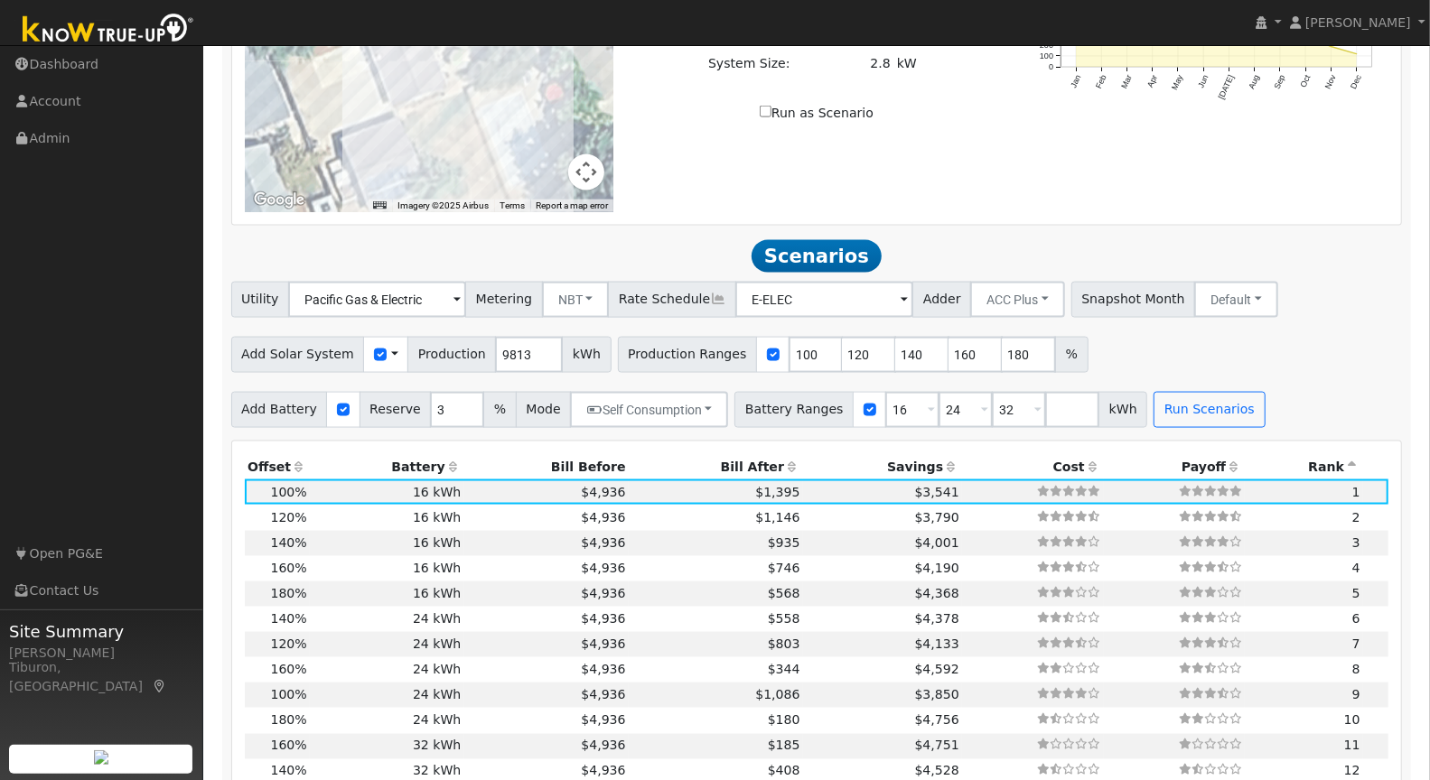
scroll to position [1683, 0]
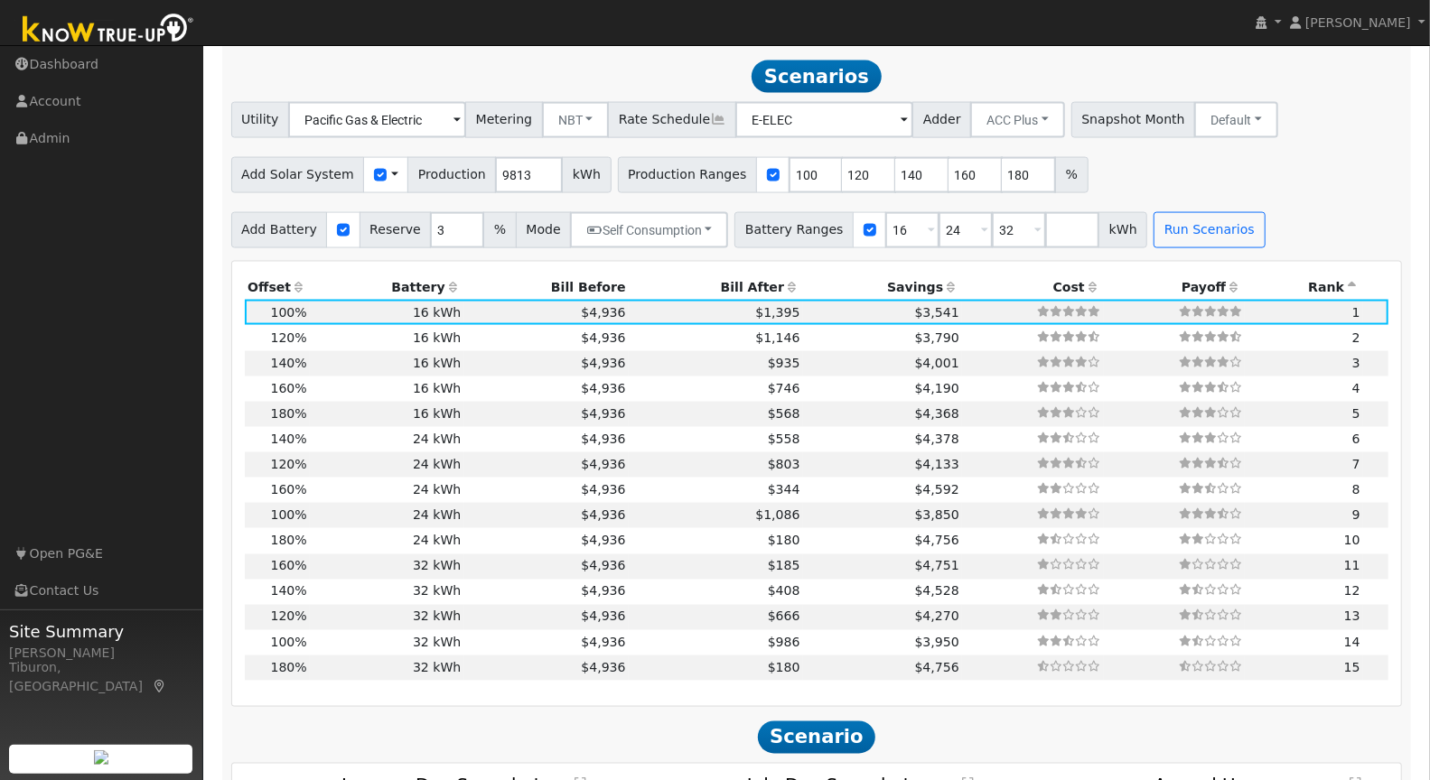
click at [736, 279] on th "Bill After" at bounding box center [716, 287] width 174 height 25
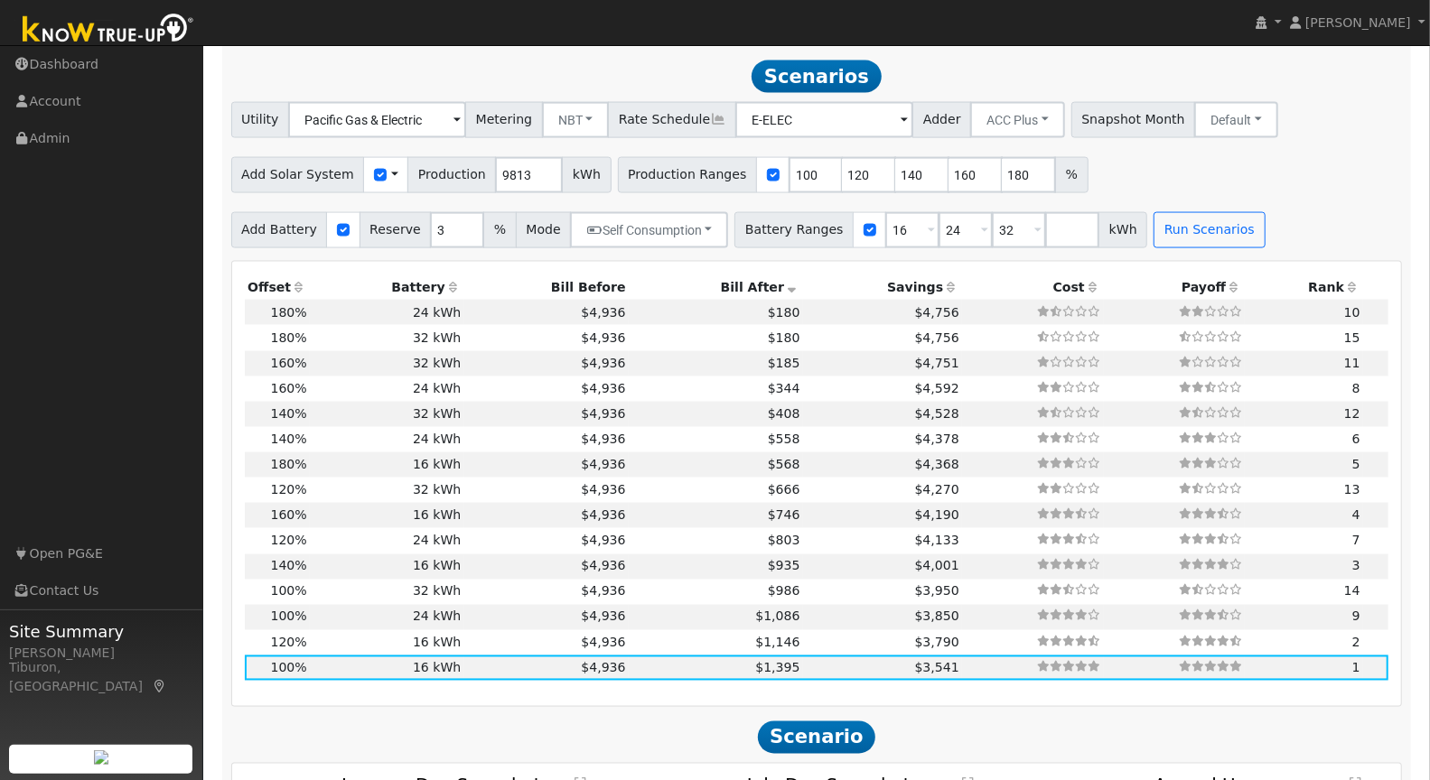
scroll to position [0, 0]
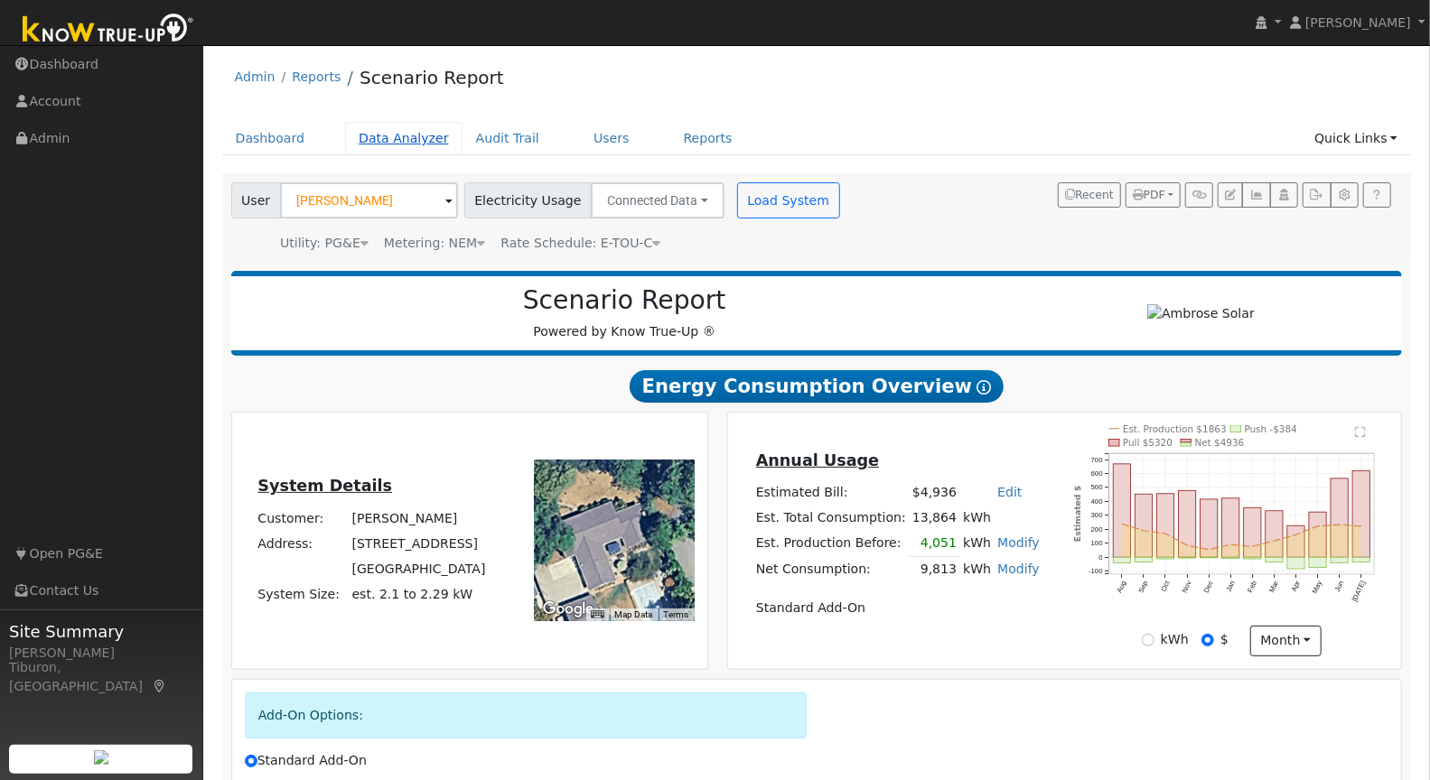
click at [398, 144] on link "Data Analyzer" at bounding box center [403, 138] width 117 height 33
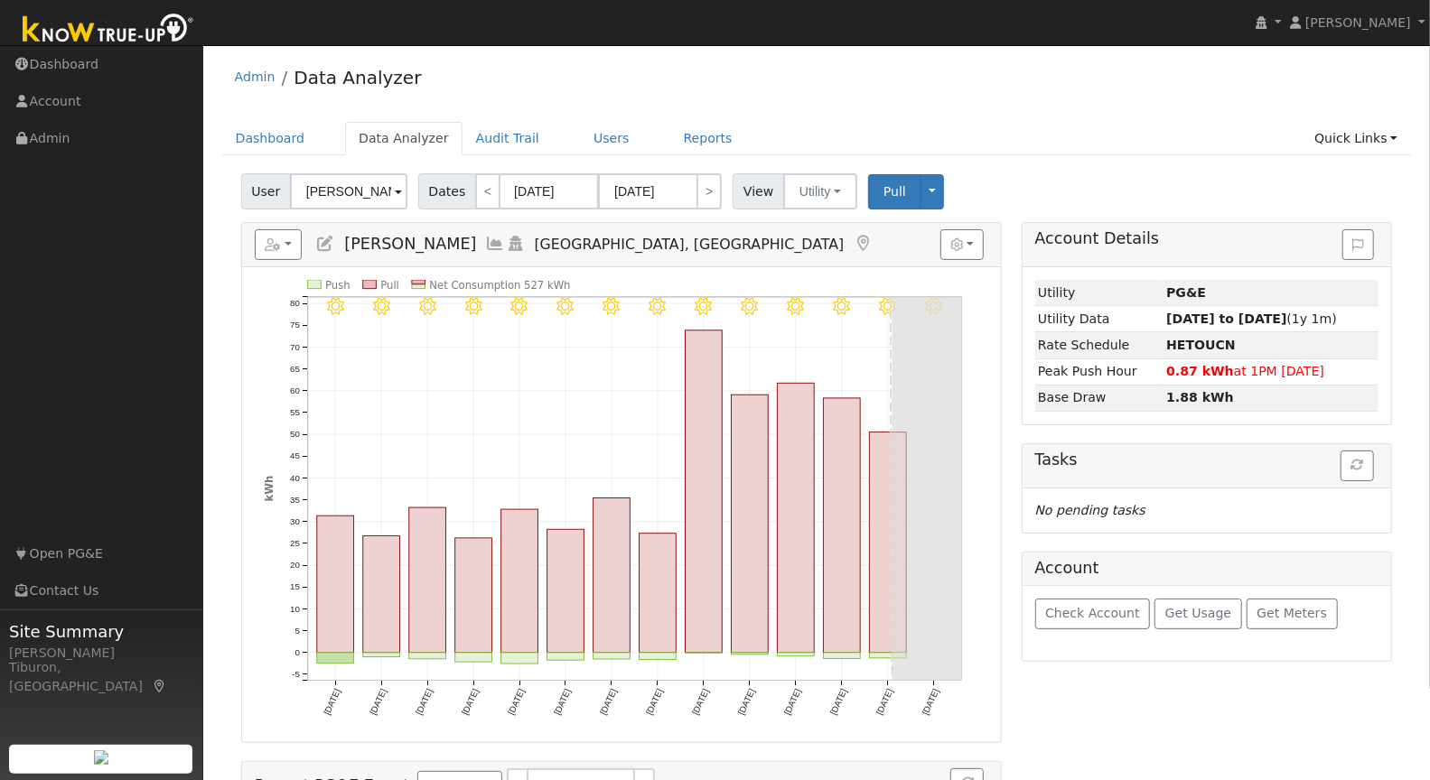
click at [282, 226] on div "Reports Scenario Health Check Energy Audit Account Timeline User Audit Trail In…" at bounding box center [622, 245] width 760 height 44
click at [273, 238] on icon "button" at bounding box center [273, 244] width 16 height 13
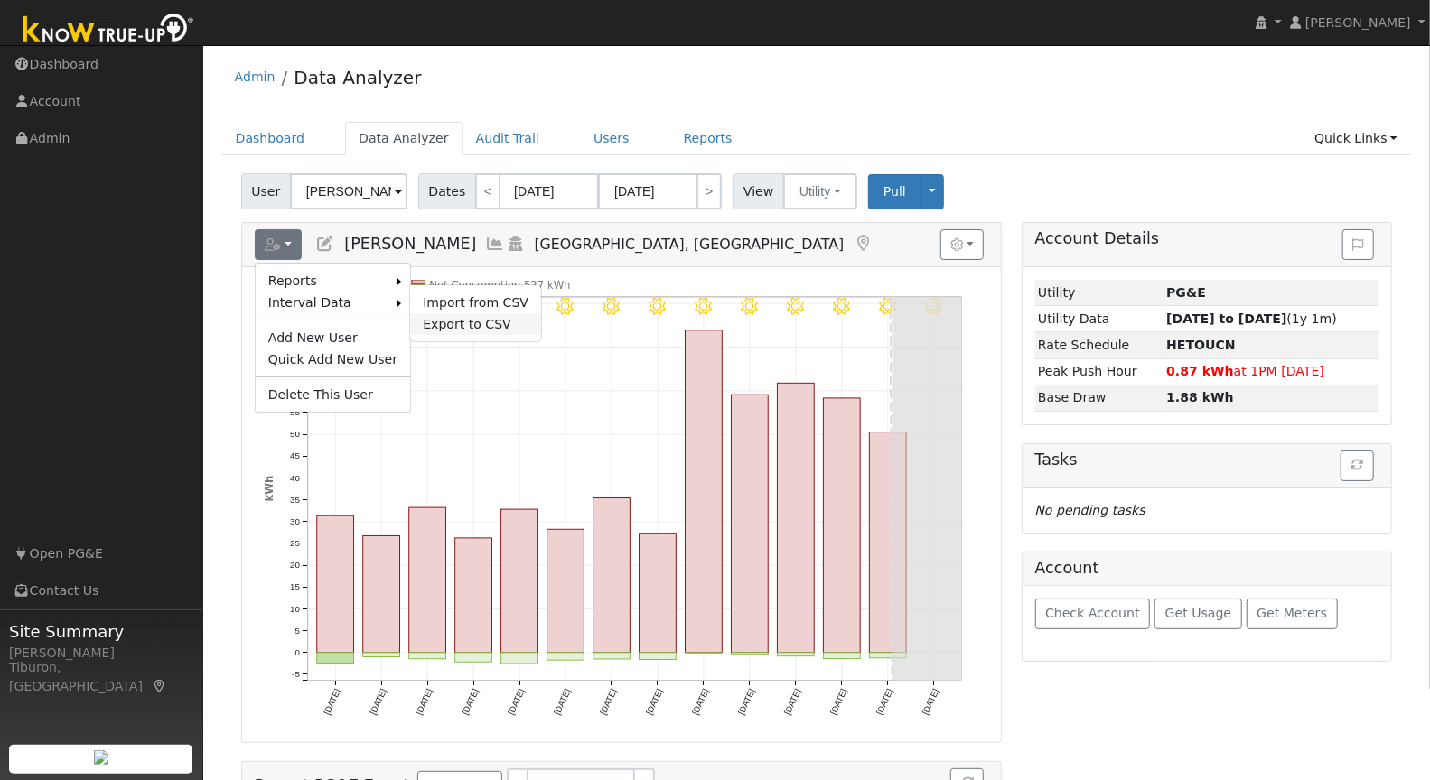
click at [485, 327] on link "Export to CSV" at bounding box center [475, 324] width 131 height 22
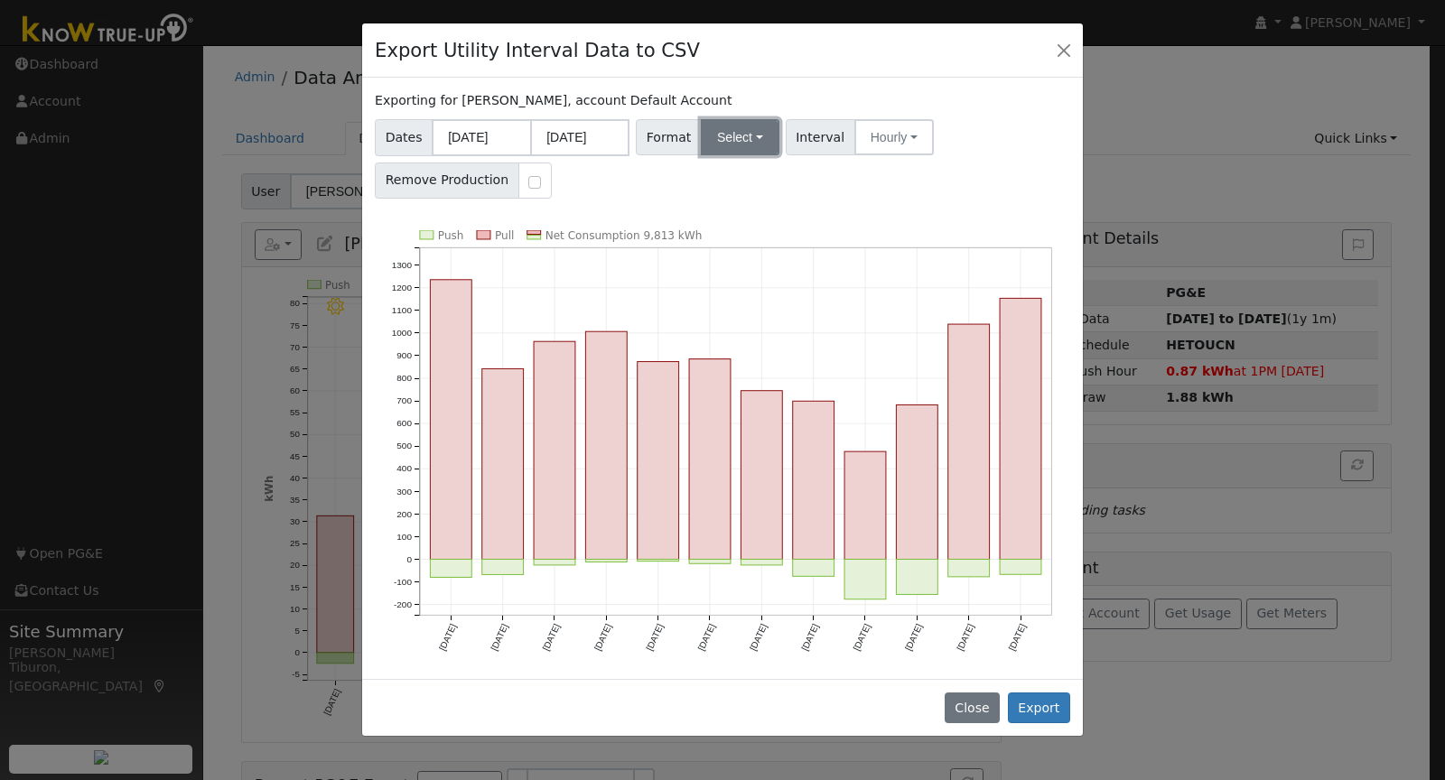
click at [731, 144] on button "Select" at bounding box center [740, 137] width 79 height 36
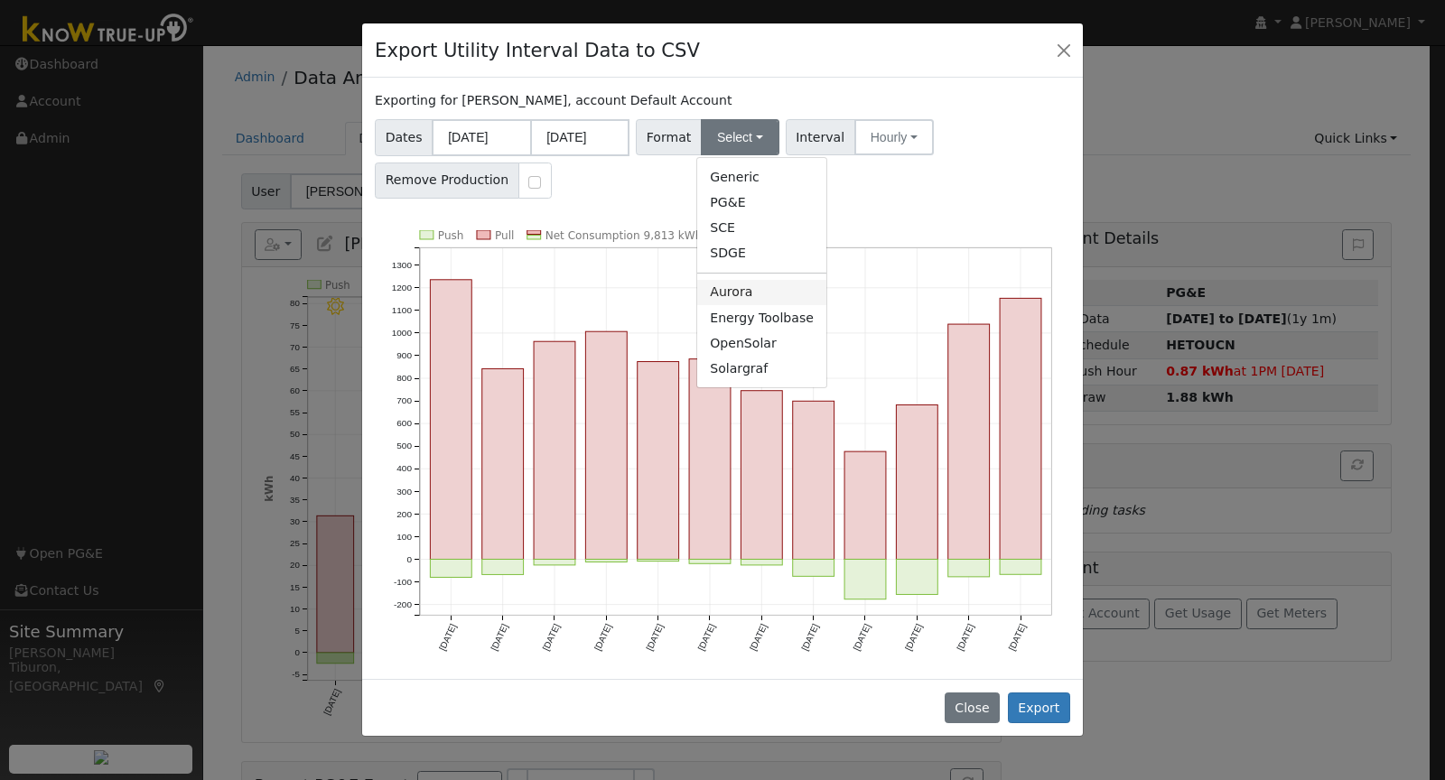
click at [740, 295] on link "Aurora" at bounding box center [761, 292] width 129 height 25
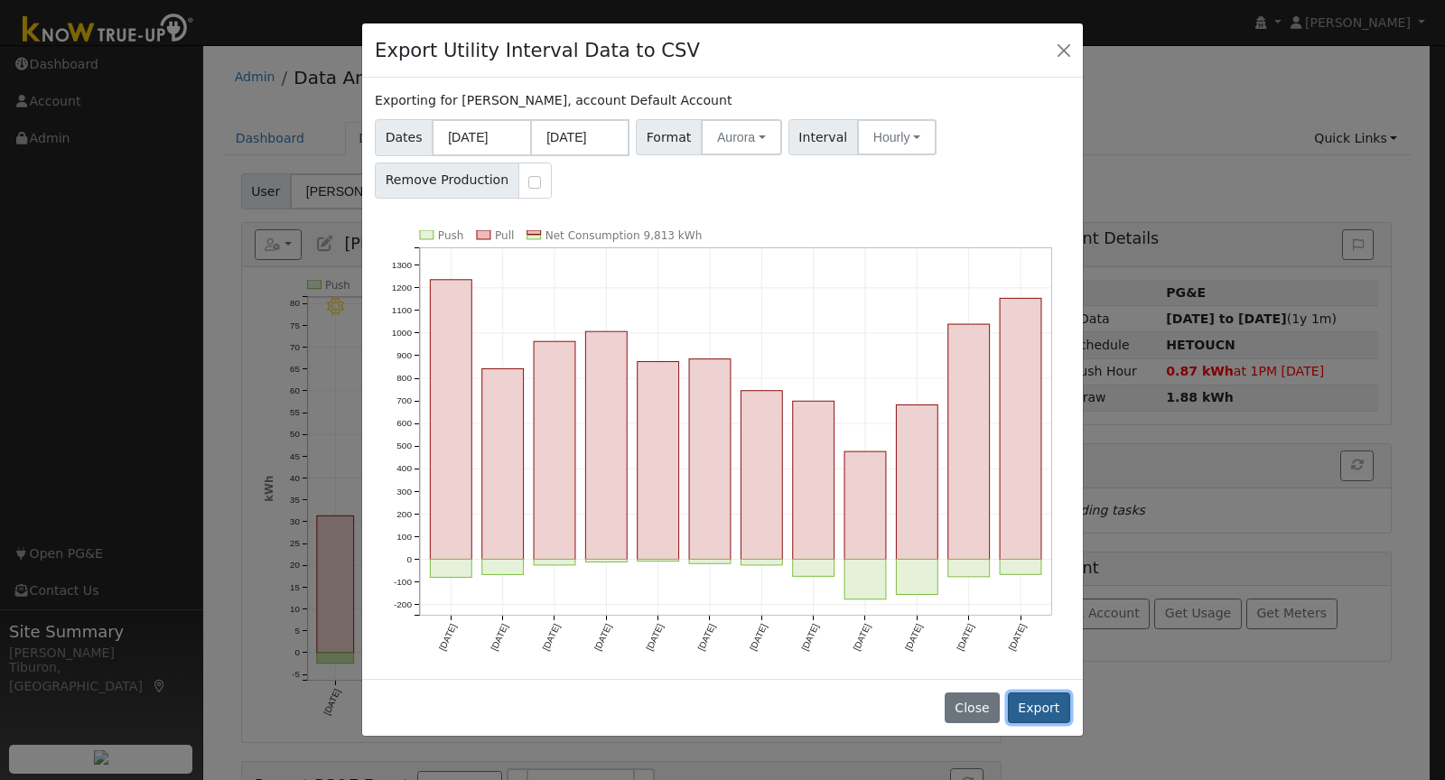
click at [1042, 696] on button "Export" at bounding box center [1039, 708] width 62 height 31
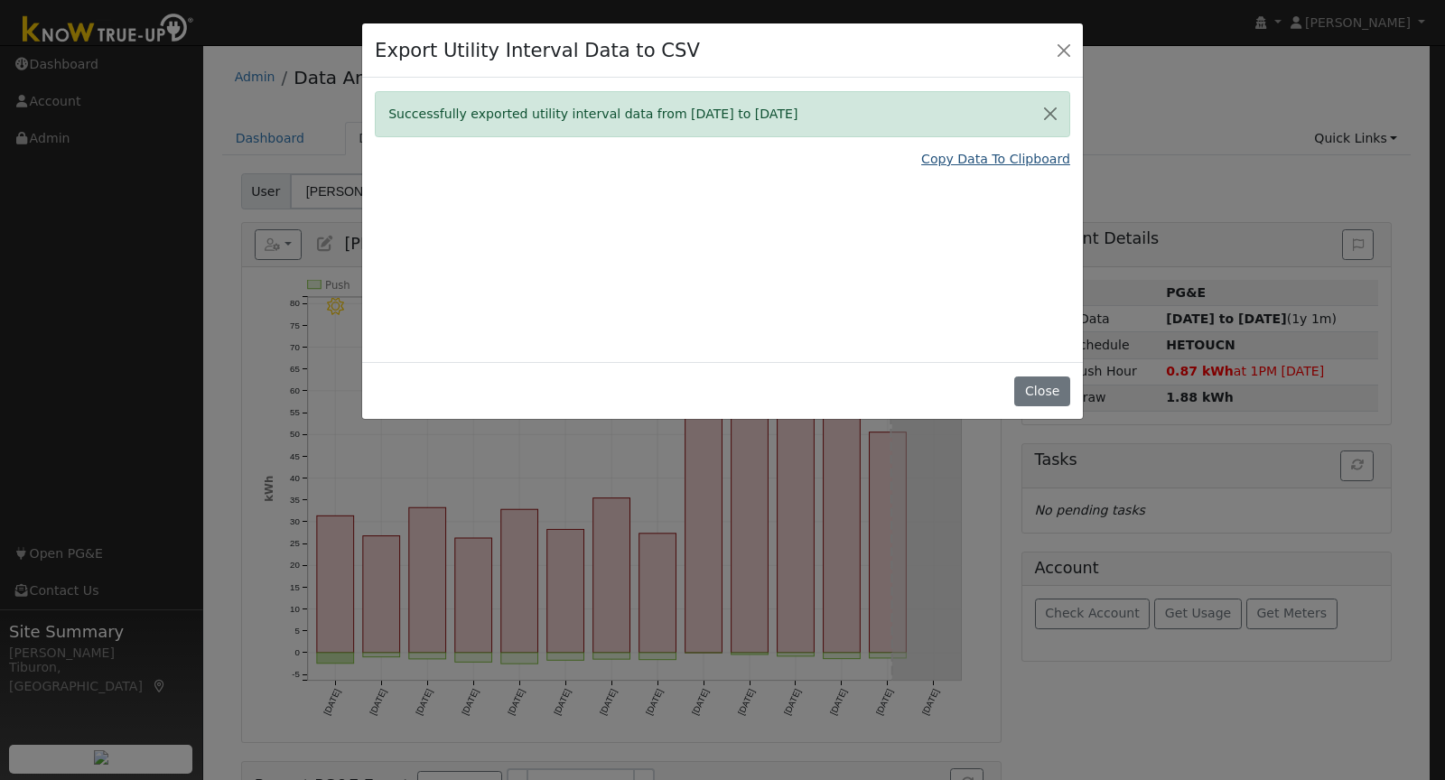
click at [1004, 159] on link "Copy Data To Clipboard" at bounding box center [995, 159] width 149 height 19
click at [1038, 387] on button "Close" at bounding box center [1041, 392] width 55 height 31
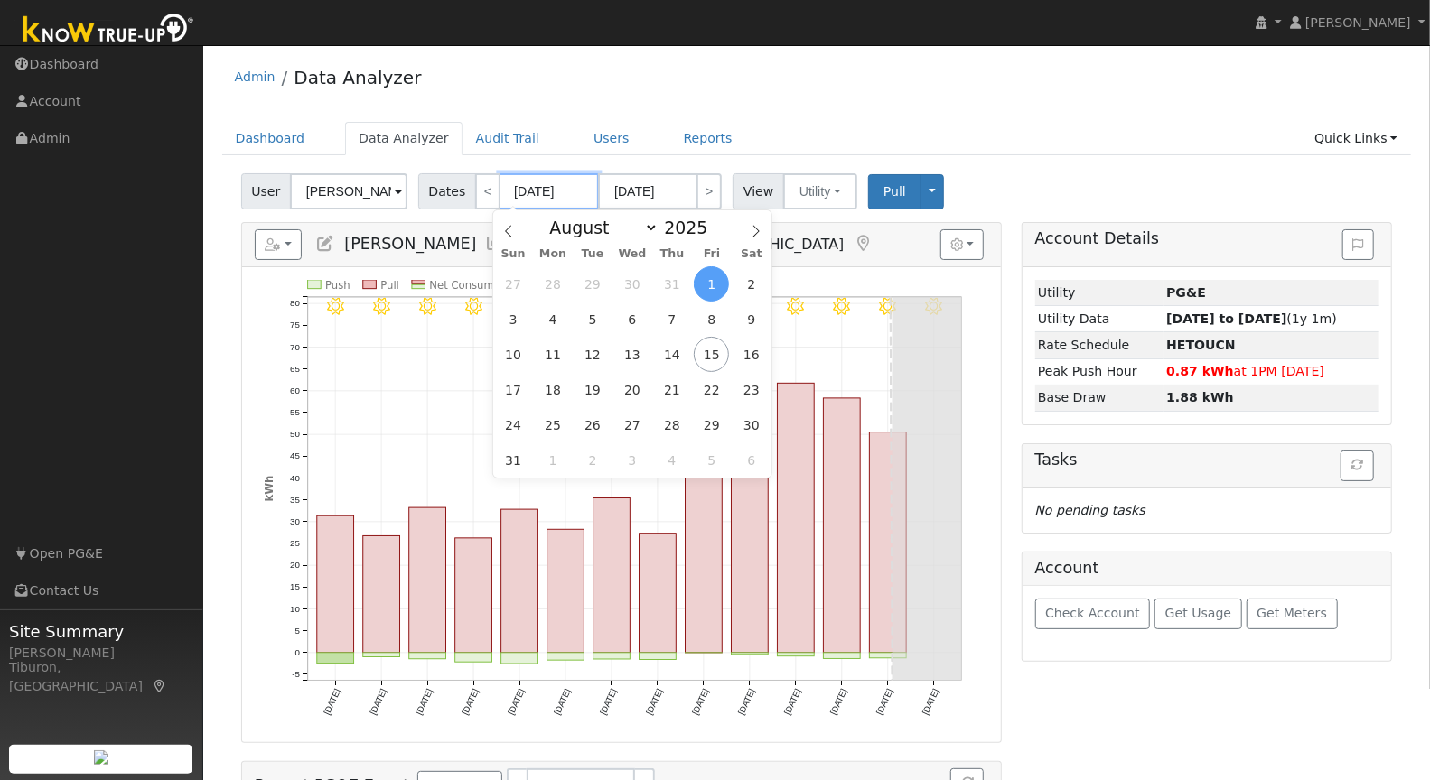
click at [523, 187] on input "[DATE]" at bounding box center [549, 191] width 99 height 36
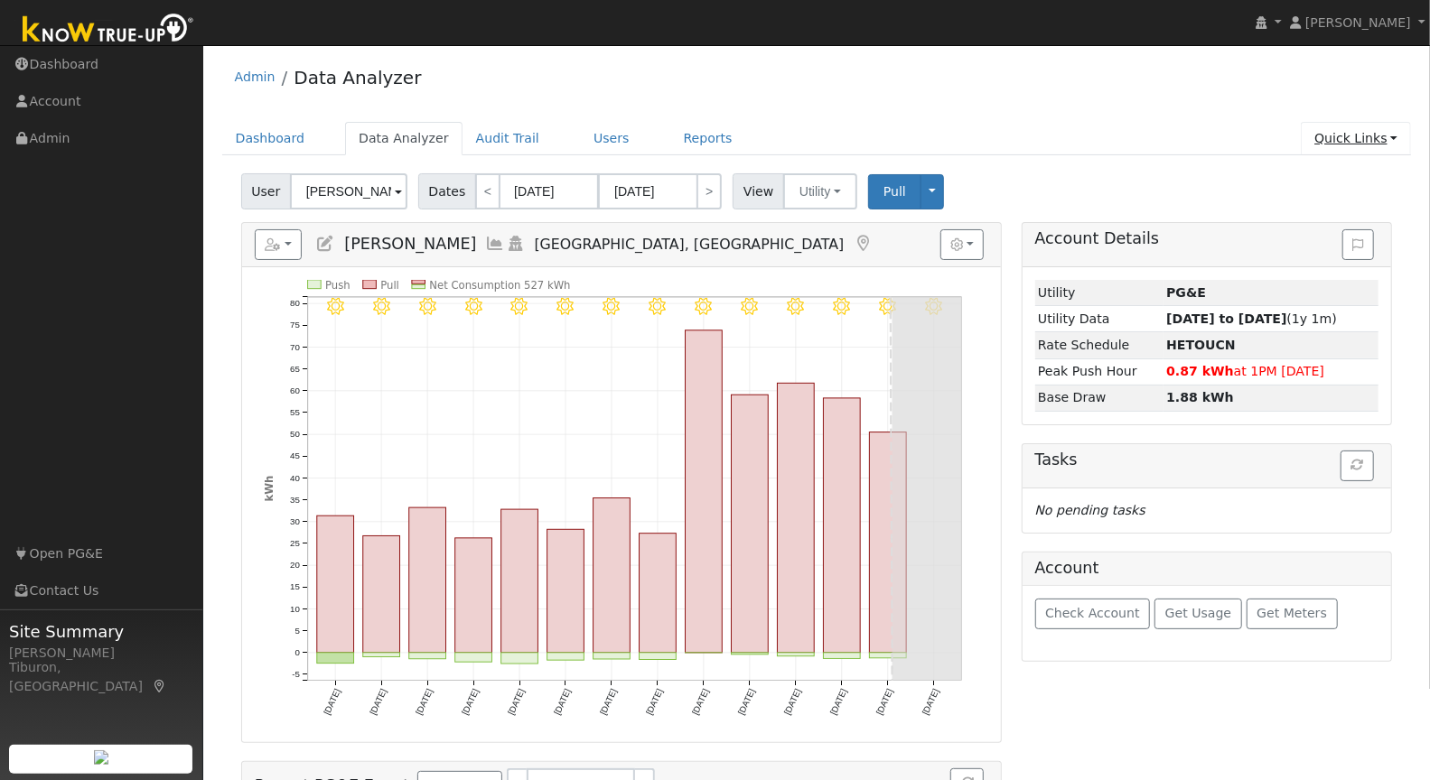
click at [1369, 145] on link "Quick Links" at bounding box center [1356, 138] width 110 height 33
click at [1344, 239] on link "Run a Scenario Report" at bounding box center [1319, 241] width 183 height 25
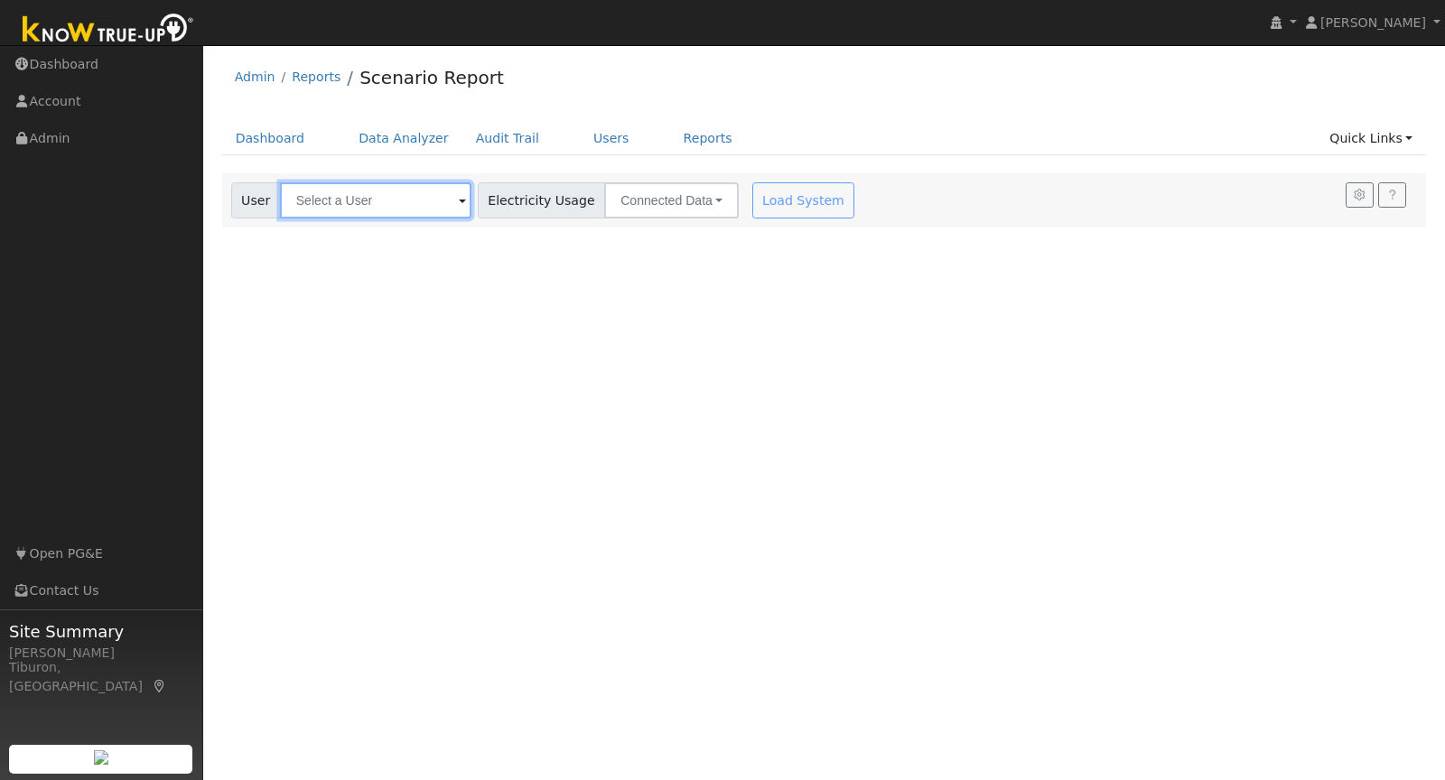
click at [371, 199] on input "text" at bounding box center [375, 200] width 191 height 36
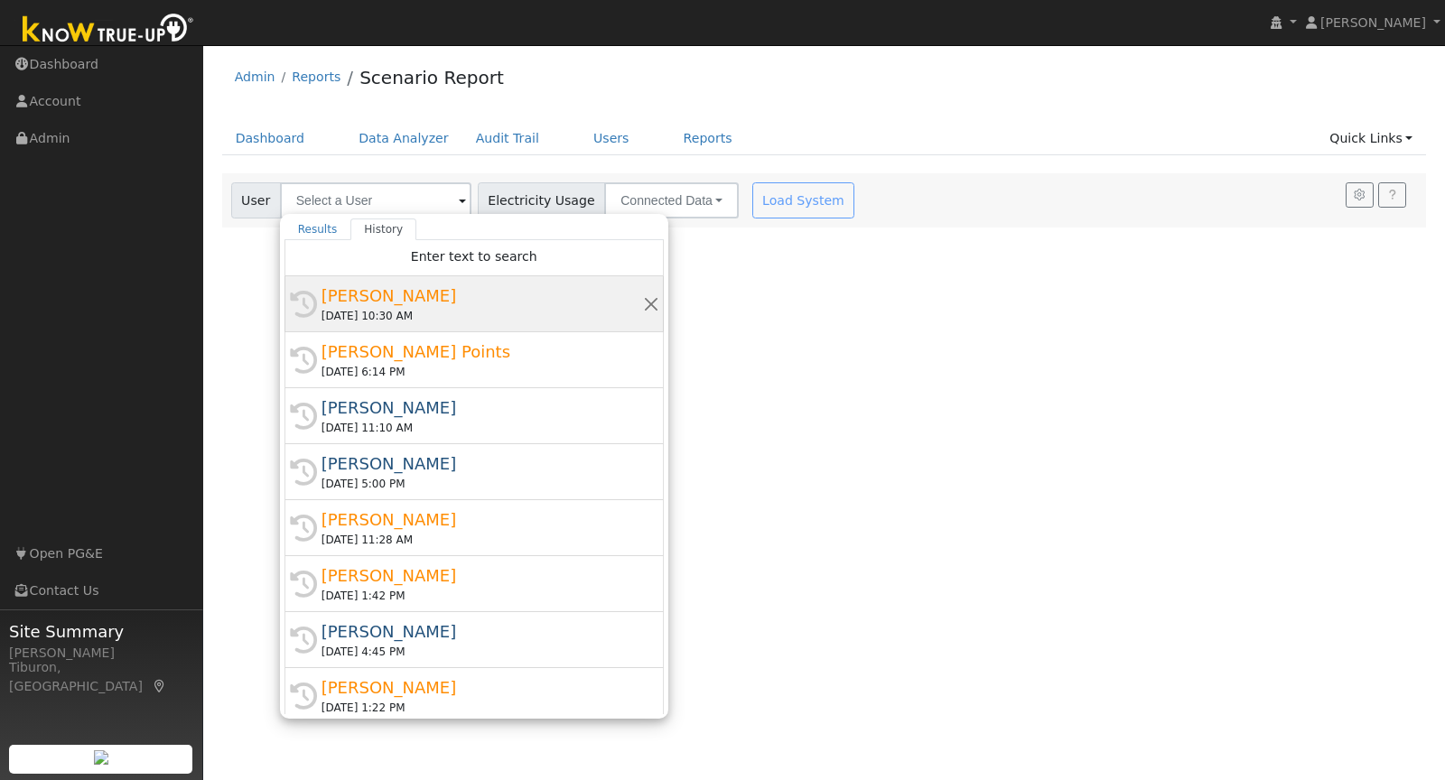
click at [367, 294] on div "[PERSON_NAME]" at bounding box center [483, 296] width 322 height 24
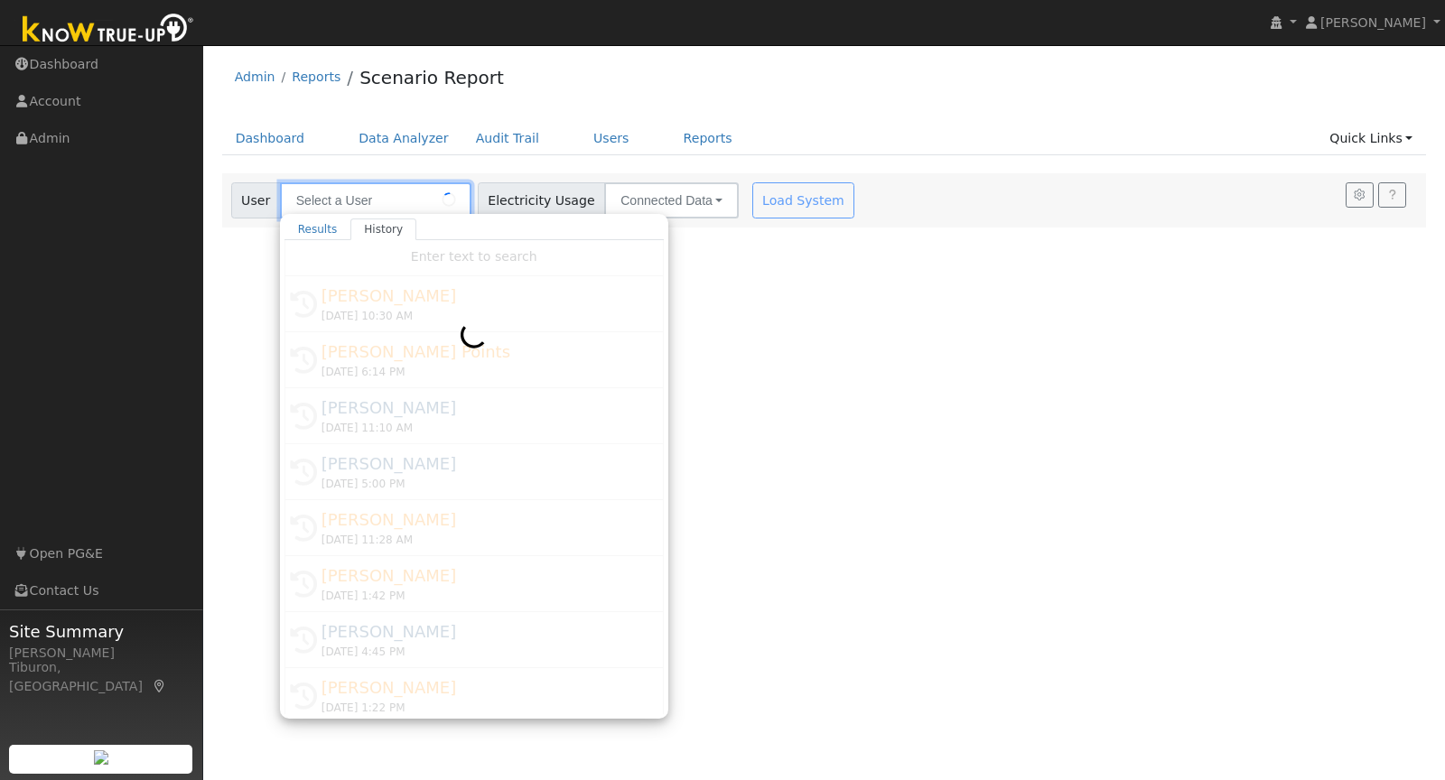
type input "[PERSON_NAME]"
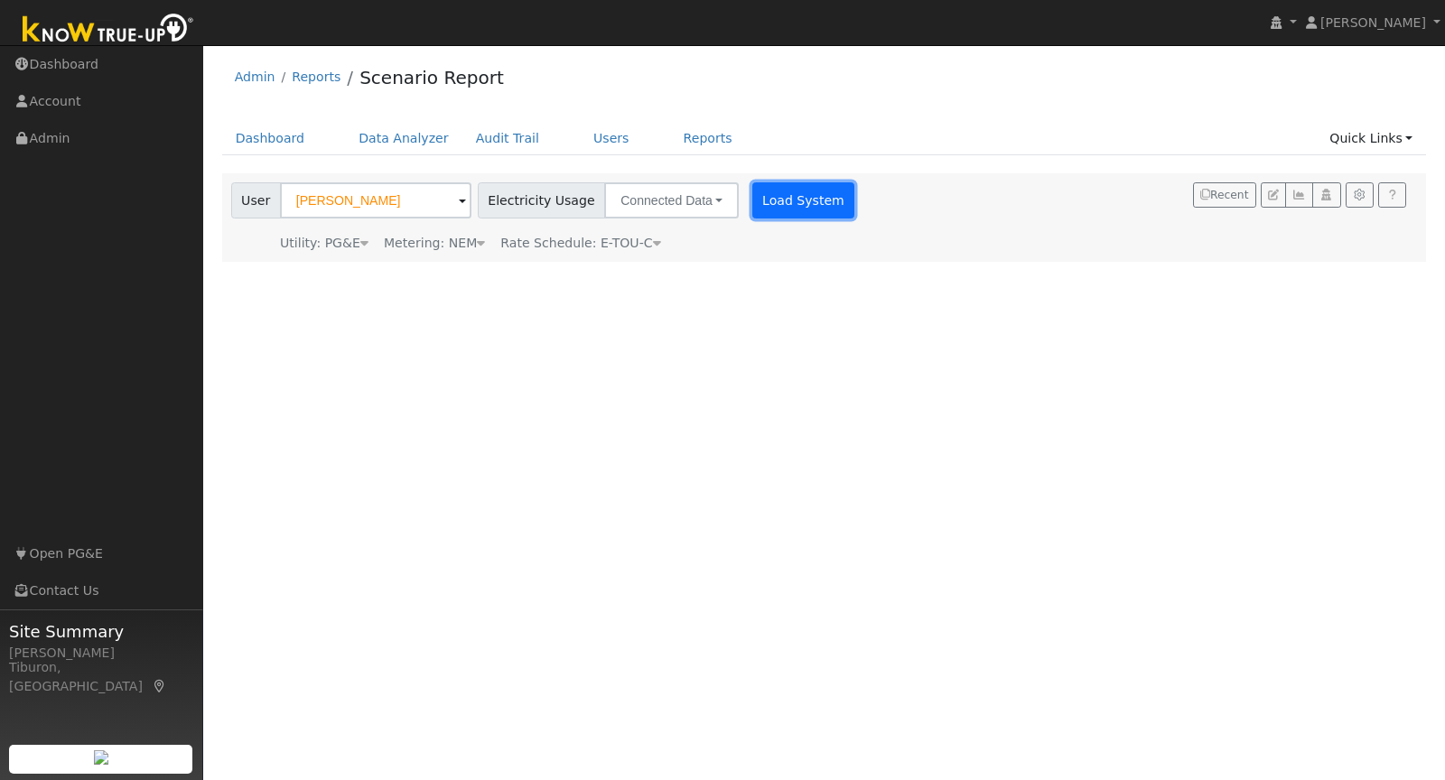
click at [799, 201] on button "Load System" at bounding box center [803, 200] width 103 height 36
